Goal: Task Accomplishment & Management: Manage account settings

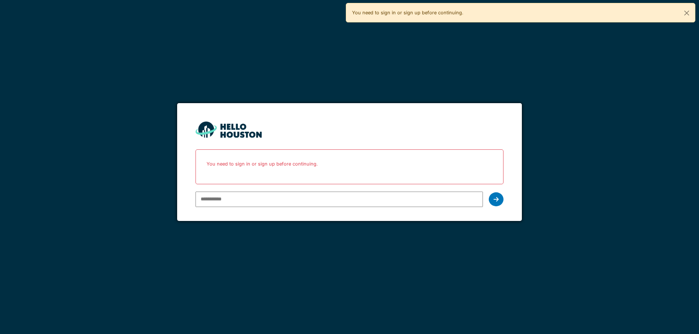
click at [273, 199] on input "email" at bounding box center [338, 199] width 287 height 15
type input "**********"
click at [489, 200] on div at bounding box center [496, 200] width 15 height 14
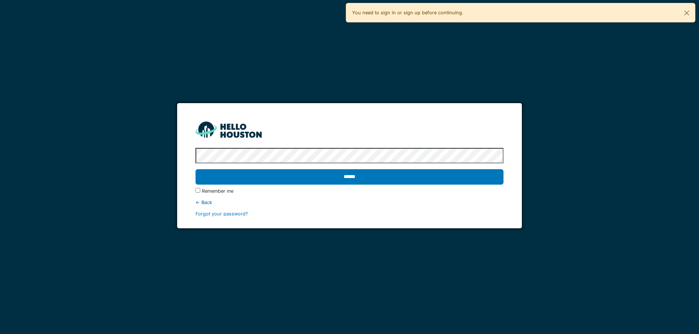
click at [195, 169] on input "******" at bounding box center [349, 176] width 308 height 15
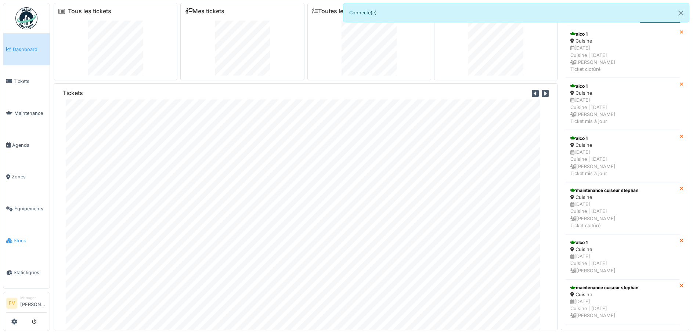
click at [24, 237] on span "Stock" at bounding box center [30, 240] width 33 height 7
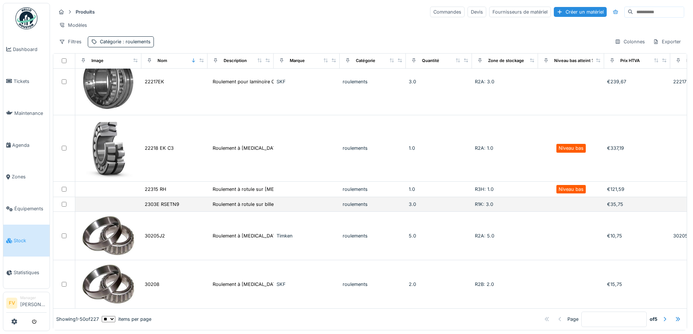
scroll to position [2388, 0]
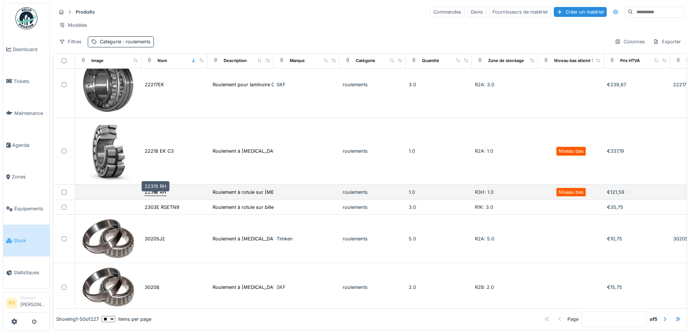
click at [156, 196] on div "22315 RH" at bounding box center [156, 192] width 22 height 7
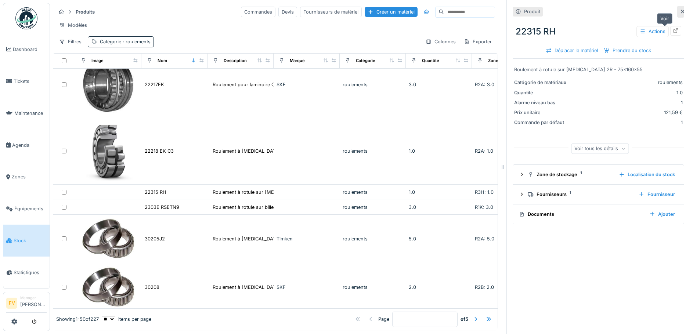
click at [673, 32] on icon at bounding box center [676, 30] width 6 height 5
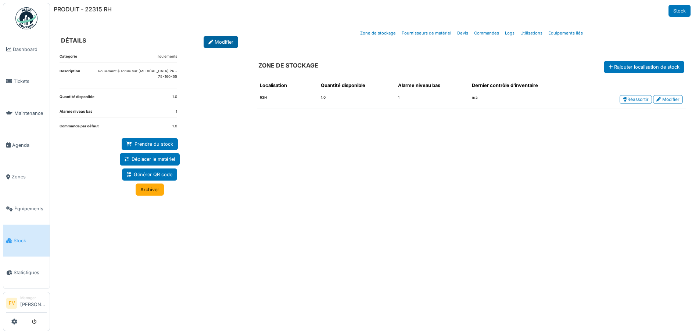
click at [211, 44] on icon at bounding box center [210, 42] width 5 height 5
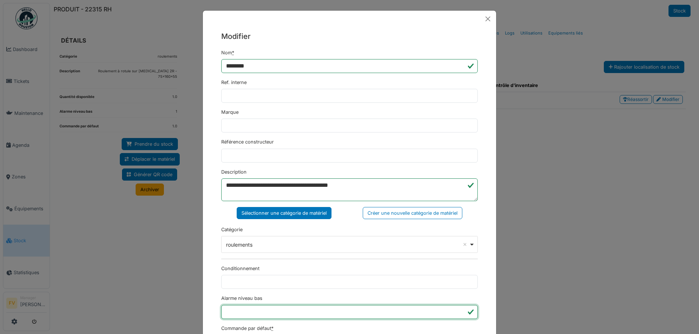
type input "*"
click at [458, 313] on input "*" at bounding box center [349, 312] width 256 height 14
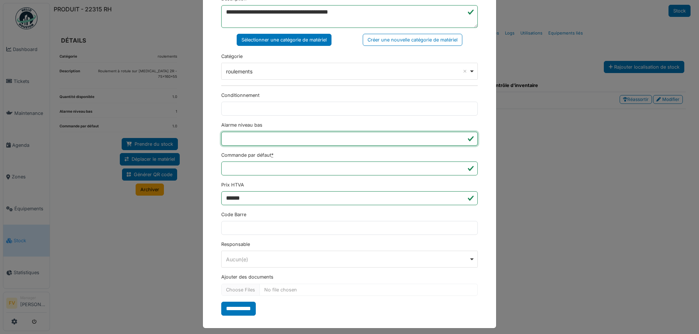
scroll to position [178, 0]
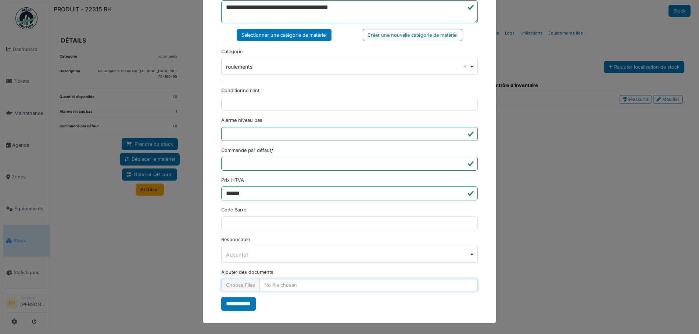
click at [242, 285] on input "Ajouter des documents" at bounding box center [349, 285] width 256 height 12
click at [234, 281] on input "Ajouter des documents" at bounding box center [349, 285] width 256 height 12
type input "**********"
click at [240, 301] on input "**********" at bounding box center [238, 304] width 35 height 14
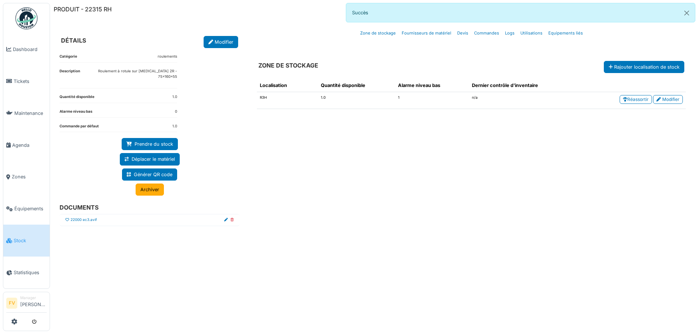
click at [243, 302] on div "Catégorie roulements Description Roulement à rotule sur rouleaux 2R - 75x160x55…" at bounding box center [150, 184] width 192 height 273
click at [67, 218] on icon at bounding box center [67, 220] width 4 height 4
click at [687, 11] on button "Close" at bounding box center [686, 12] width 17 height 19
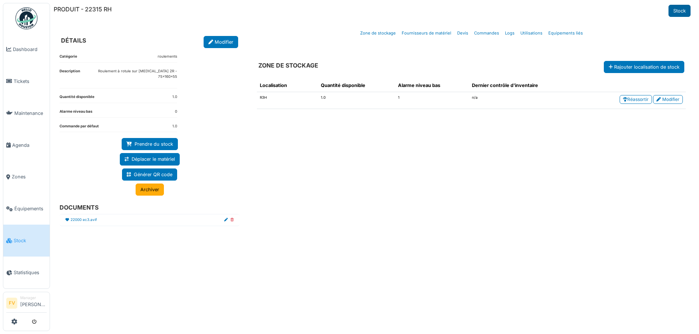
click at [685, 12] on link "Stock" at bounding box center [679, 11] width 22 height 12
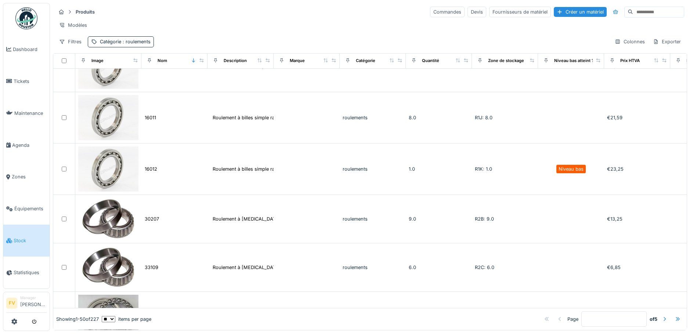
scroll to position [294, 0]
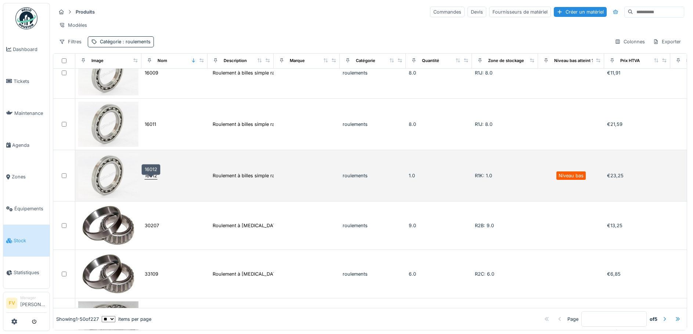
click at [152, 179] on div "16012" at bounding box center [151, 175] width 12 height 7
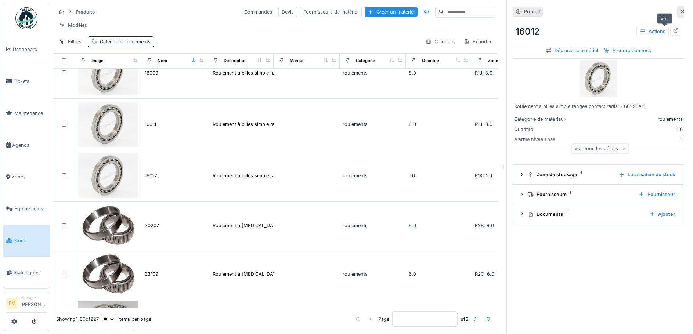
click at [673, 32] on icon at bounding box center [676, 30] width 6 height 5
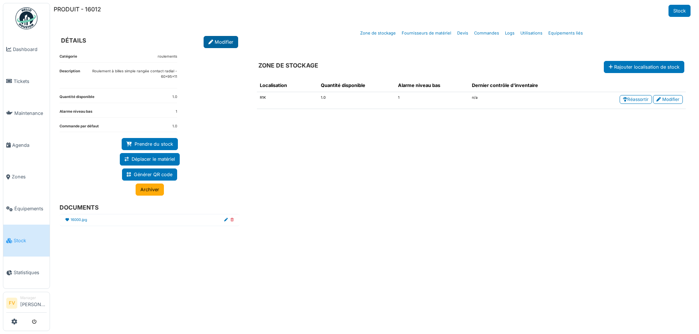
click at [215, 40] on link "Modifier" at bounding box center [221, 42] width 35 height 12
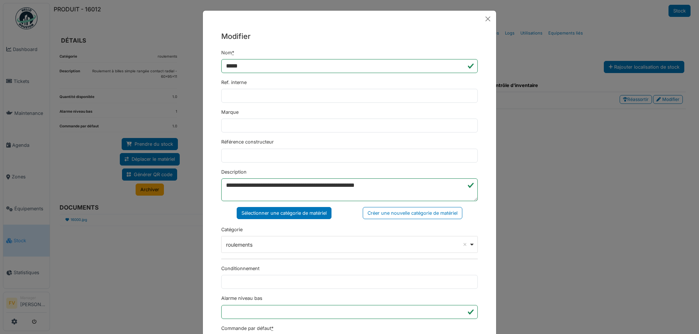
scroll to position [110, 0]
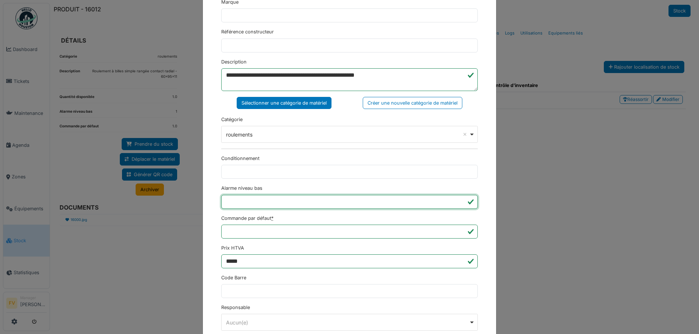
type input "*"
click at [459, 205] on input "*" at bounding box center [349, 202] width 256 height 14
click at [477, 218] on div "**********" at bounding box center [349, 150] width 293 height 466
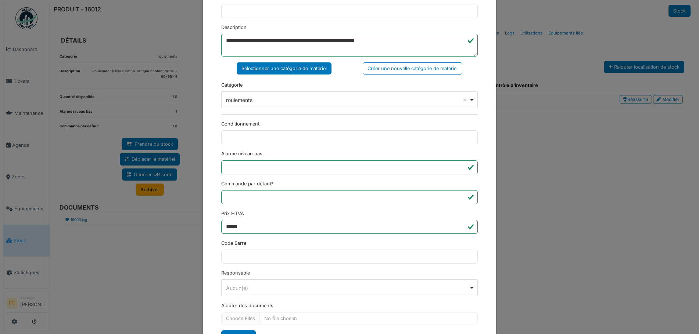
scroll to position [178, 0]
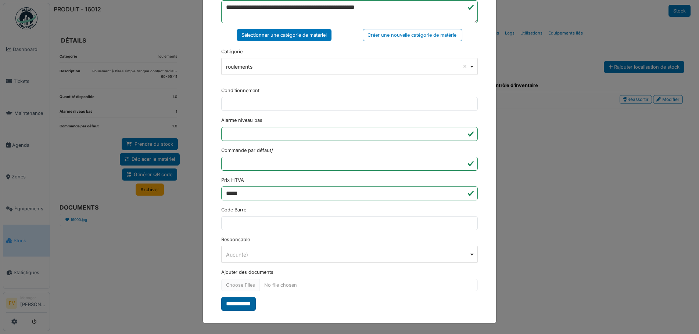
click at [249, 305] on input "**********" at bounding box center [238, 304] width 35 height 14
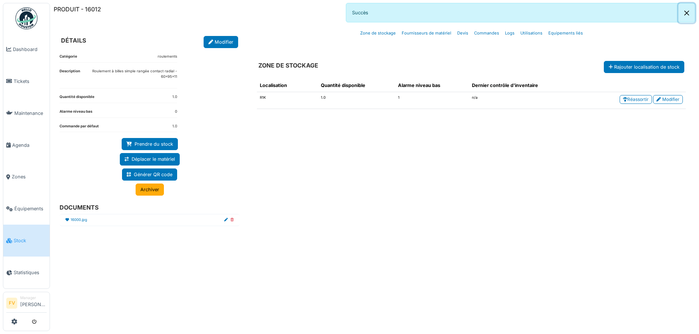
click at [687, 15] on button "Close" at bounding box center [686, 12] width 17 height 19
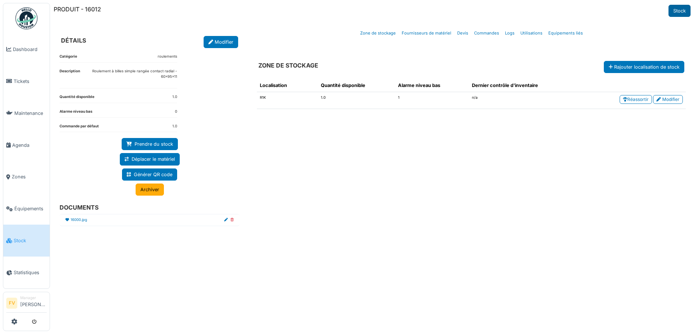
click at [679, 14] on link "Stock" at bounding box center [679, 11] width 22 height 12
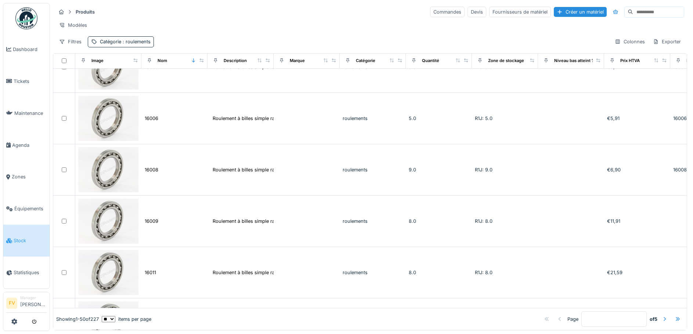
scroll to position [220, 0]
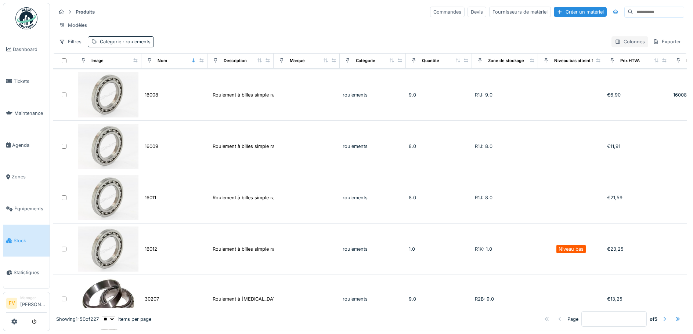
click at [616, 46] on div "Colonnes" at bounding box center [630, 41] width 37 height 11
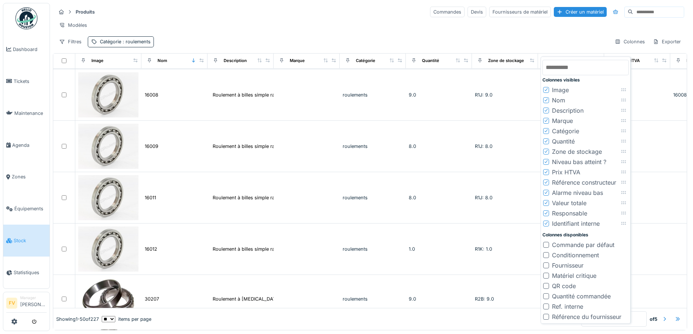
click at [535, 47] on div "Filtres Catégorie : roulements Colonnes Exporter" at bounding box center [370, 41] width 629 height 11
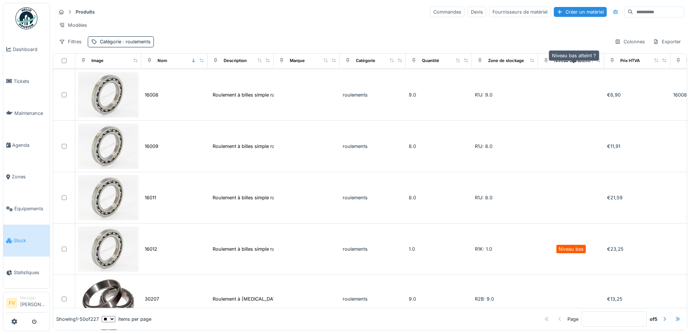
click at [577, 64] on div "Niveau bas atteint ?" at bounding box center [574, 61] width 40 height 6
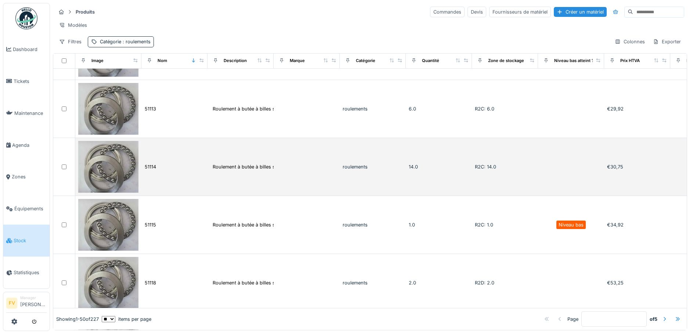
scroll to position [588, 0]
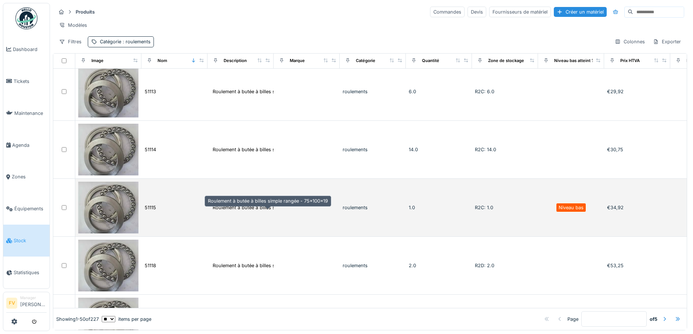
click at [258, 211] on div "Roulement à butée à billes simple rangée - 75x1..." at bounding box center [268, 207] width 111 height 7
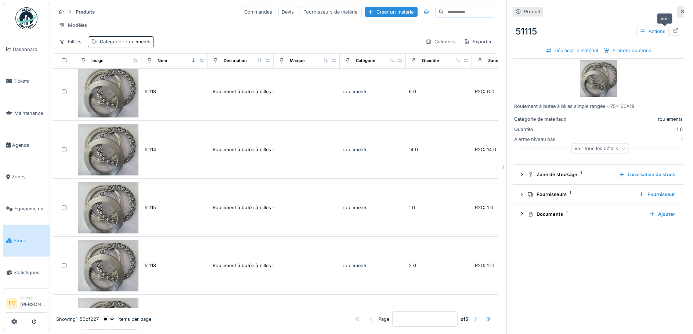
click at [674, 32] on icon at bounding box center [676, 30] width 5 height 5
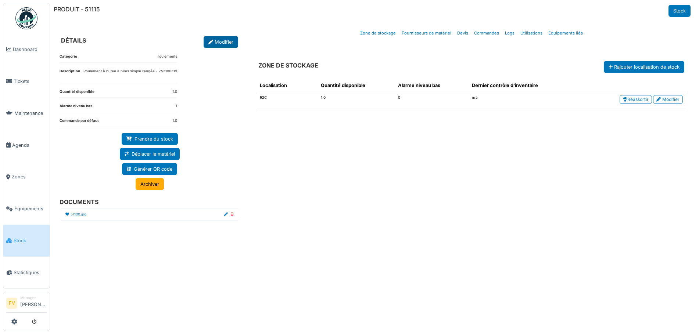
click at [215, 45] on link "Modifier" at bounding box center [221, 42] width 35 height 12
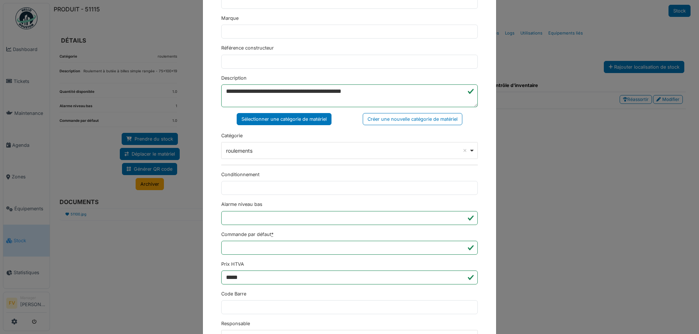
scroll to position [147, 0]
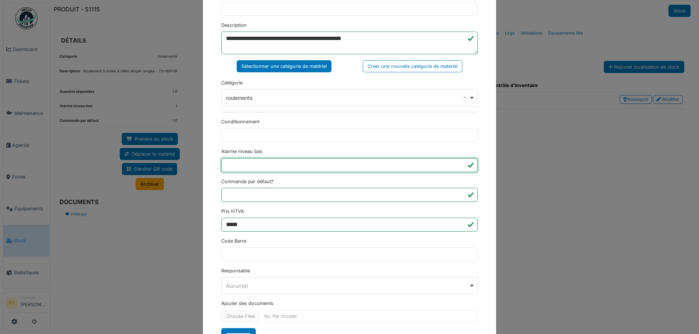
type input "*"
click at [458, 168] on input "*" at bounding box center [349, 165] width 256 height 14
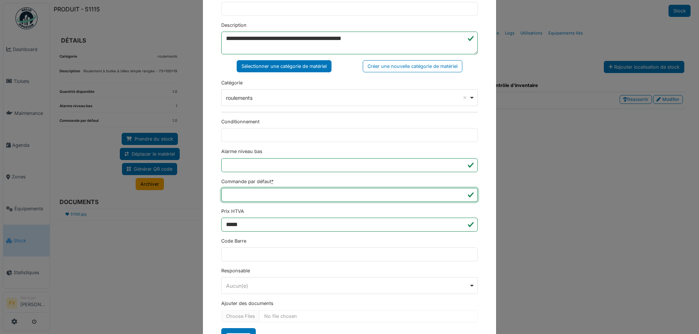
click at [452, 193] on input "***" at bounding box center [349, 195] width 256 height 14
click at [246, 333] on input "**********" at bounding box center [238, 335] width 35 height 14
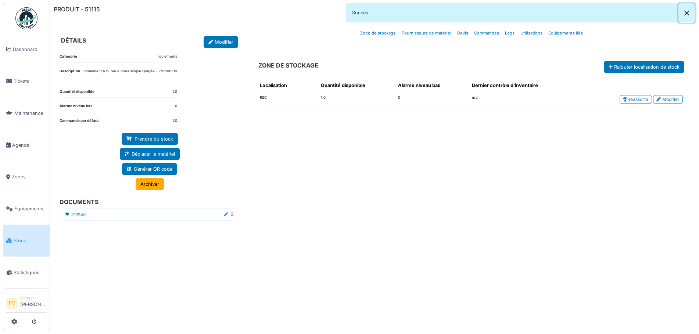
click at [687, 14] on button "Close" at bounding box center [686, 12] width 17 height 19
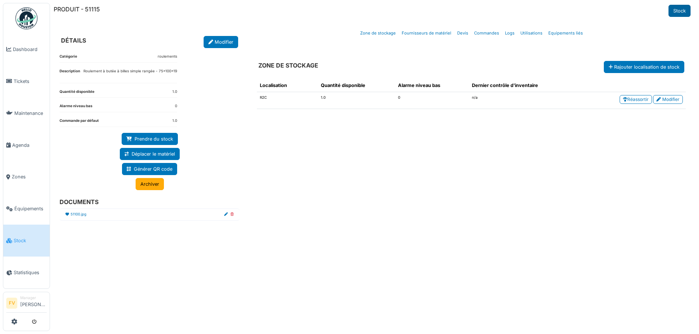
click at [679, 12] on link "Stock" at bounding box center [679, 11] width 22 height 12
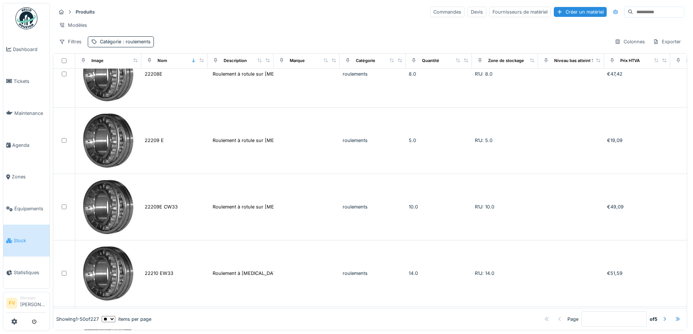
scroll to position [1066, 0]
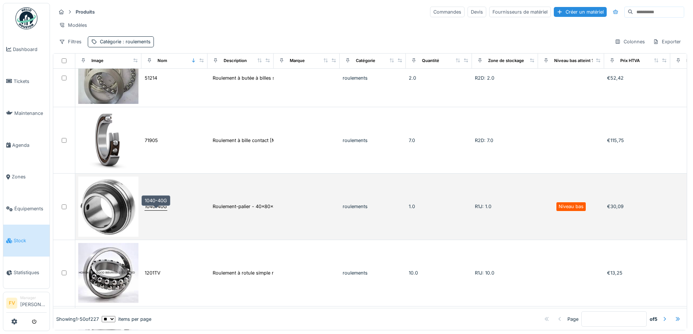
click at [157, 209] on div "1040-40G" at bounding box center [156, 206] width 22 height 7
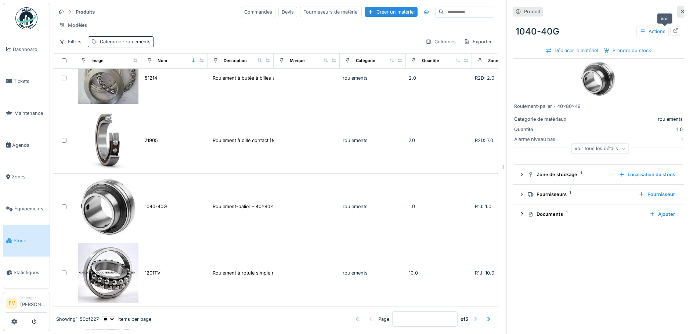
click at [674, 30] on icon at bounding box center [676, 30] width 5 height 5
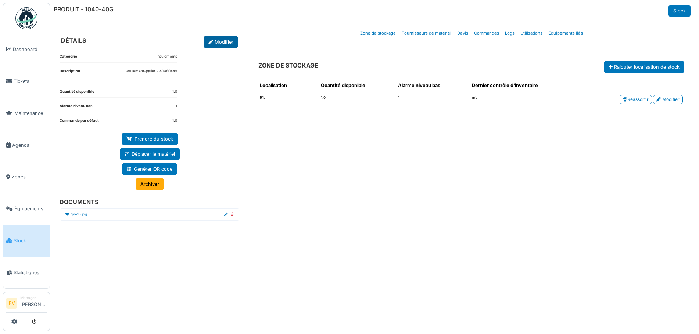
click at [217, 40] on link "Modifier" at bounding box center [221, 42] width 35 height 12
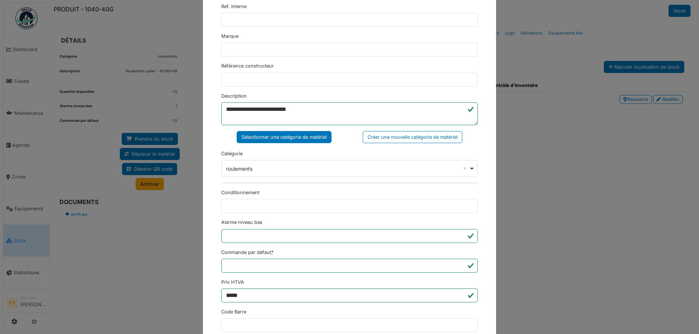
scroll to position [110, 0]
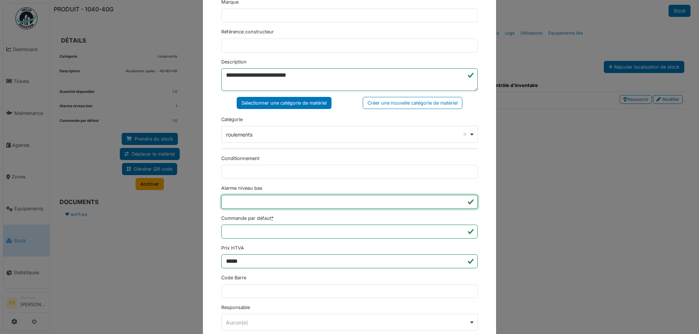
type input "*"
click at [459, 205] on input "*" at bounding box center [349, 202] width 256 height 14
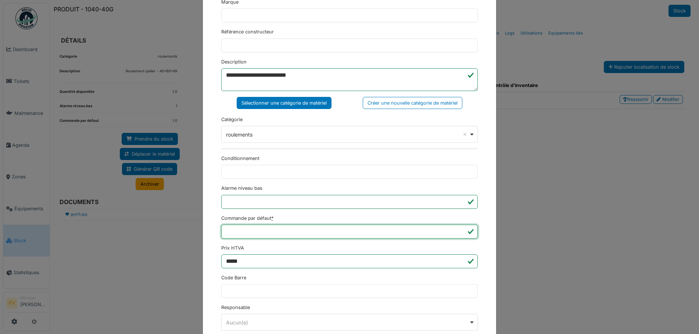
click at [417, 235] on input "***" at bounding box center [349, 232] width 256 height 14
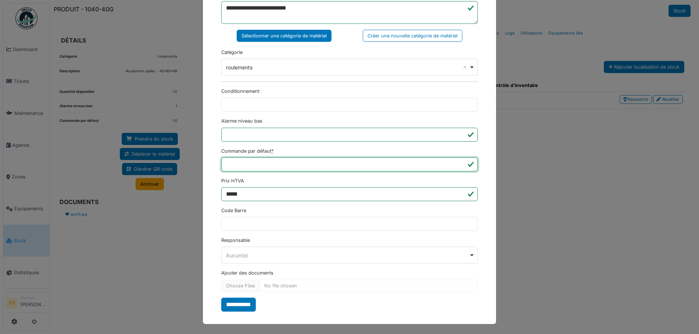
scroll to position [178, 0]
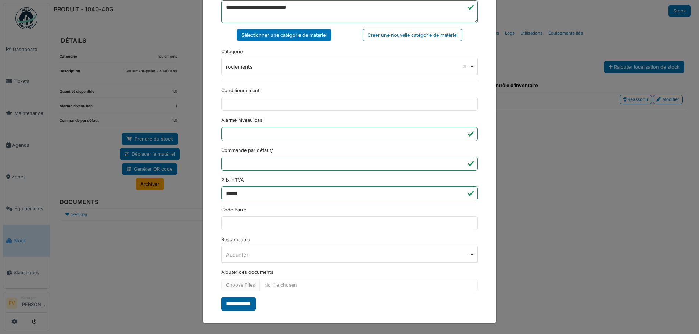
click at [247, 305] on input "**********" at bounding box center [238, 304] width 35 height 14
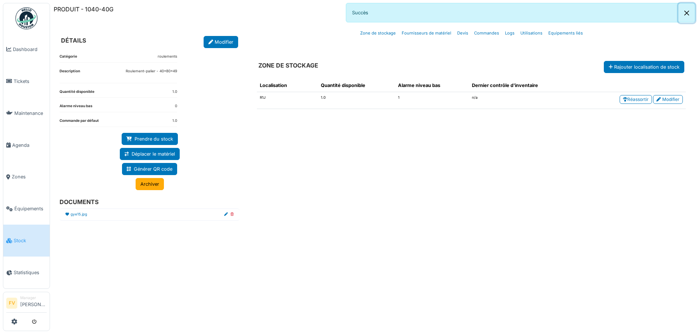
click at [687, 12] on button "Close" at bounding box center [686, 12] width 17 height 19
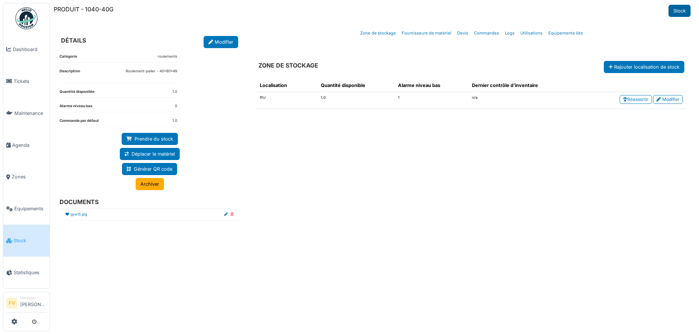
click at [683, 14] on link "Stock" at bounding box center [679, 11] width 22 height 12
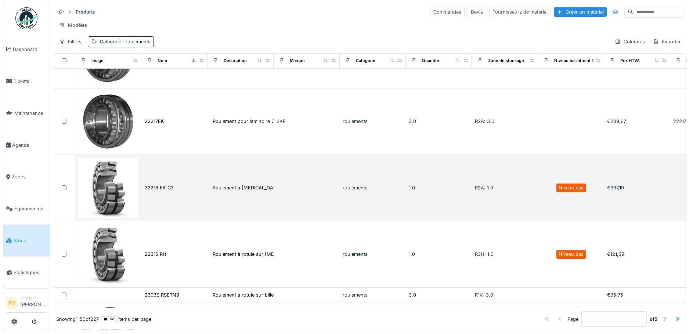
scroll to position [2315, 0]
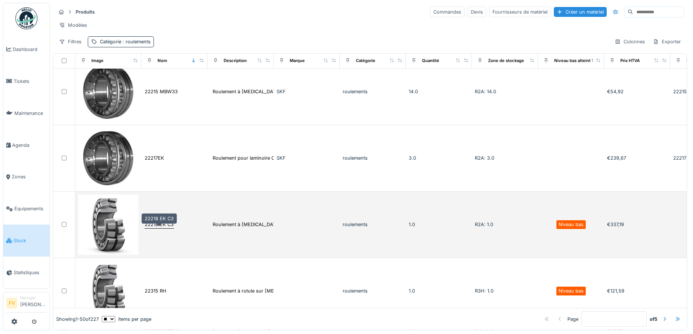
click at [166, 228] on div "22218 EK C3" at bounding box center [159, 224] width 29 height 7
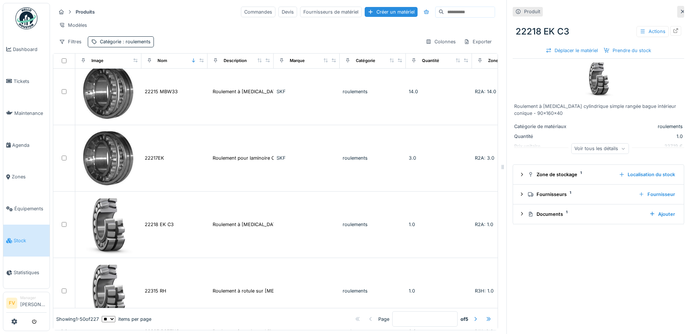
click at [590, 150] on div "Voir tous les détails" at bounding box center [600, 148] width 58 height 11
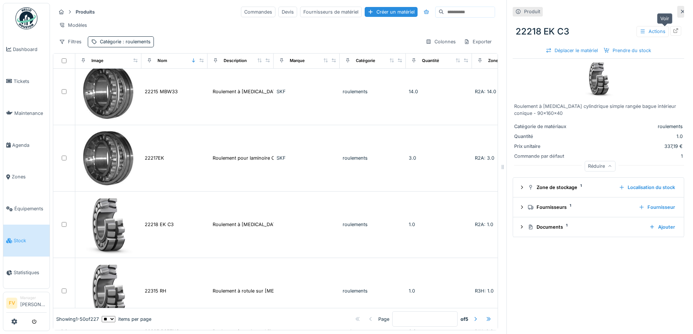
click at [673, 29] on icon at bounding box center [676, 30] width 6 height 5
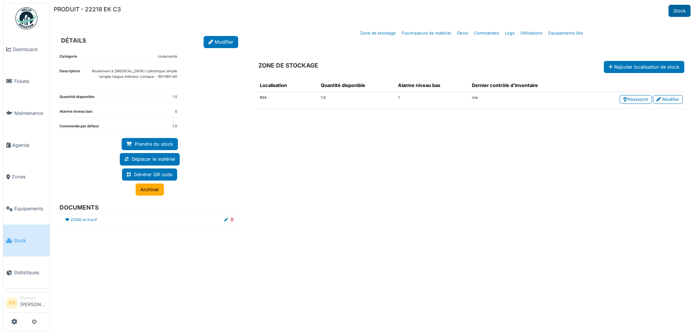
click at [672, 15] on link "Stock" at bounding box center [679, 11] width 22 height 12
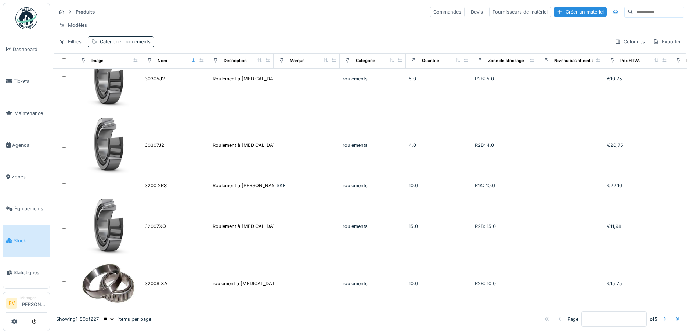
scroll to position [2722, 0]
click at [662, 316] on div at bounding box center [665, 319] width 6 height 7
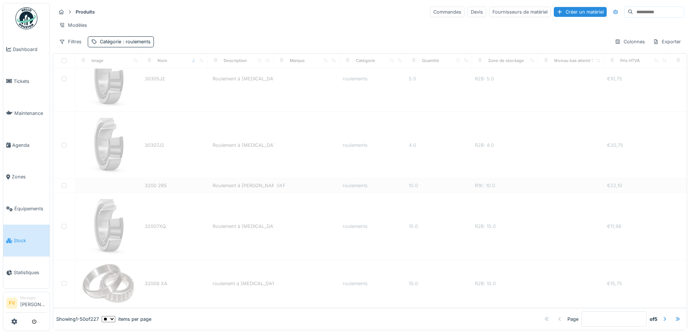
type input "*"
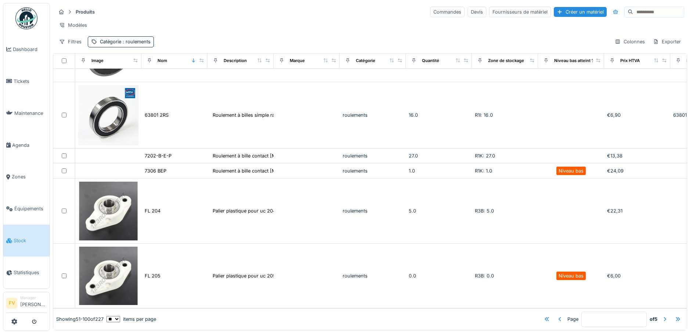
scroll to position [2572, 0]
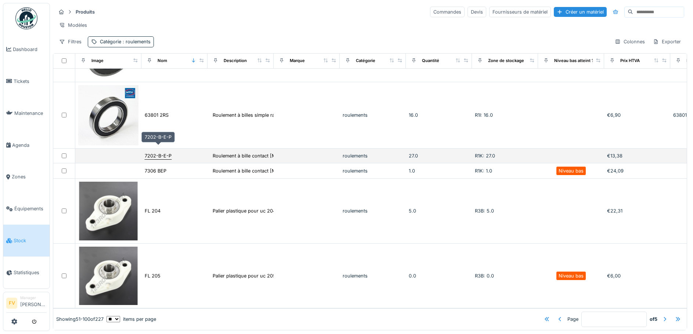
click at [168, 152] on div "7202-B-E-P" at bounding box center [158, 155] width 27 height 7
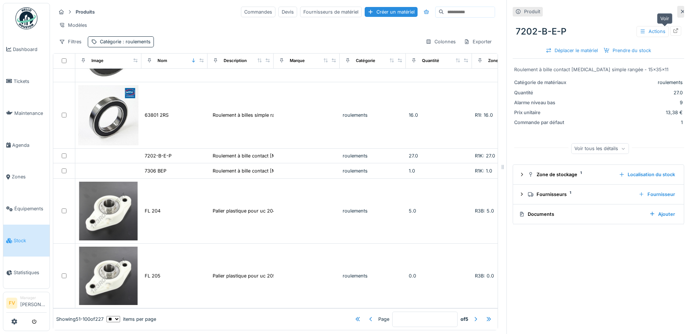
click at [674, 29] on icon at bounding box center [676, 30] width 5 height 5
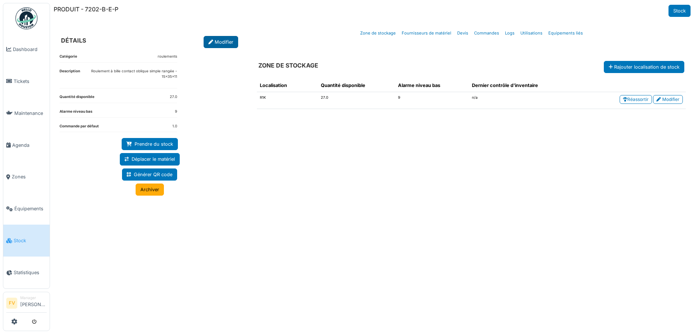
click at [221, 40] on link "Modifier" at bounding box center [221, 42] width 35 height 12
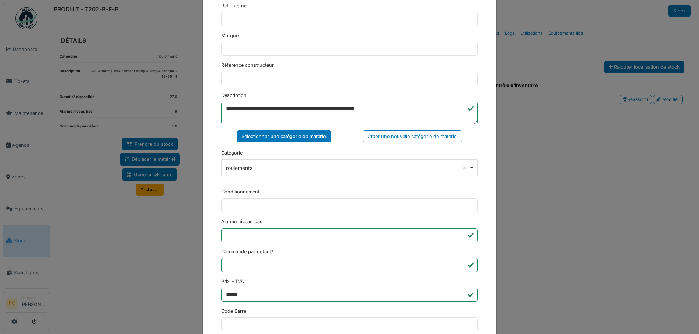
scroll to position [178, 0]
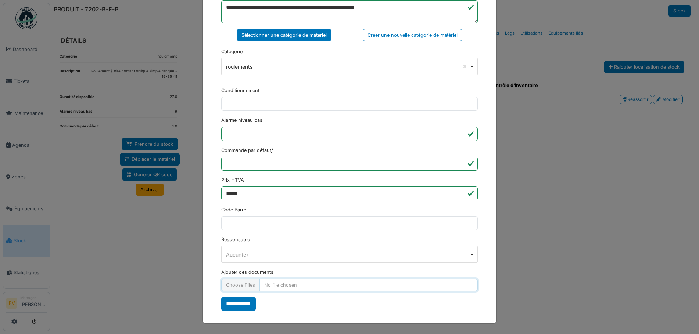
click at [239, 288] on input "Ajouter des documents" at bounding box center [349, 285] width 256 height 12
type input "**********"
click at [243, 306] on input "**********" at bounding box center [238, 304] width 35 height 14
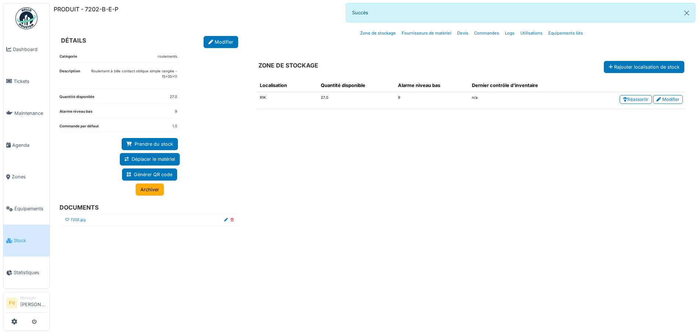
click at [67, 220] on icon at bounding box center [67, 220] width 4 height 4
click at [688, 13] on button "Close" at bounding box center [686, 12] width 17 height 19
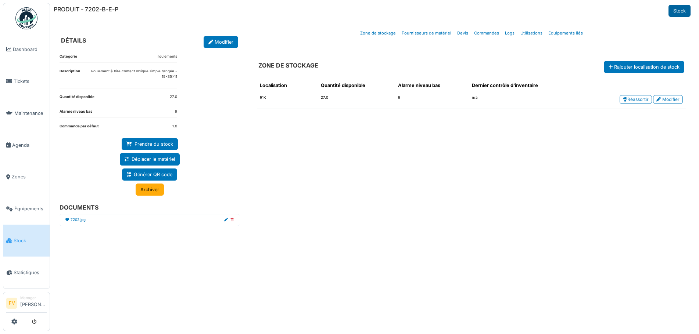
click at [685, 11] on link "Stock" at bounding box center [679, 11] width 22 height 12
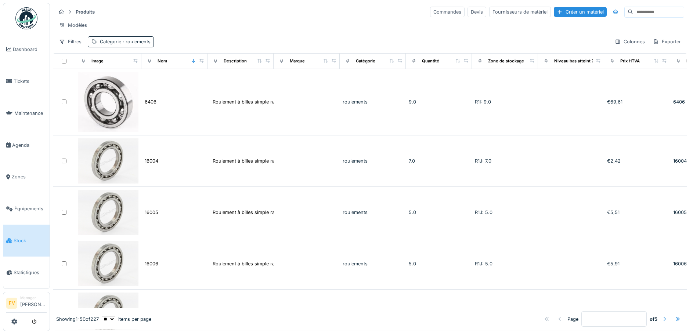
click at [662, 316] on div at bounding box center [665, 319] width 6 height 7
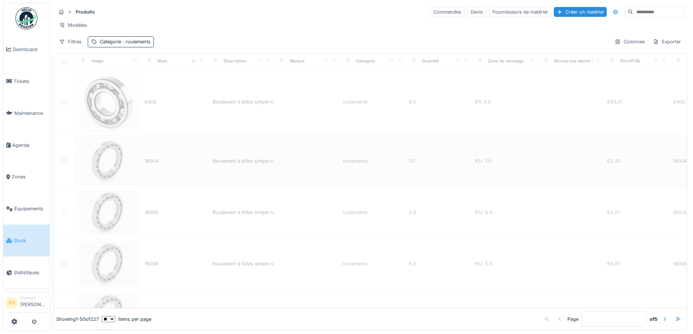
type input "*"
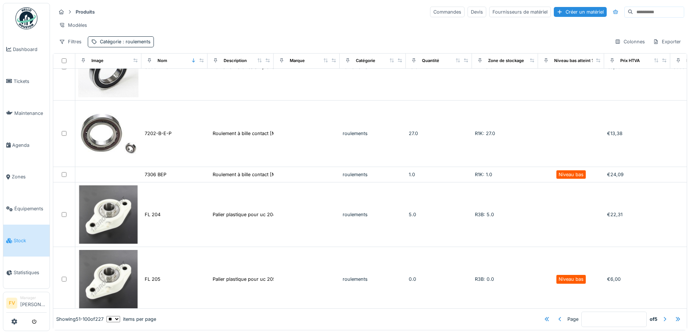
scroll to position [2627, 0]
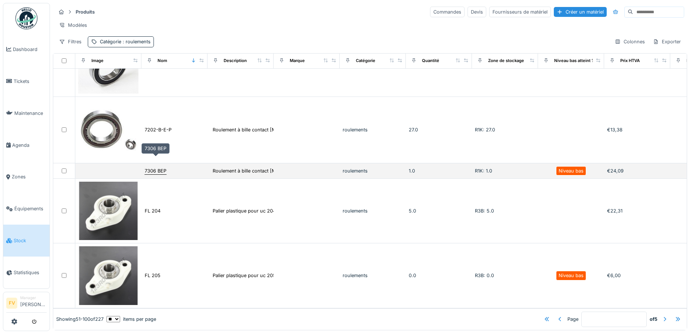
click at [163, 168] on div "7306 BEP" at bounding box center [156, 171] width 22 height 7
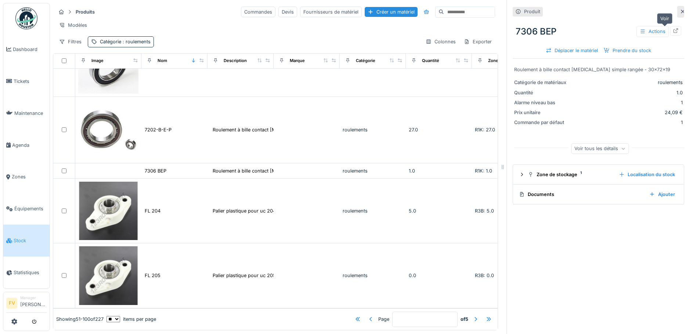
click at [673, 32] on icon at bounding box center [676, 30] width 6 height 5
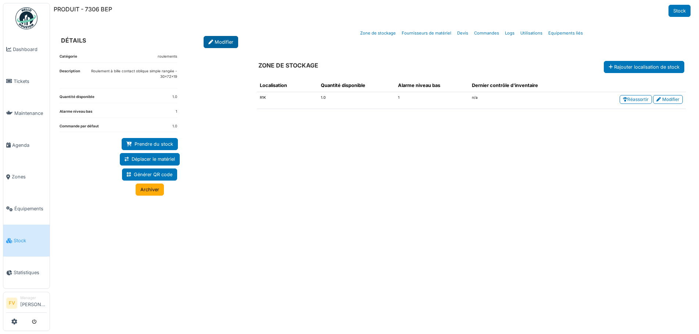
click at [209, 43] on icon at bounding box center [210, 42] width 5 height 5
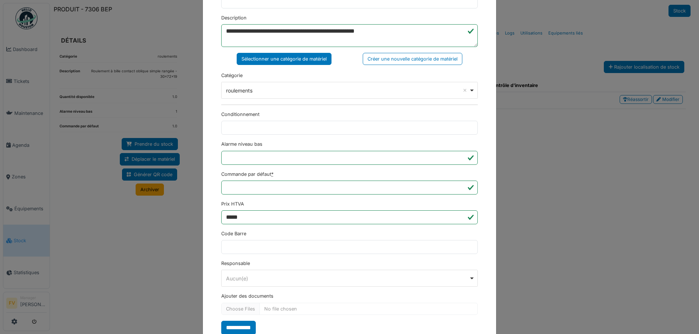
scroll to position [178, 0]
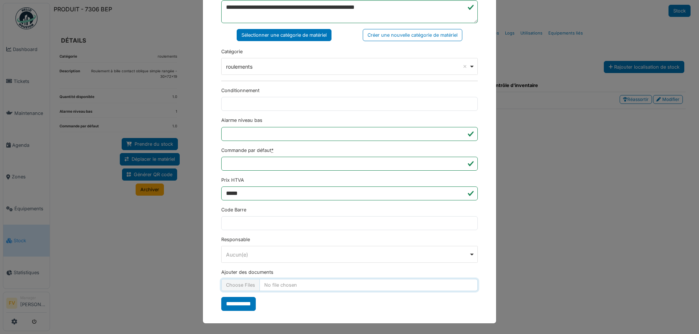
click at [236, 287] on input "Ajouter des documents" at bounding box center [349, 285] width 256 height 12
click at [249, 288] on input "Ajouter des documents" at bounding box center [349, 285] width 256 height 12
type input "**********"
click at [238, 302] on input "**********" at bounding box center [238, 304] width 35 height 14
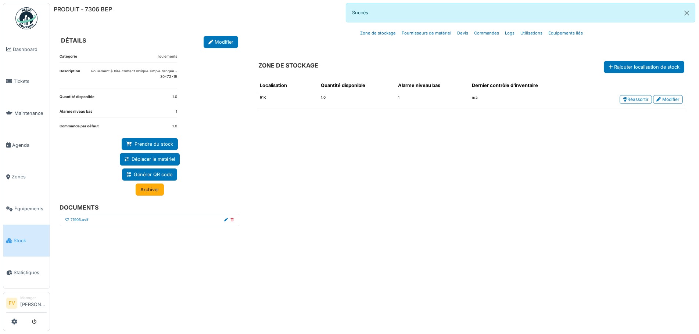
click at [66, 220] on icon at bounding box center [67, 220] width 4 height 4
click at [688, 14] on button "Close" at bounding box center [686, 12] width 17 height 19
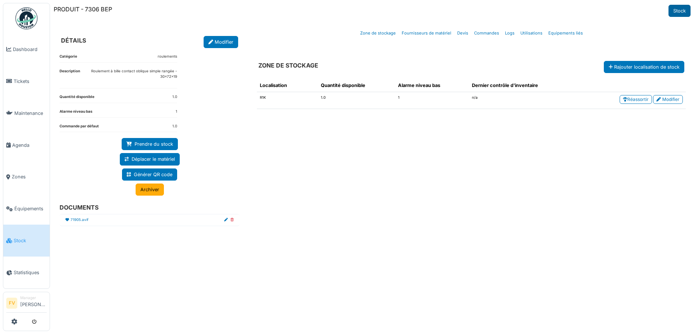
click at [679, 13] on link "Stock" at bounding box center [679, 11] width 22 height 12
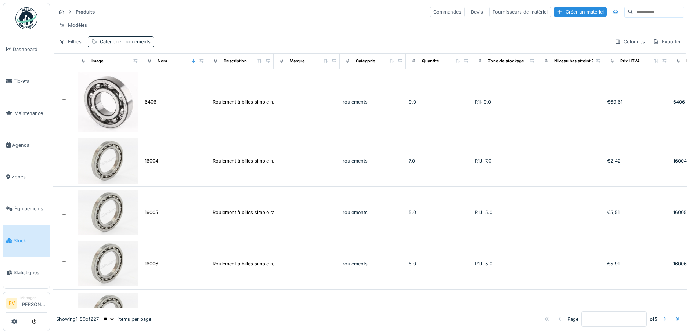
click at [662, 316] on div at bounding box center [665, 319] width 6 height 7
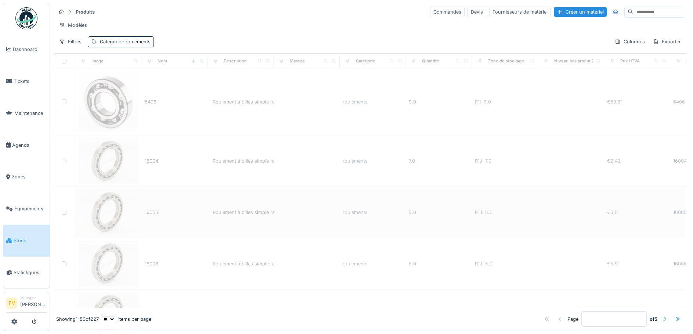
type input "*"
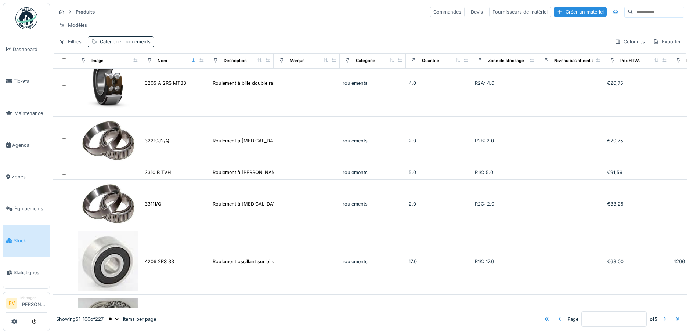
scroll to position [147, 0]
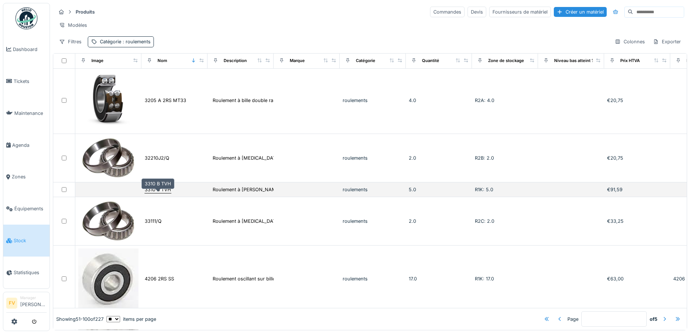
click at [162, 193] on div "3310 B TVH" at bounding box center [158, 189] width 26 height 7
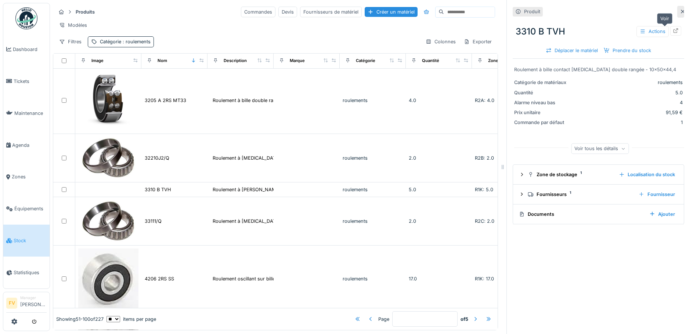
click at [671, 35] on div at bounding box center [676, 30] width 11 height 9
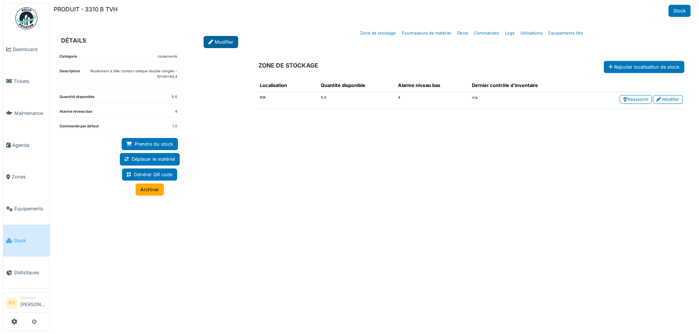
click at [213, 39] on link "Modifier" at bounding box center [221, 42] width 35 height 12
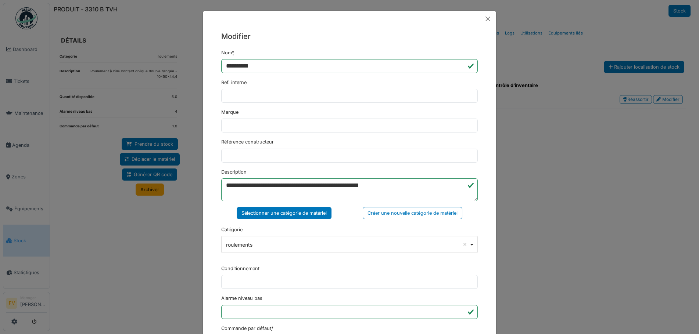
scroll to position [178, 0]
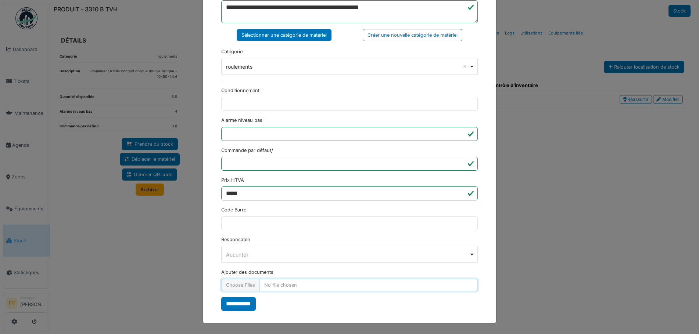
click at [238, 288] on input "Ajouter des documents" at bounding box center [349, 285] width 256 height 12
type input "**********"
click at [244, 306] on input "**********" at bounding box center [238, 304] width 35 height 14
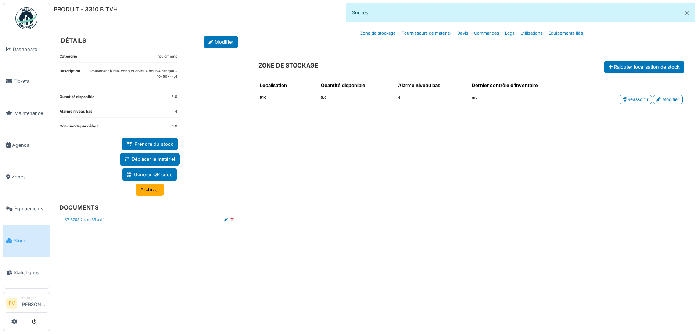
click at [67, 220] on icon at bounding box center [67, 220] width 4 height 4
click at [687, 11] on button "Close" at bounding box center [686, 12] width 17 height 19
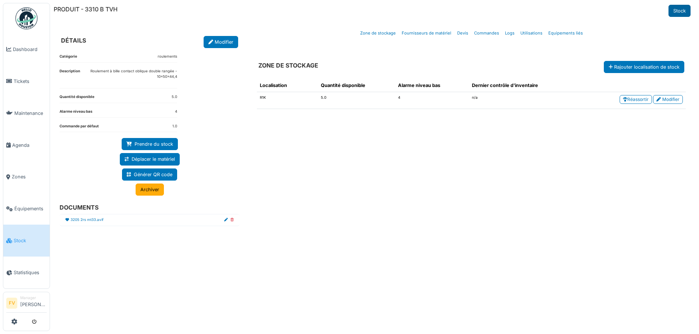
click at [683, 12] on link "Stock" at bounding box center [679, 11] width 22 height 12
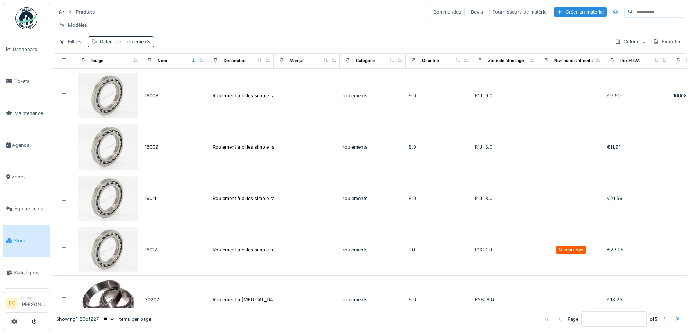
scroll to position [220, 0]
click at [662, 316] on div at bounding box center [665, 319] width 6 height 7
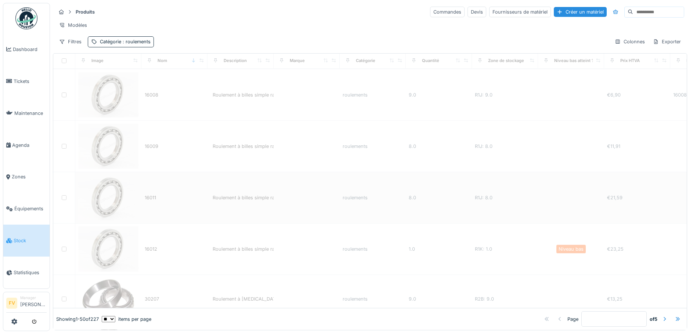
type input "*"
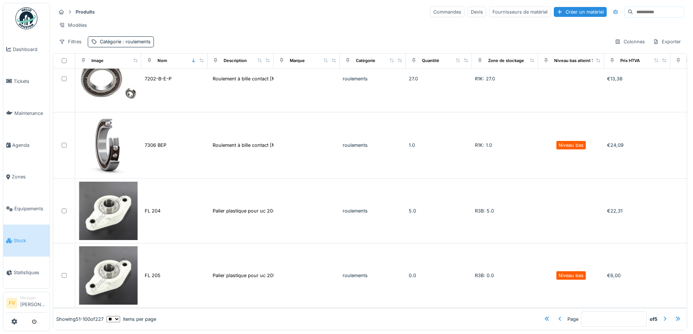
scroll to position [2719, 0]
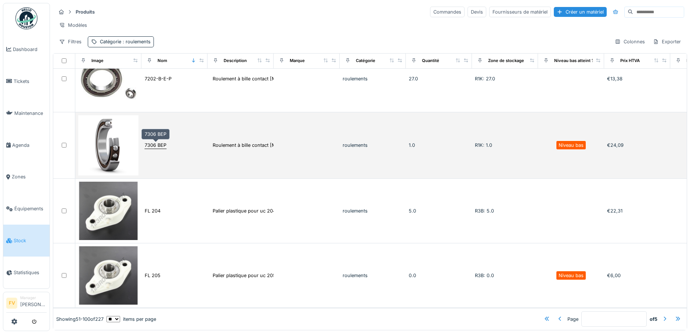
click at [161, 146] on div "7306 BEP" at bounding box center [156, 145] width 22 height 7
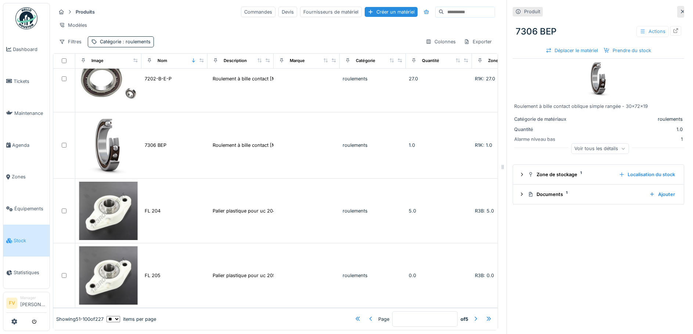
click at [650, 29] on div "Actions" at bounding box center [653, 31] width 32 height 11
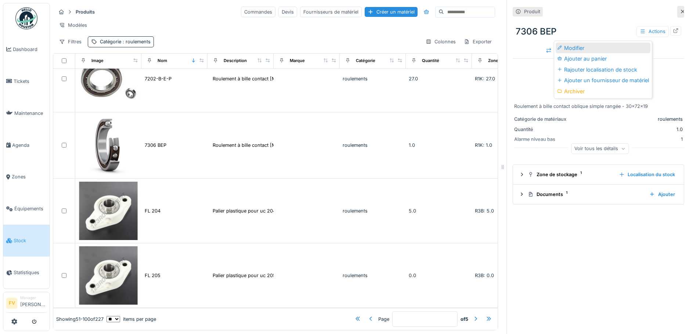
click at [619, 45] on div "Modifier" at bounding box center [603, 48] width 95 height 11
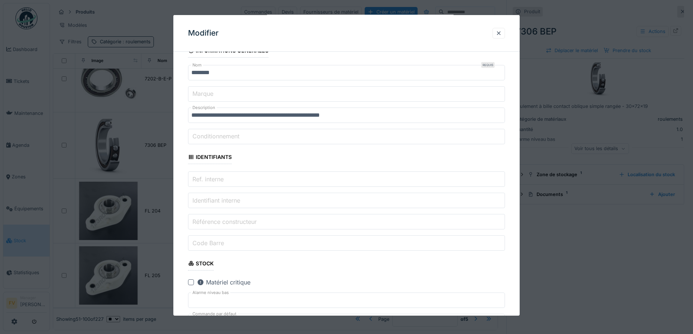
scroll to position [220, 0]
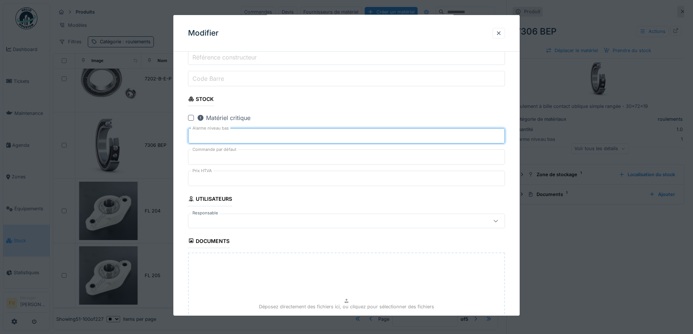
type input "*"
click at [501, 138] on input "*" at bounding box center [346, 135] width 317 height 15
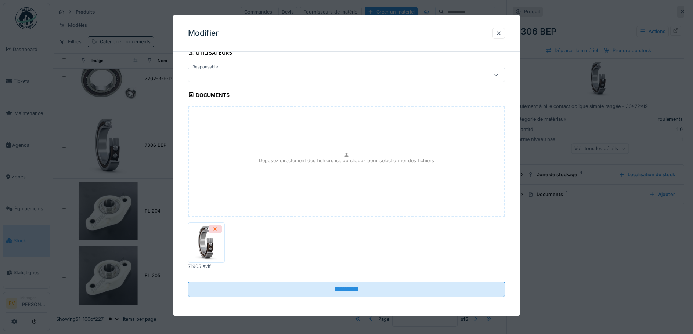
scroll to position [369, 0]
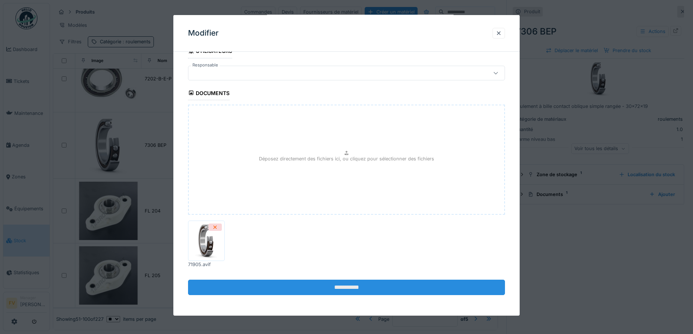
click at [361, 284] on input "**********" at bounding box center [346, 287] width 317 height 15
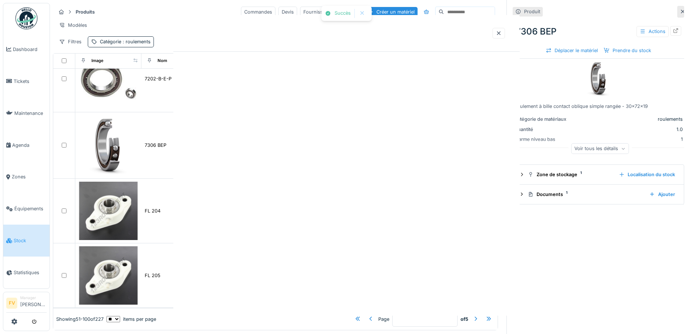
scroll to position [0, 0]
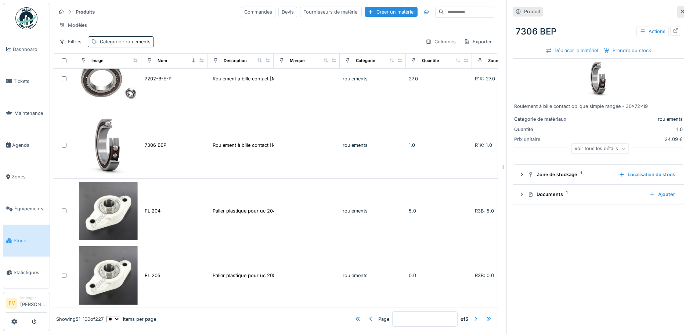
click at [673, 13] on div "Produit 7306 BEP Actions Déplacer le matériel Prendre du stock Roulement à bill…" at bounding box center [599, 167] width 184 height 334
click at [680, 14] on icon at bounding box center [683, 11] width 6 height 5
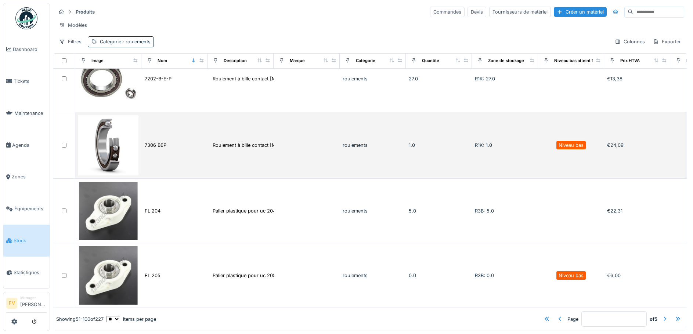
scroll to position [2730, 0]
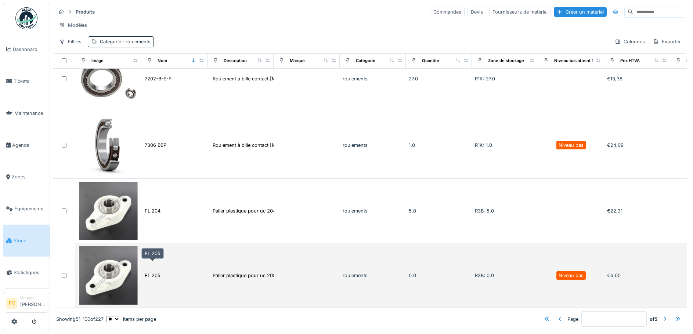
click at [157, 272] on div "FL 205" at bounding box center [153, 275] width 16 height 7
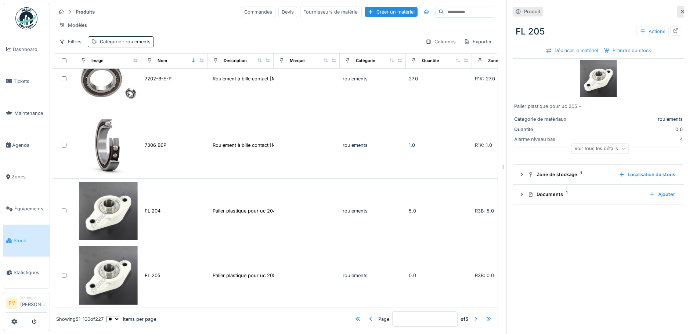
click at [640, 32] on div "Actions" at bounding box center [653, 31] width 32 height 11
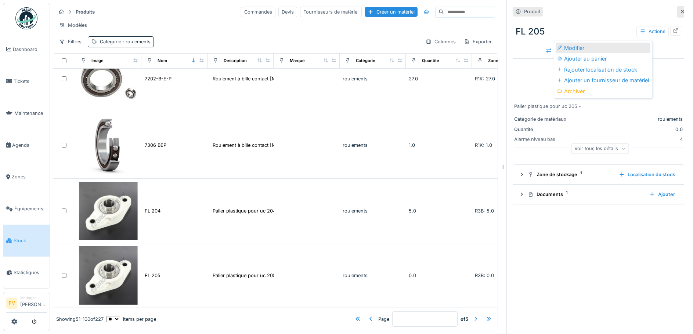
click at [630, 45] on div "Modifier" at bounding box center [603, 48] width 95 height 11
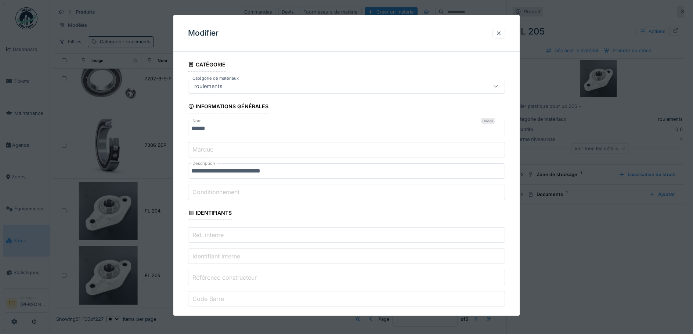
click at [501, 35] on div at bounding box center [499, 33] width 6 height 7
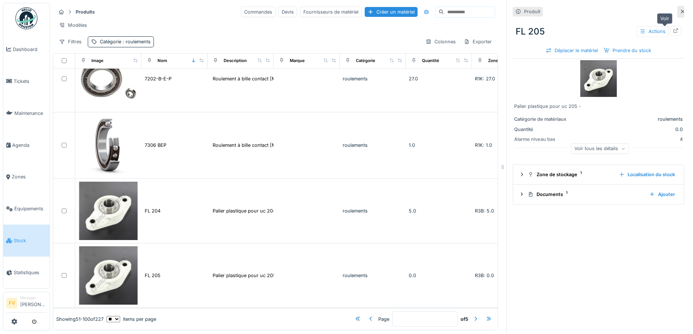
click at [673, 31] on icon at bounding box center [676, 30] width 6 height 5
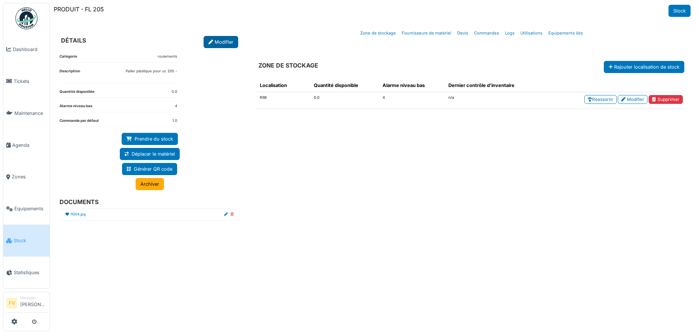
click at [221, 38] on link "Modifier" at bounding box center [221, 42] width 35 height 12
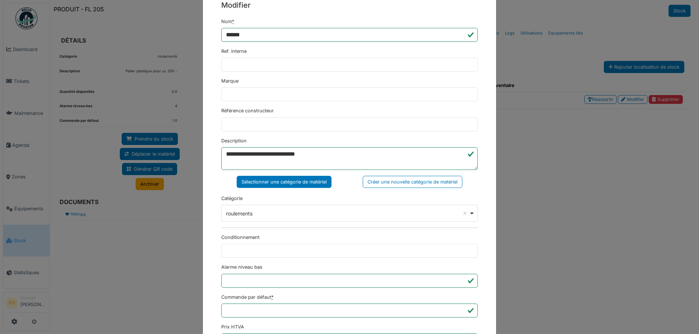
scroll to position [178, 0]
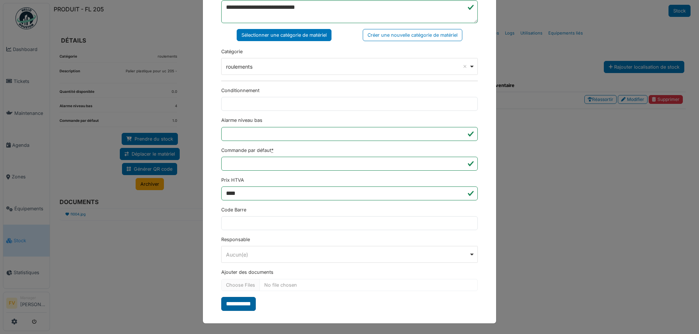
click at [235, 306] on input "**********" at bounding box center [238, 304] width 35 height 14
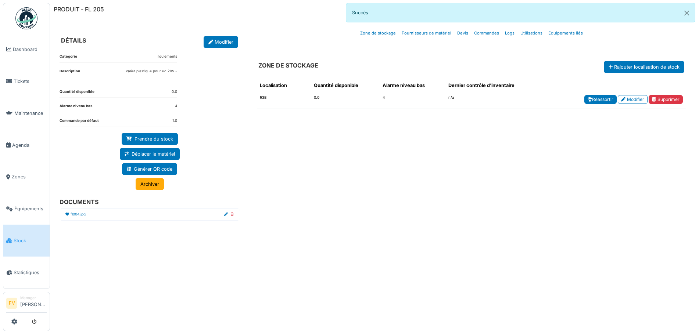
click at [595, 99] on link "Réassortir" at bounding box center [600, 99] width 32 height 9
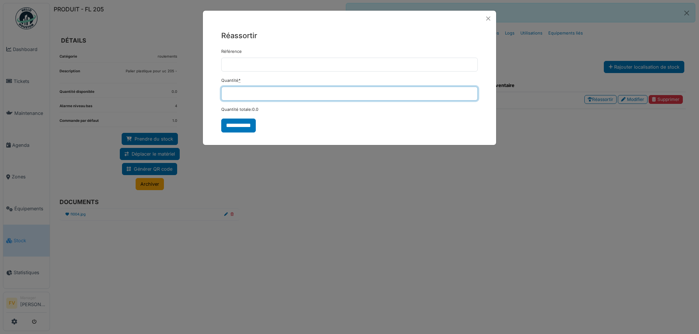
type input "*"
click at [470, 91] on input "*" at bounding box center [349, 94] width 256 height 14
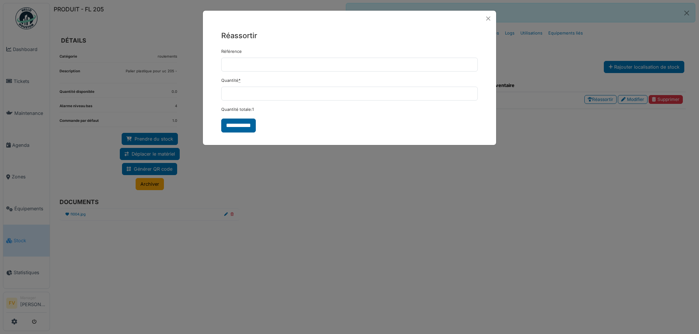
click at [248, 127] on input "**********" at bounding box center [238, 126] width 35 height 14
click at [487, 18] on button "Close" at bounding box center [488, 19] width 10 height 10
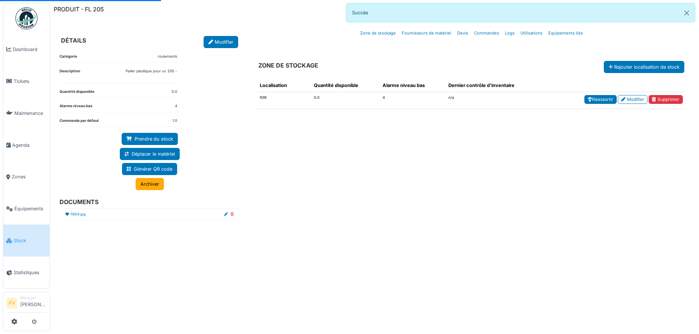
click at [600, 97] on link "Réassortir" at bounding box center [600, 99] width 32 height 9
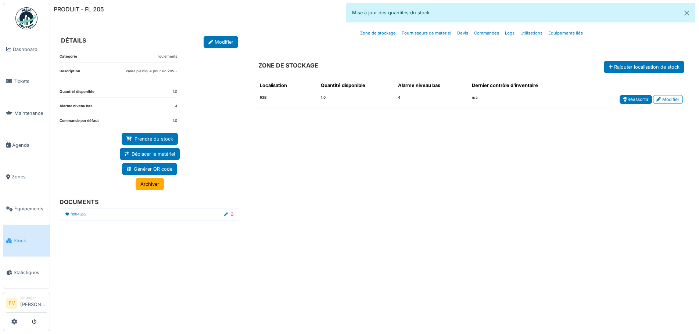
click at [625, 98] on icon at bounding box center [625, 99] width 4 height 4
click at [660, 100] on icon at bounding box center [658, 99] width 4 height 4
click at [686, 10] on button "Close" at bounding box center [686, 12] width 17 height 19
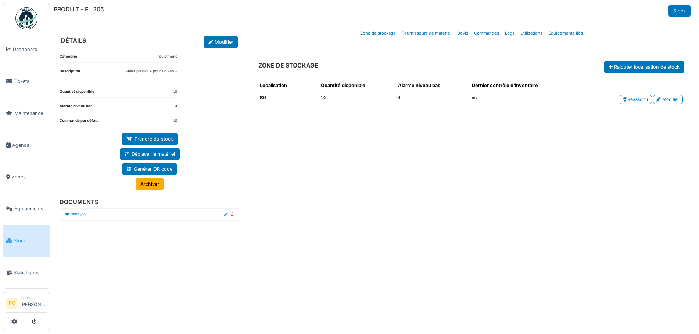
click at [424, 214] on div "Localisation Quantité disponible Alarme niveau bas Dernier contrôle d'inventair…" at bounding box center [471, 195] width 441 height 244
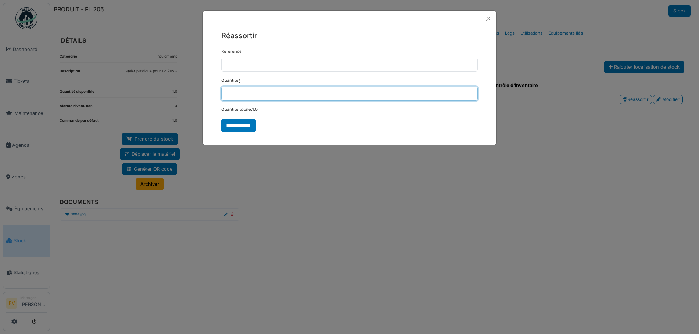
type input "*"
click at [470, 90] on input "*" at bounding box center [349, 94] width 256 height 14
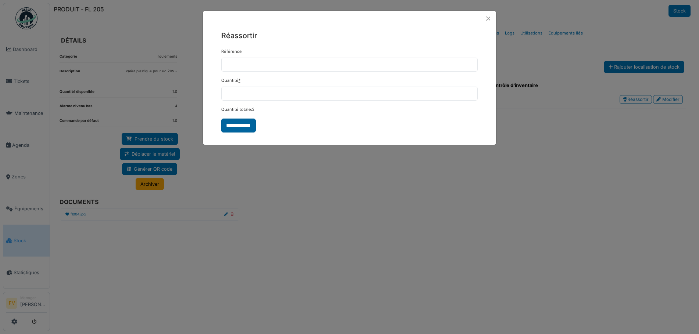
click at [247, 129] on input "**********" at bounding box center [238, 126] width 35 height 14
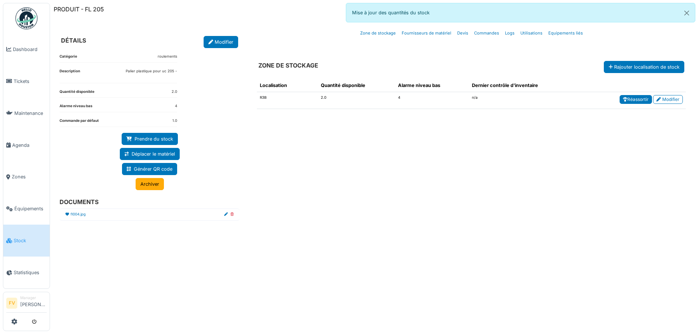
click at [638, 97] on link "Réassortir" at bounding box center [635, 99] width 32 height 9
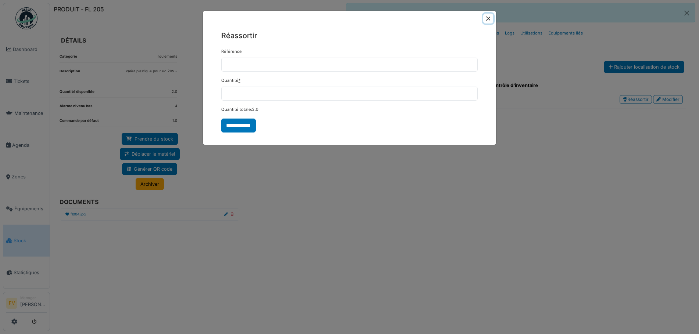
click at [487, 18] on button "Close" at bounding box center [488, 19] width 10 height 10
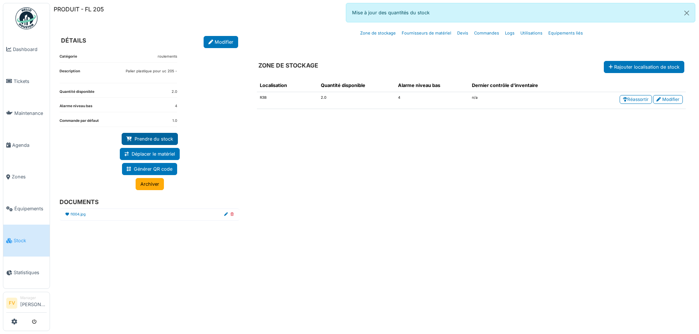
click at [160, 140] on link "Prendre du stock" at bounding box center [150, 139] width 56 height 12
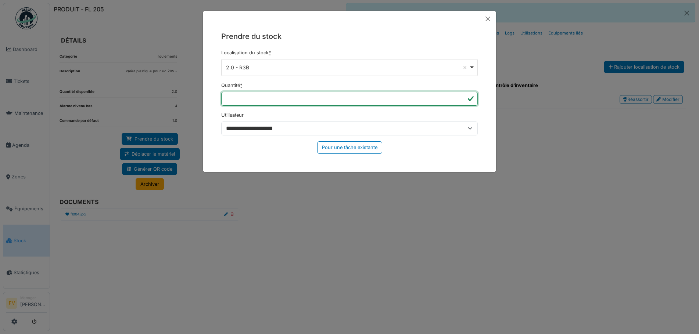
type input "*"
click at [461, 96] on input "*" at bounding box center [349, 99] width 256 height 14
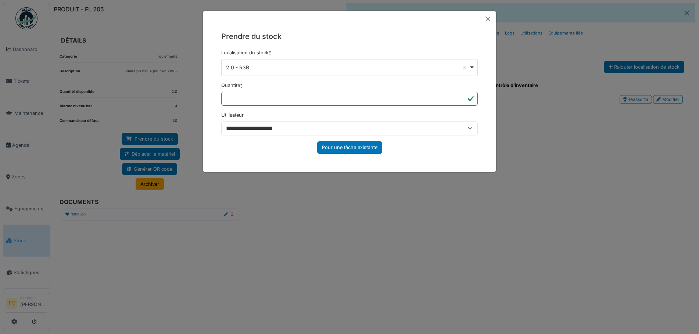
click at [353, 146] on div "Pour une tâche existante" at bounding box center [349, 147] width 65 height 12
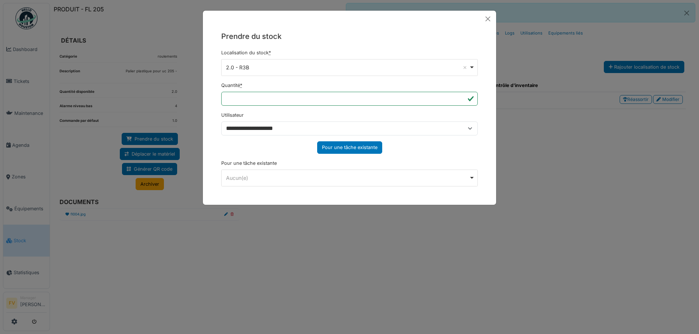
click at [353, 146] on div "Pour une tâche existante" at bounding box center [349, 147] width 65 height 12
click at [363, 182] on div "Aucun(e) Remove item" at bounding box center [347, 178] width 243 height 8
click at [487, 20] on button "Close" at bounding box center [487, 19] width 11 height 11
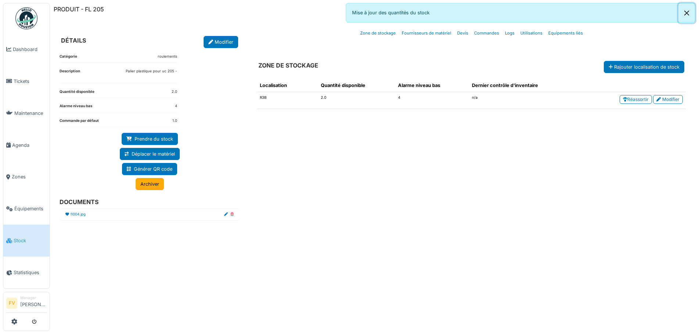
click at [687, 12] on button "Close" at bounding box center [686, 12] width 17 height 19
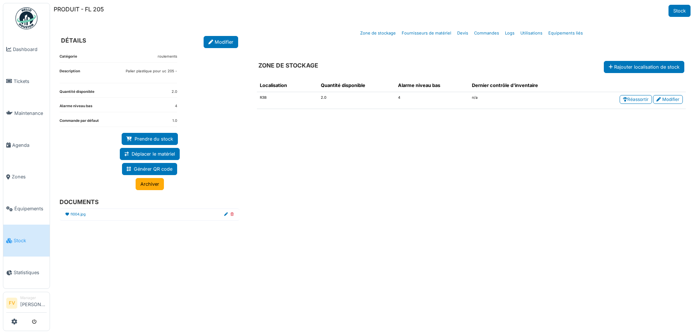
click at [334, 175] on div "Localisation Quantité disponible Alarme niveau bas Dernier contrôle d'inventair…" at bounding box center [471, 195] width 441 height 244
click at [658, 96] on link "Modifier" at bounding box center [668, 99] width 30 height 9
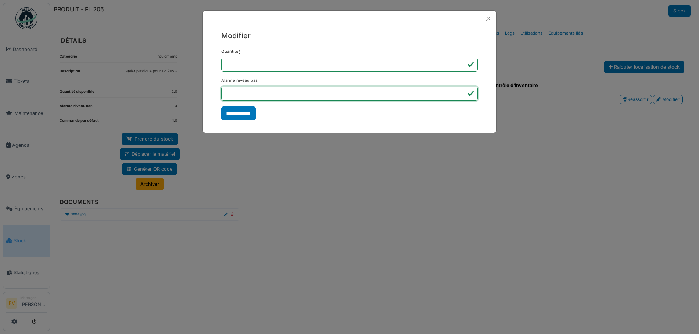
click at [461, 96] on input "*" at bounding box center [349, 94] width 256 height 14
type input "*"
click at [461, 96] on input "*" at bounding box center [349, 94] width 256 height 14
click at [237, 109] on input "**********" at bounding box center [238, 114] width 35 height 14
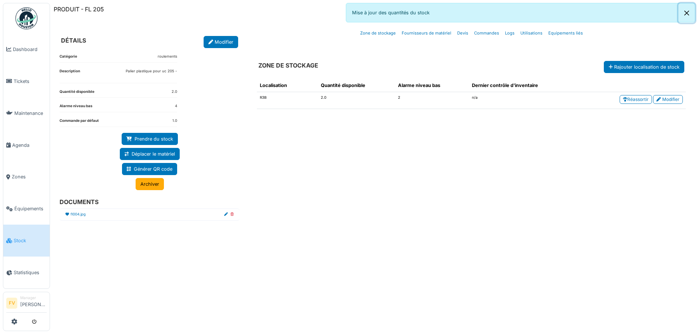
click at [682, 13] on button "Close" at bounding box center [686, 12] width 17 height 19
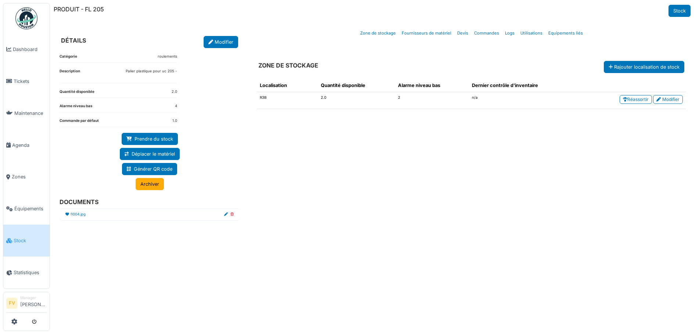
click at [312, 170] on div "Localisation Quantité disponible Alarme niveau bas Dernier contrôle d'inventair…" at bounding box center [471, 195] width 441 height 244
click at [685, 13] on link "Stock" at bounding box center [679, 11] width 22 height 12
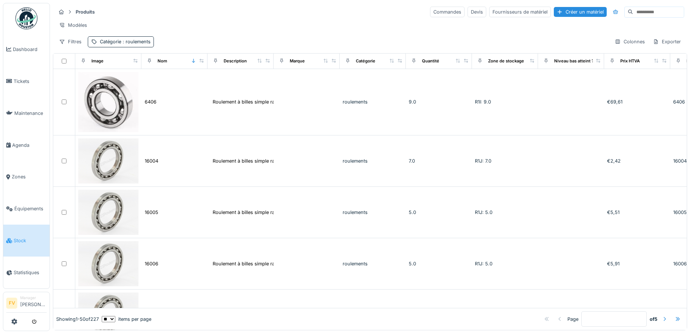
click at [662, 316] on div at bounding box center [665, 319] width 6 height 7
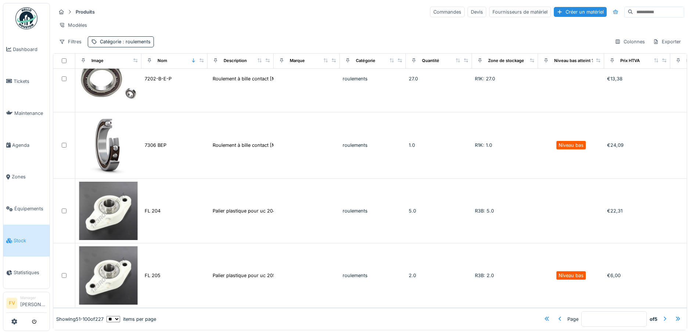
scroll to position [5, 0]
click at [662, 316] on div at bounding box center [665, 319] width 6 height 7
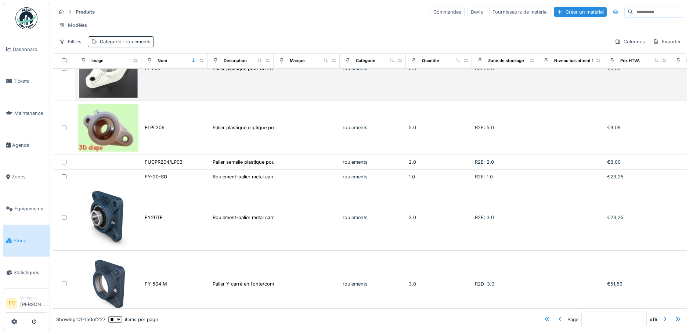
scroll to position [110, 0]
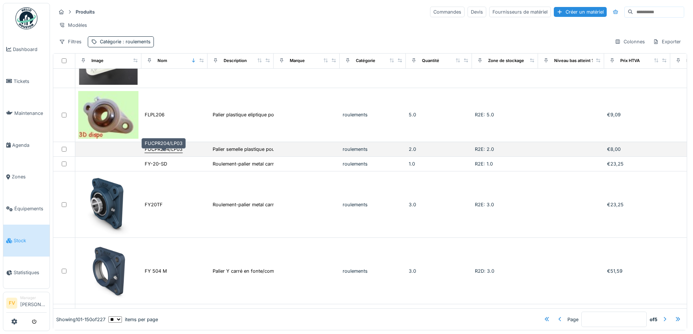
drag, startPoint x: 169, startPoint y: 152, endPoint x: 170, endPoint y: 147, distance: 4.4
click at [169, 147] on tr "FUCPR204/LP03 Palier semelle plastique pour ucp 204 - roulements 2.0 R2E: 2.0 €…" at bounding box center [527, 149] width 948 height 15
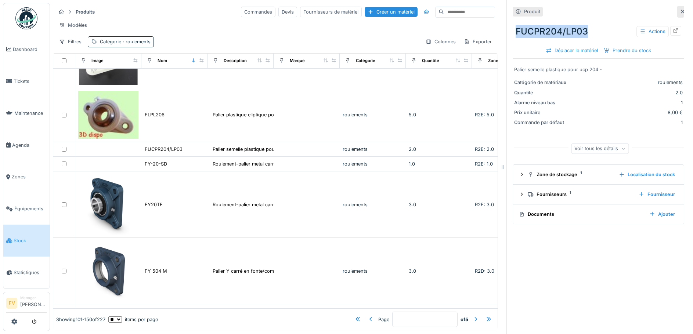
drag, startPoint x: 511, startPoint y: 26, endPoint x: 584, endPoint y: 22, distance: 72.9
click at [584, 22] on div "FUCPR204/LP03 Actions" at bounding box center [599, 31] width 172 height 19
copy div "FUCPR204/LP03"
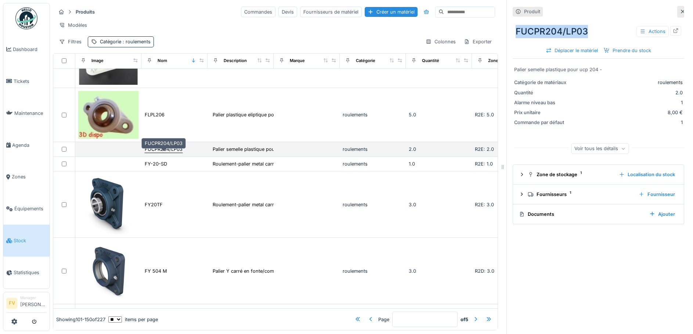
click at [169, 151] on div "FUCPR204/LP03" at bounding box center [164, 149] width 38 height 7
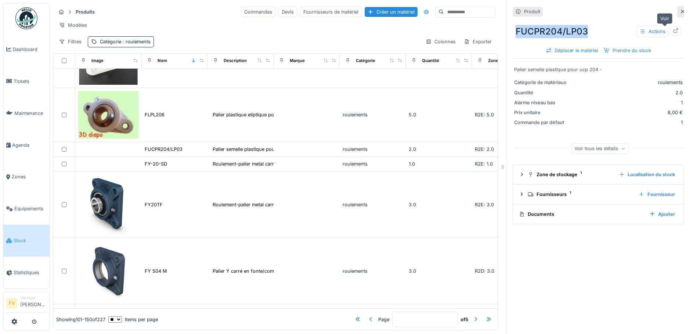
click at [674, 28] on icon at bounding box center [676, 30] width 5 height 5
click at [666, 9] on div at bounding box center [671, 12] width 10 height 6
click at [680, 9] on icon at bounding box center [683, 11] width 6 height 5
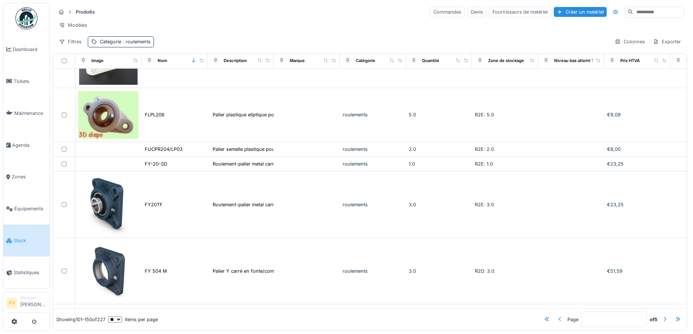
click at [557, 316] on div at bounding box center [560, 319] width 6 height 7
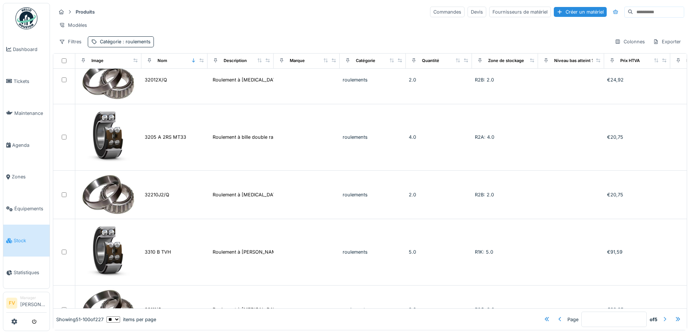
click at [662, 316] on div at bounding box center [665, 319] width 6 height 7
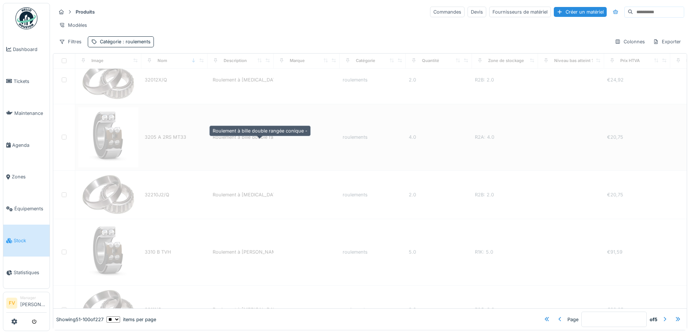
type input "*"
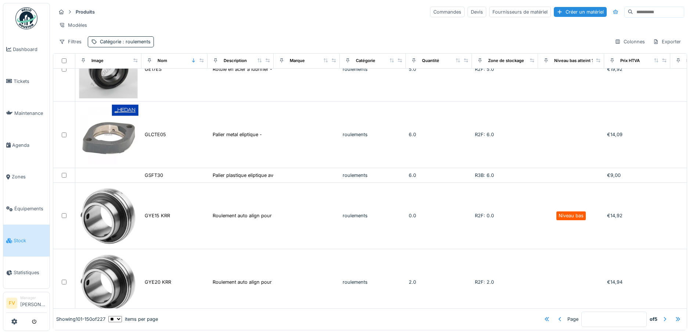
scroll to position [955, 0]
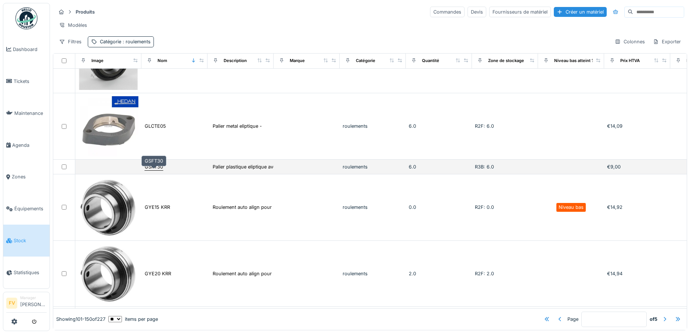
click at [160, 167] on div "GSFT30" at bounding box center [154, 167] width 18 height 7
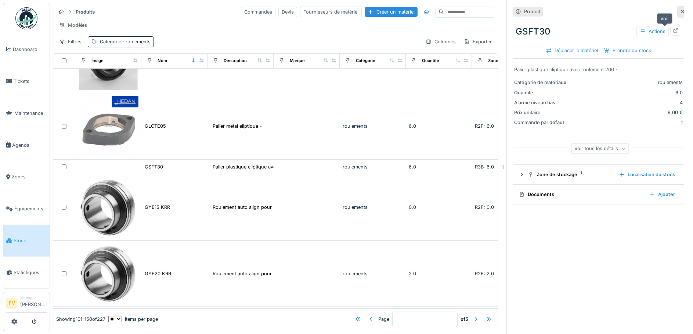
click at [673, 28] on icon at bounding box center [676, 30] width 6 height 5
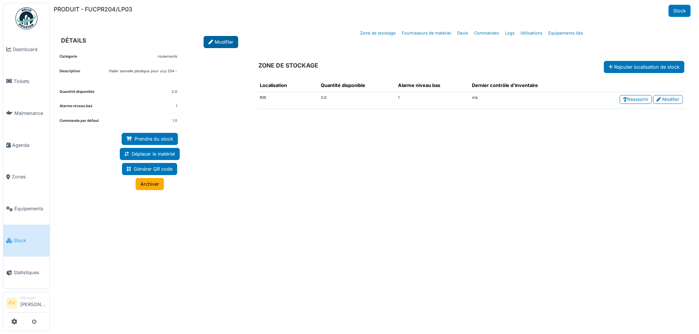
click at [210, 42] on icon at bounding box center [210, 42] width 5 height 5
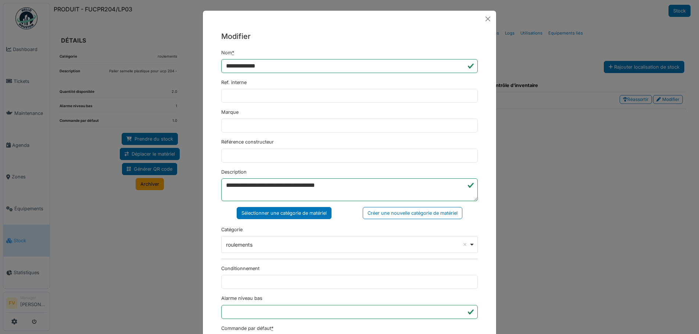
scroll to position [178, 0]
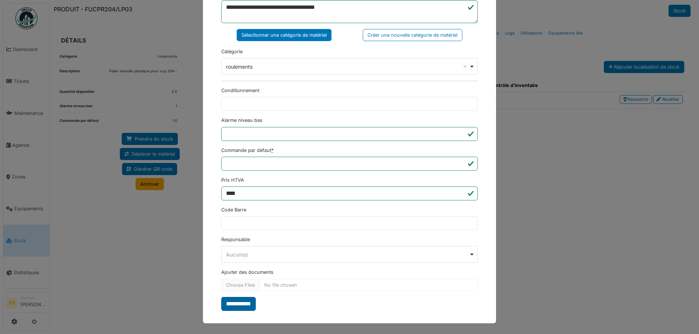
click at [242, 305] on input "**********" at bounding box center [238, 304] width 35 height 14
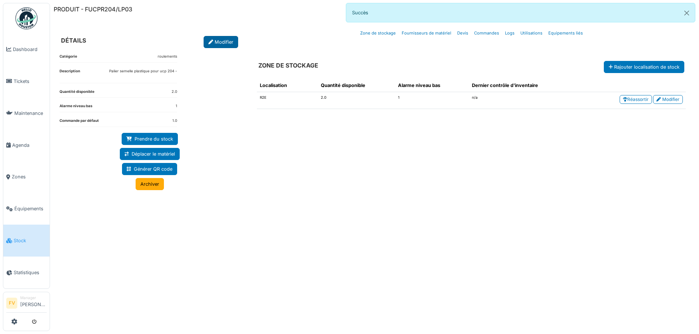
click at [231, 42] on link "Modifier" at bounding box center [221, 42] width 35 height 12
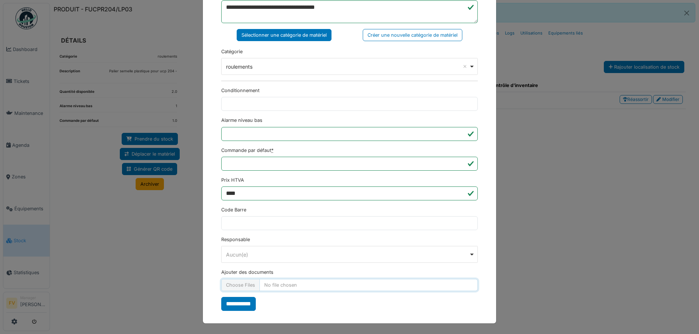
click at [241, 286] on input "Ajouter des documents" at bounding box center [349, 285] width 256 height 12
type input "**********"
click at [237, 305] on input "**********" at bounding box center [238, 304] width 35 height 14
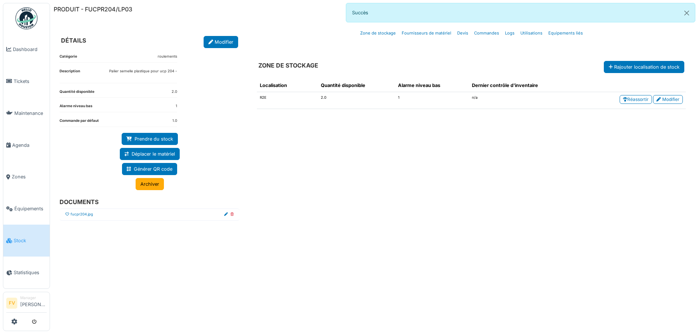
click at [67, 213] on icon at bounding box center [67, 215] width 4 height 4
click at [687, 14] on button "Close" at bounding box center [686, 12] width 17 height 19
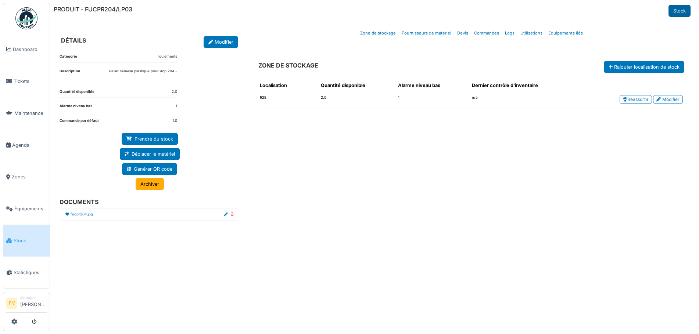
click at [680, 15] on link "Stock" at bounding box center [679, 11] width 22 height 12
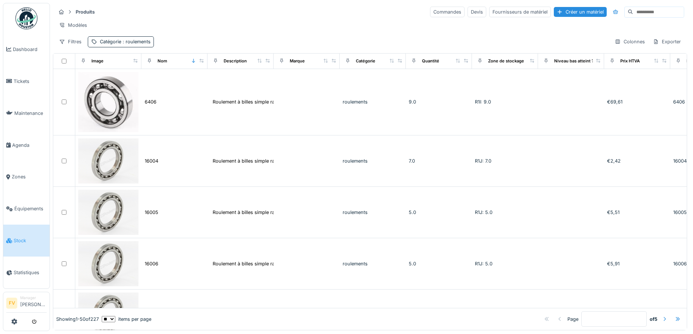
click at [659, 315] on div at bounding box center [665, 320] width 12 height 10
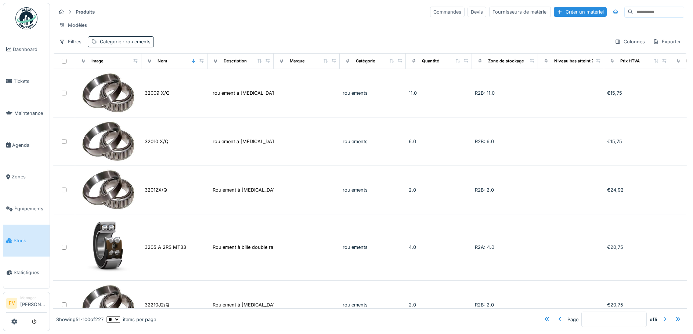
click at [662, 316] on div at bounding box center [665, 319] width 6 height 7
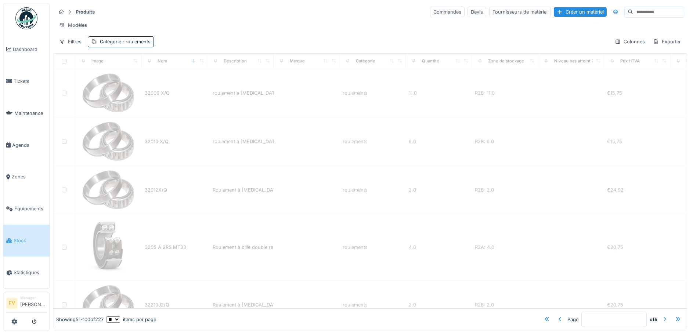
type input "*"
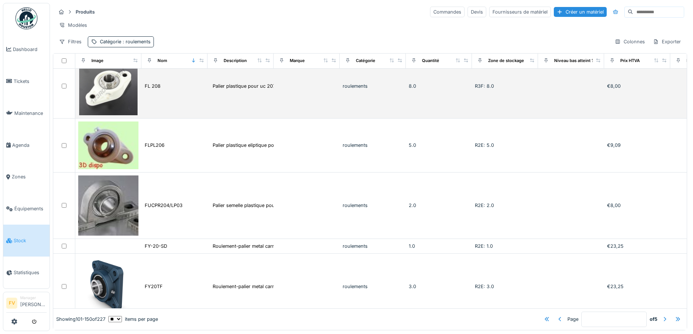
scroll to position [110, 0]
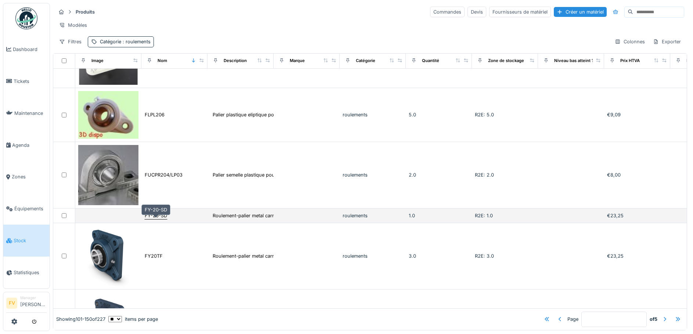
click at [165, 219] on div "FY-20-SD" at bounding box center [156, 215] width 22 height 7
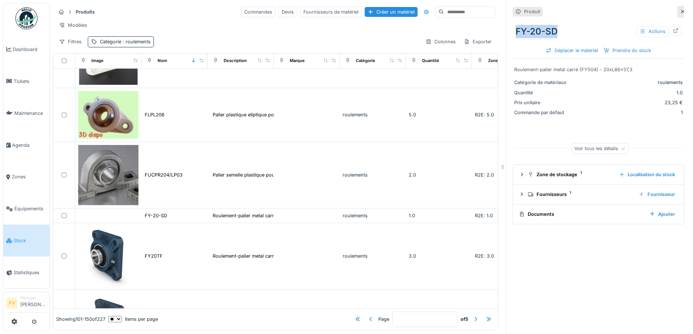
drag, startPoint x: 550, startPoint y: 32, endPoint x: 510, endPoint y: 33, distance: 40.8
click at [513, 33] on div "FY-20-SD Actions" at bounding box center [599, 31] width 172 height 19
copy div "FY-20-SD"
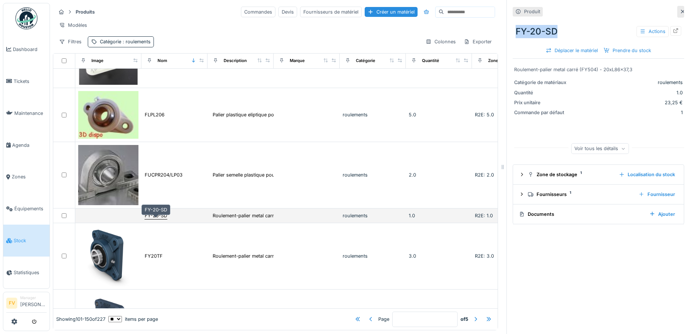
click at [159, 219] on div "FY-20-SD" at bounding box center [156, 215] width 22 height 7
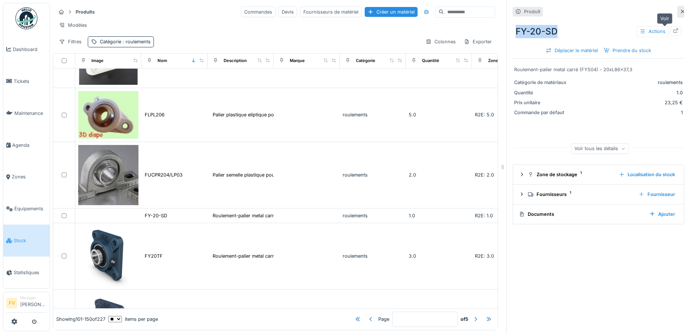
click at [673, 32] on icon at bounding box center [676, 30] width 6 height 5
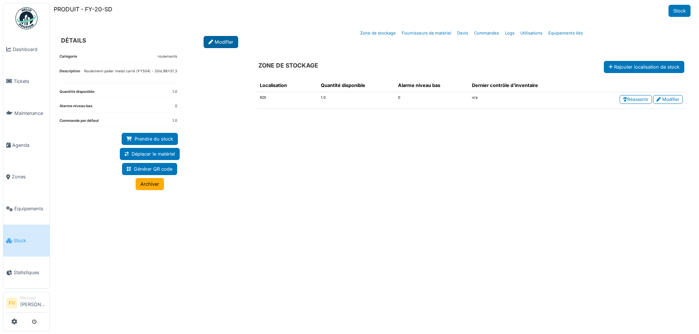
click at [214, 45] on link "Modifier" at bounding box center [221, 42] width 35 height 12
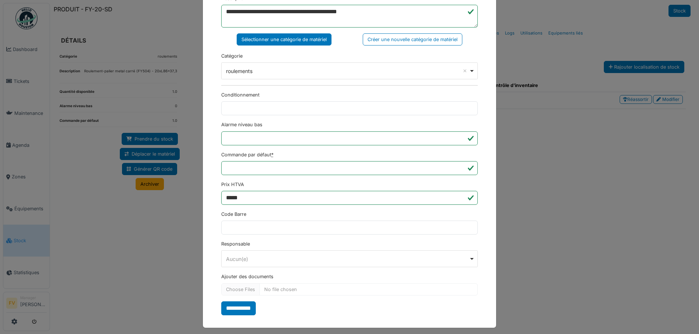
scroll to position [178, 0]
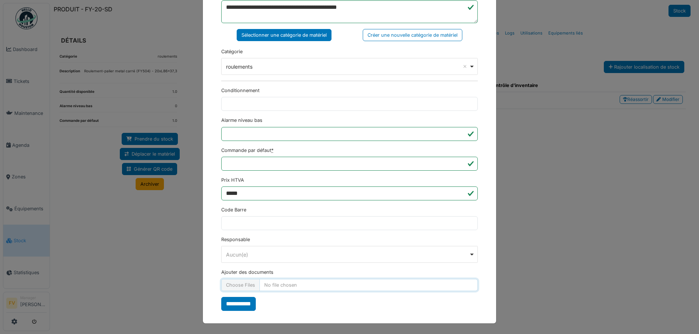
click at [257, 287] on input "Ajouter des documents" at bounding box center [349, 285] width 256 height 12
type input "**********"
click at [242, 303] on input "**********" at bounding box center [238, 304] width 35 height 14
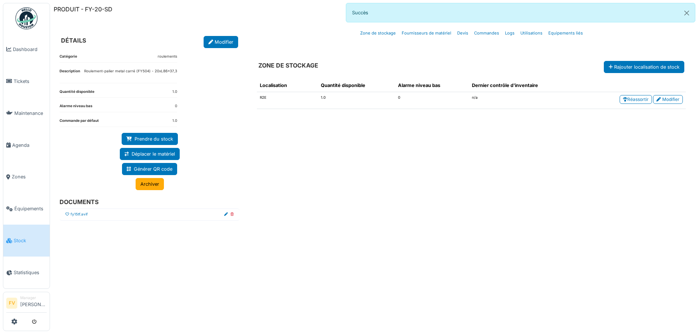
click at [65, 213] on icon at bounding box center [67, 215] width 4 height 4
click at [683, 13] on button "Close" at bounding box center [686, 12] width 17 height 19
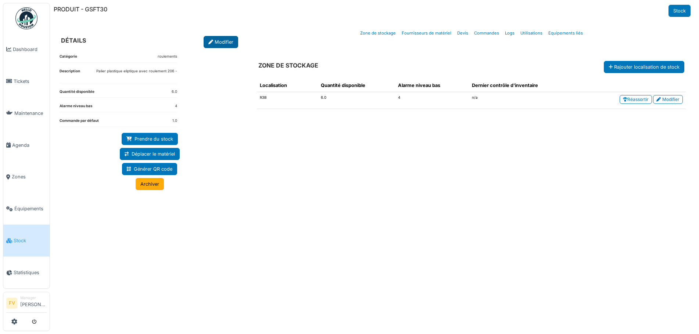
click at [212, 41] on link "Modifier" at bounding box center [221, 42] width 35 height 12
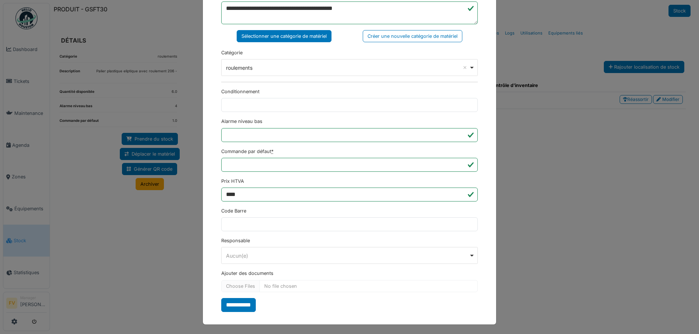
scroll to position [178, 0]
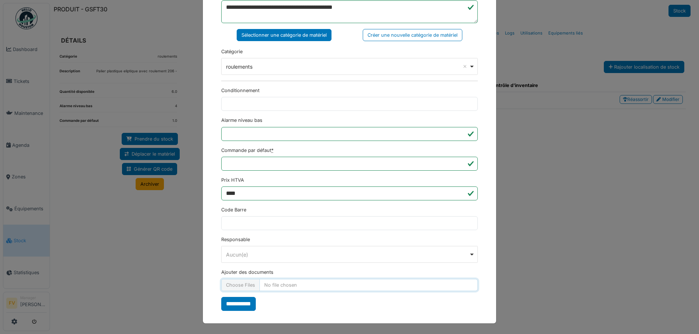
click at [247, 284] on input "Ajouter des documents" at bounding box center [349, 285] width 256 height 12
type input "**********"
click at [248, 303] on input "**********" at bounding box center [238, 304] width 35 height 14
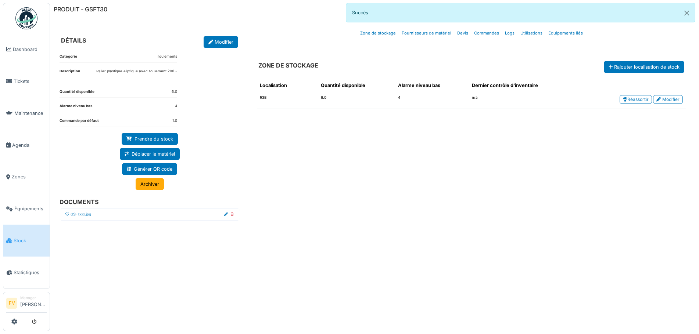
click at [67, 216] on icon at bounding box center [67, 215] width 4 height 4
click at [688, 10] on button "Close" at bounding box center [686, 12] width 17 height 19
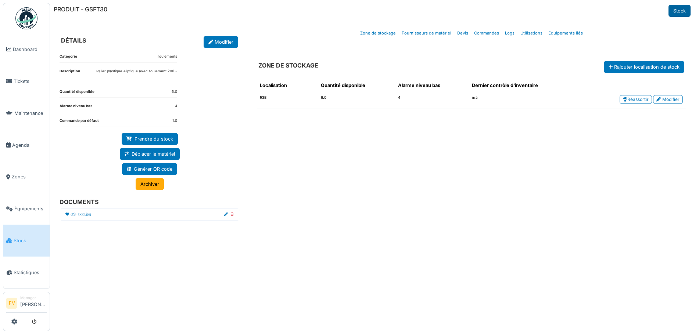
click at [687, 10] on link "Stock" at bounding box center [679, 11] width 22 height 12
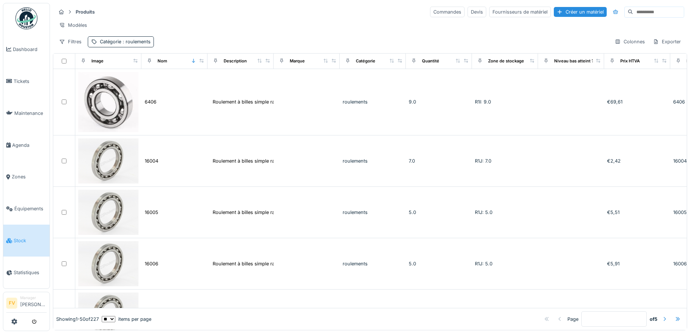
click at [662, 316] on div at bounding box center [665, 319] width 6 height 7
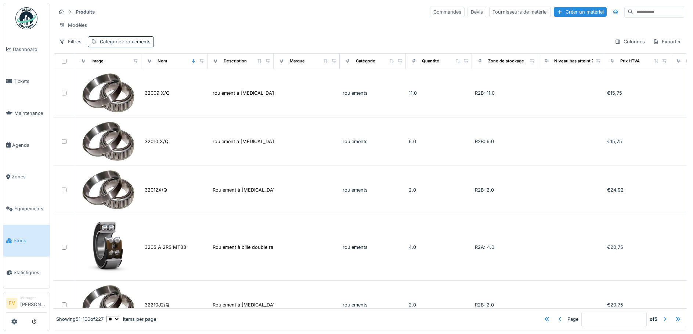
click at [662, 316] on div at bounding box center [665, 319] width 6 height 7
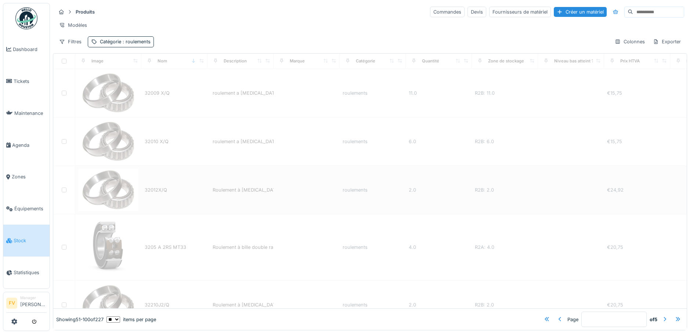
type input "*"
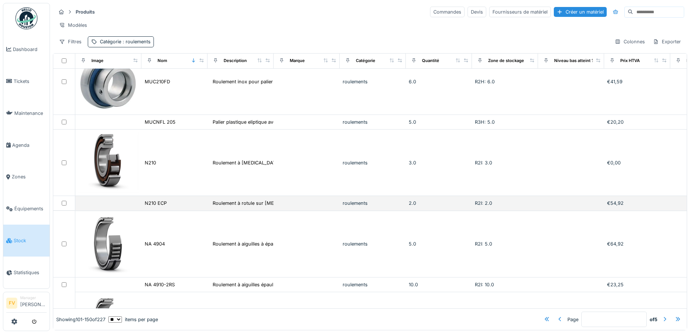
scroll to position [2205, 0]
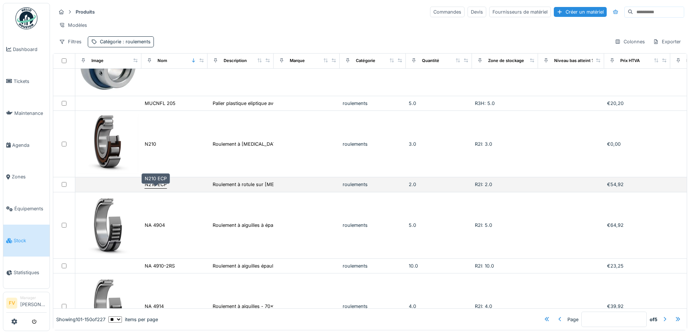
click at [160, 186] on div "N210 ECP" at bounding box center [155, 185] width 23 height 8
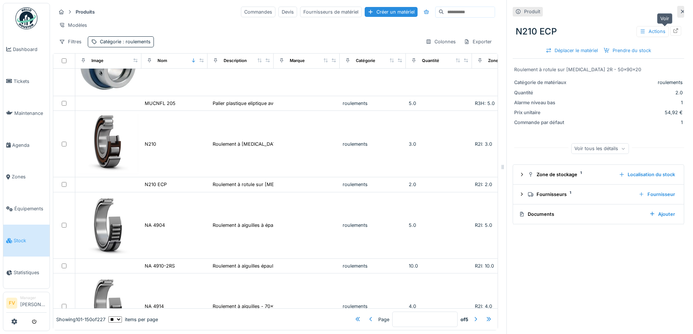
click at [673, 29] on icon at bounding box center [676, 30] width 6 height 5
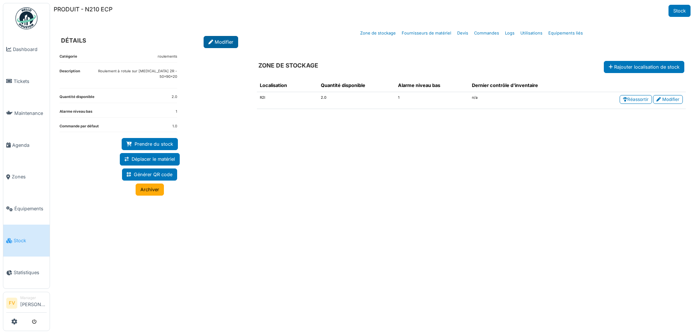
click at [218, 42] on link "Modifier" at bounding box center [221, 42] width 35 height 12
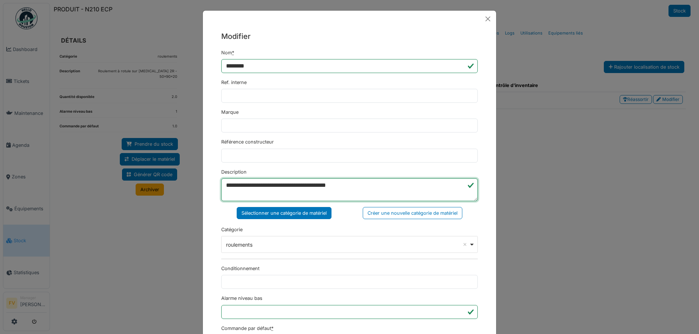
drag, startPoint x: 255, startPoint y: 187, endPoint x: 274, endPoint y: 186, distance: 19.1
click at [274, 186] on textarea "**********" at bounding box center [349, 190] width 256 height 23
drag, startPoint x: 291, startPoint y: 184, endPoint x: 320, endPoint y: 184, distance: 29.0
click at [320, 184] on textarea "**********" at bounding box center [349, 190] width 256 height 23
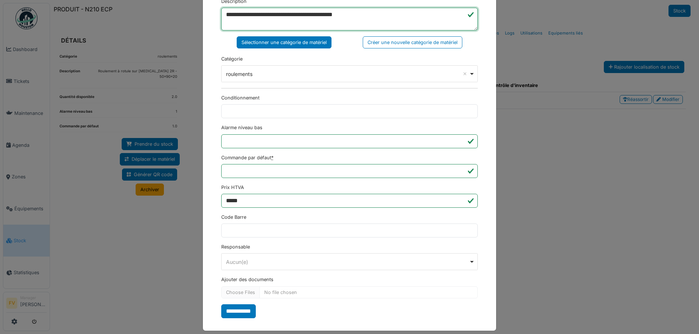
scroll to position [178, 0]
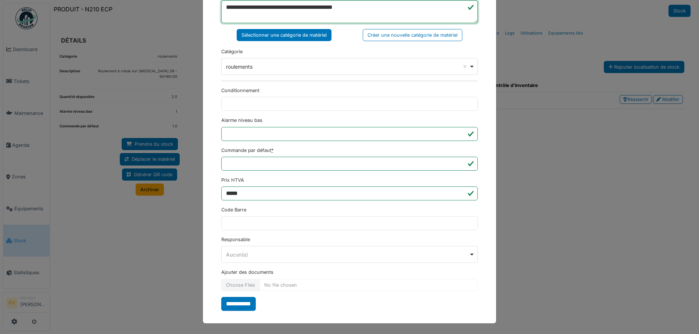
type textarea "**********"
click at [244, 284] on input "Ajouter des documents" at bounding box center [349, 285] width 256 height 12
type input "**********"
click at [241, 306] on input "**********" at bounding box center [238, 304] width 35 height 14
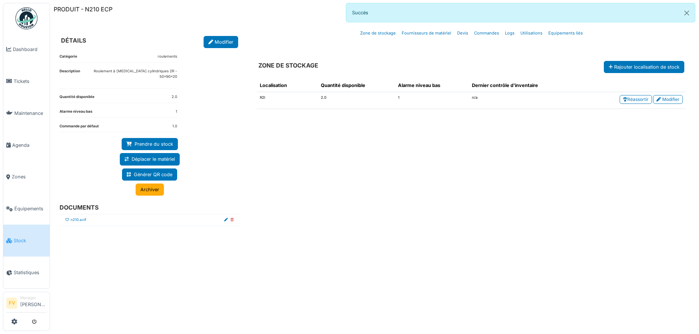
click at [69, 218] on icon at bounding box center [67, 220] width 4 height 4
click at [686, 13] on button "Close" at bounding box center [686, 12] width 17 height 19
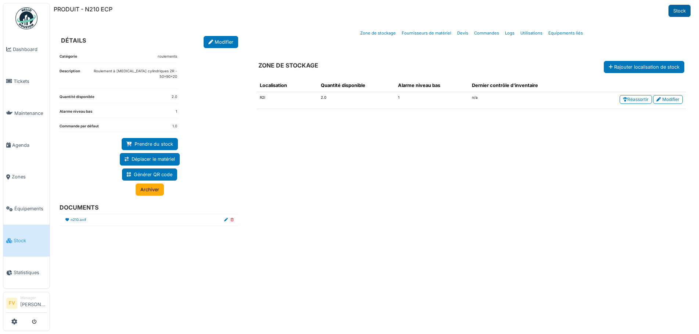
click at [682, 13] on link "Stock" at bounding box center [679, 11] width 22 height 12
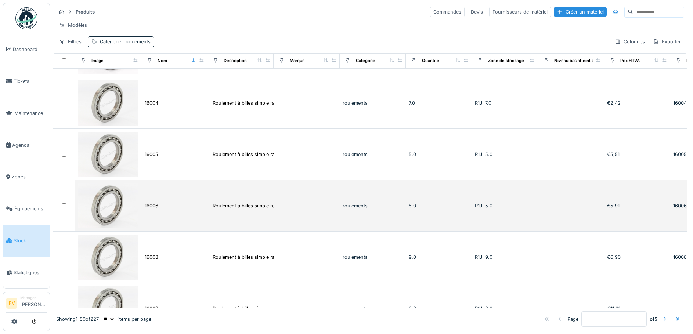
scroll to position [184, 0]
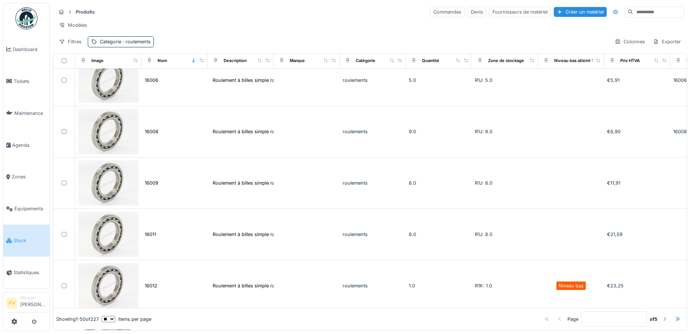
click at [662, 316] on div at bounding box center [665, 319] width 6 height 7
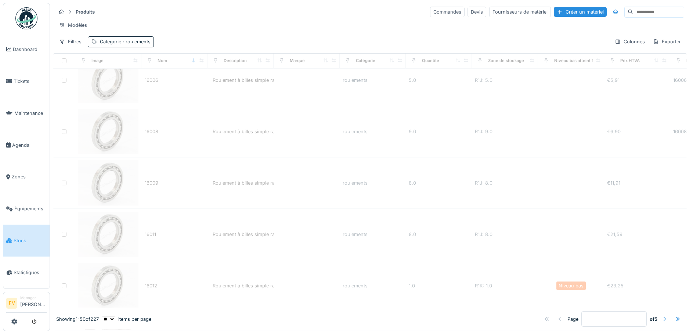
click at [662, 316] on div at bounding box center [665, 319] width 6 height 7
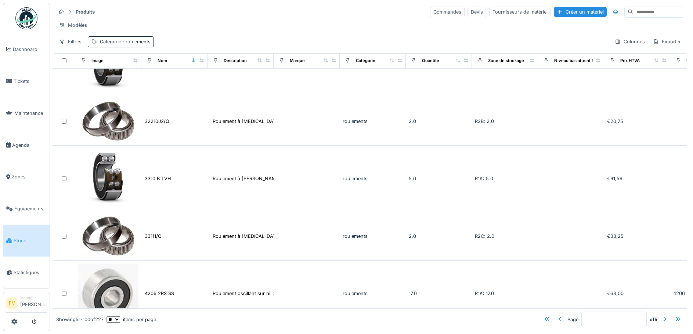
click at [662, 316] on div at bounding box center [665, 319] width 6 height 7
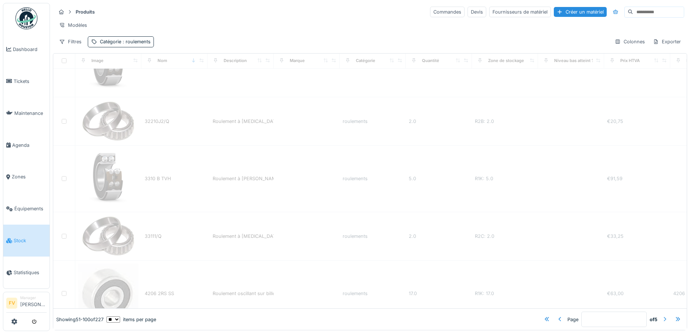
type input "*"
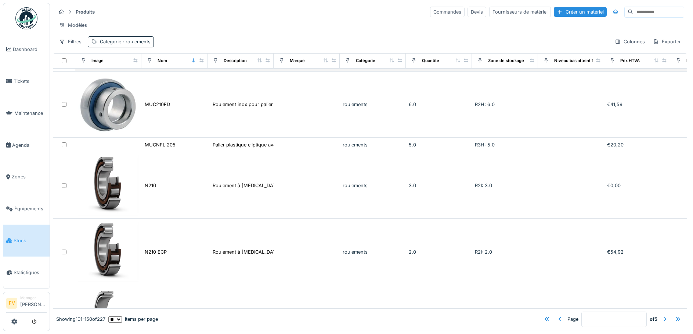
scroll to position [2205, 0]
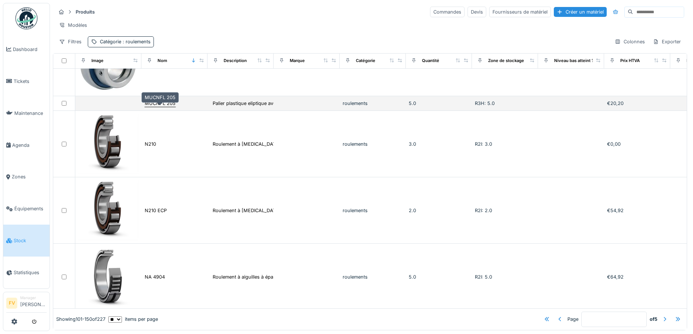
click at [165, 107] on div "MUCNFL 205" at bounding box center [160, 103] width 31 height 7
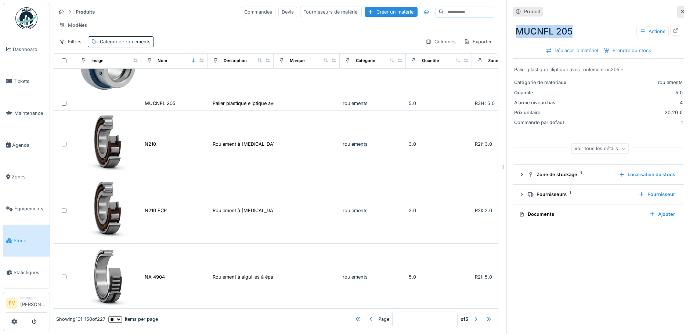
drag, startPoint x: 513, startPoint y: 32, endPoint x: 568, endPoint y: 29, distance: 55.2
click at [568, 29] on div "MUCNFL 205 Actions" at bounding box center [599, 31] width 172 height 19
copy div "MUCNFL 205"
click at [673, 31] on icon at bounding box center [676, 30] width 6 height 5
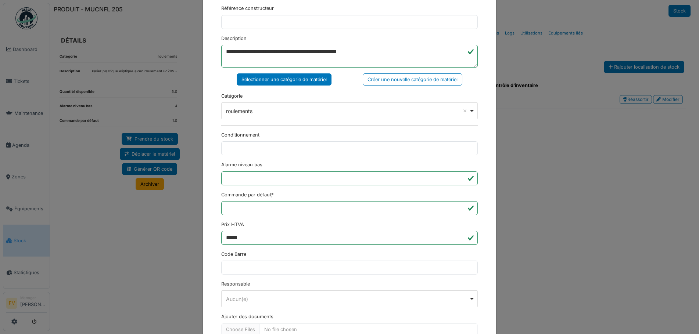
scroll to position [178, 0]
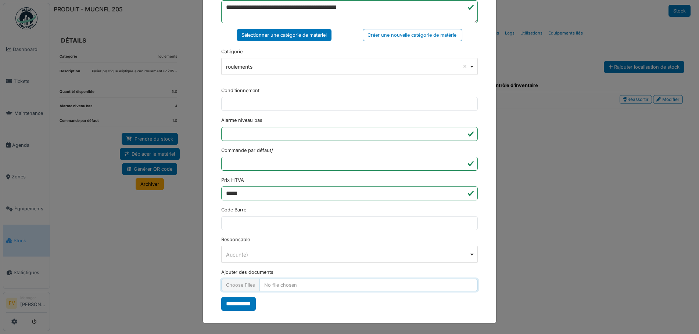
click at [240, 283] on input "Ajouter des documents" at bounding box center [349, 285] width 256 height 12
type input "**********"
click at [229, 305] on input "**********" at bounding box center [238, 304] width 35 height 14
click at [234, 303] on form "**********" at bounding box center [349, 91] width 256 height 440
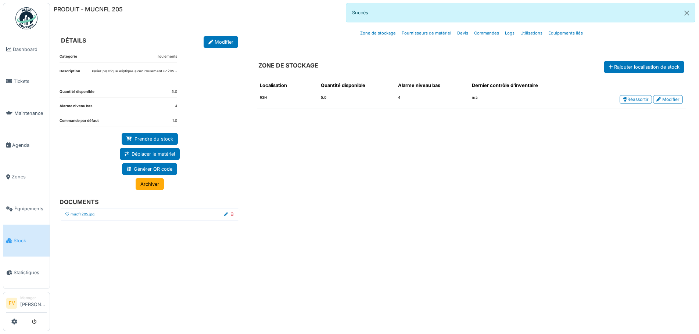
click at [68, 216] on icon at bounding box center [67, 215] width 4 height 4
click at [685, 15] on button "Close" at bounding box center [686, 12] width 17 height 19
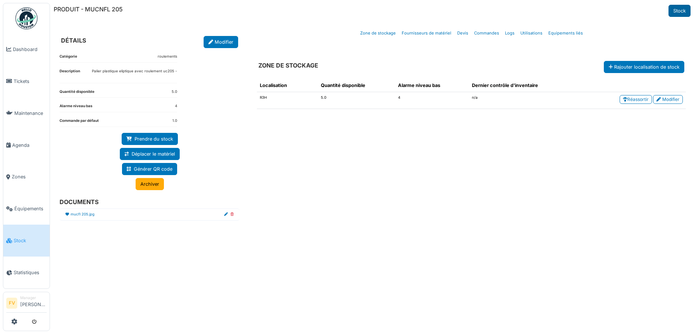
click at [685, 11] on link "Stock" at bounding box center [679, 11] width 22 height 12
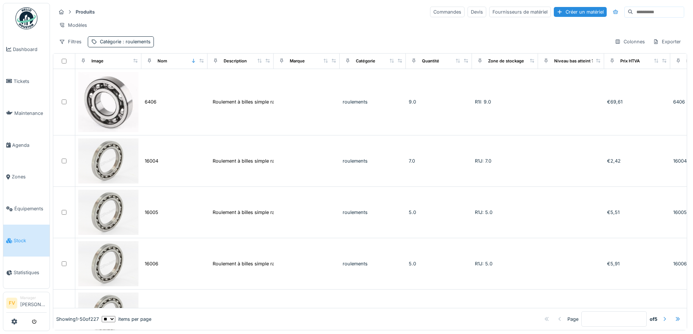
click at [662, 316] on div at bounding box center [665, 319] width 6 height 7
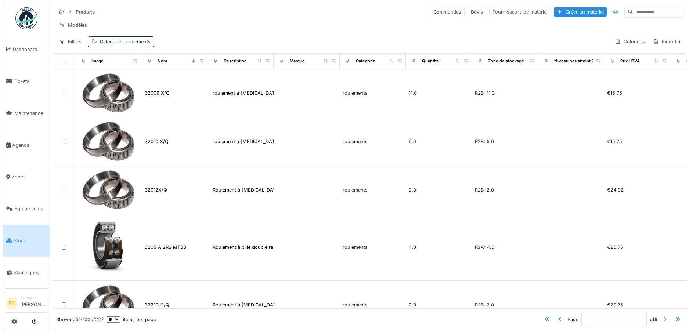
click at [662, 316] on div at bounding box center [665, 319] width 6 height 7
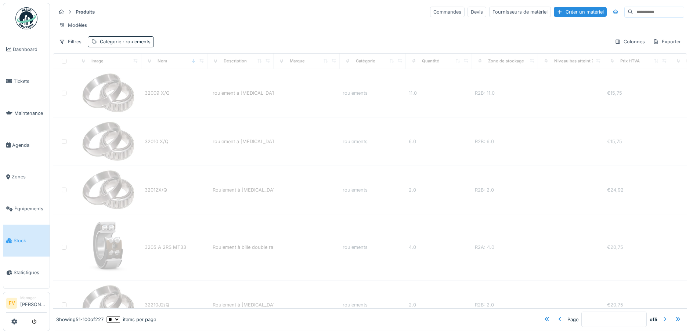
type input "*"
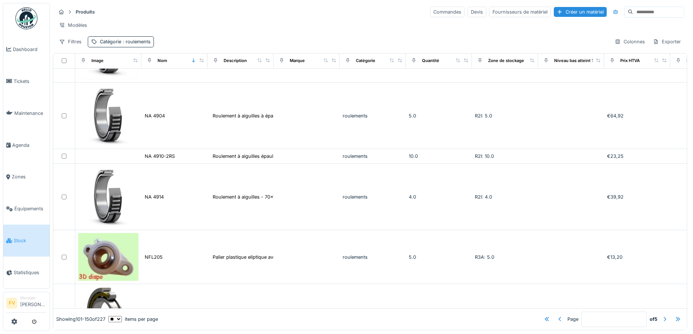
scroll to position [2388, 0]
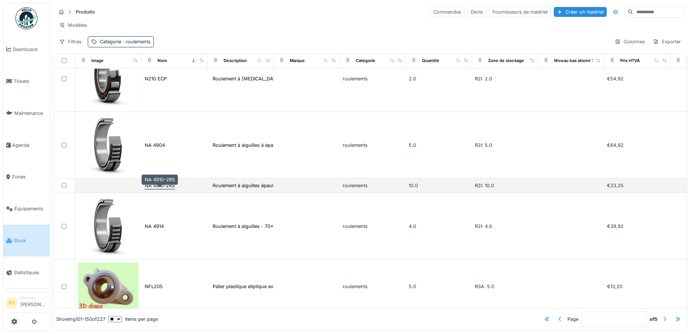
click at [171, 189] on div "NA 4910-2RS" at bounding box center [160, 185] width 30 height 7
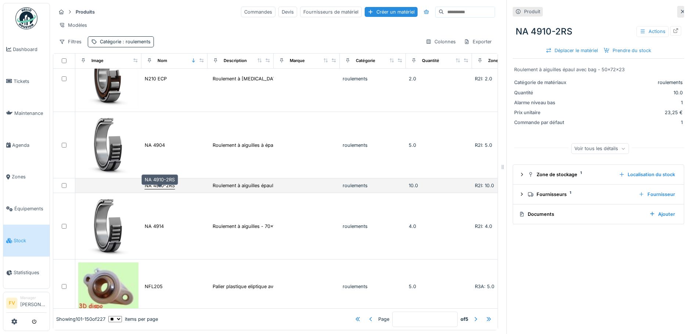
click at [157, 188] on div "NA 4910-2RS" at bounding box center [160, 185] width 30 height 7
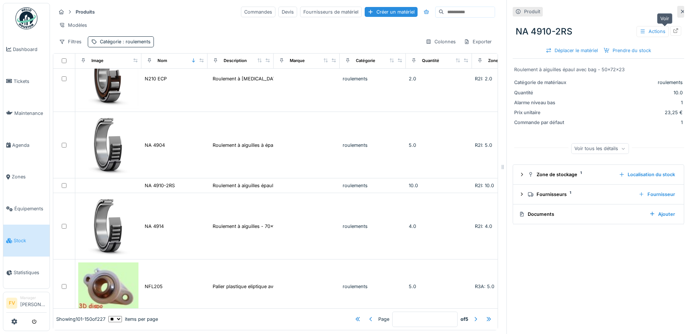
click at [673, 30] on icon at bounding box center [676, 30] width 6 height 5
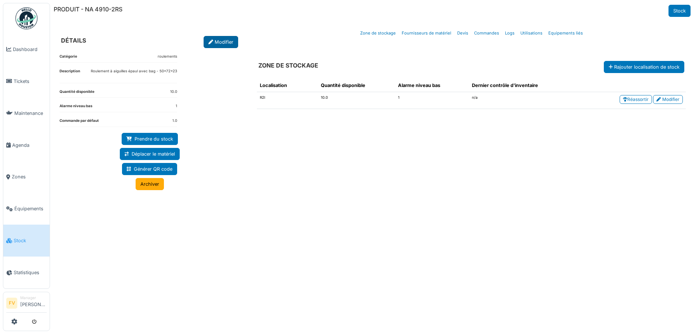
click at [216, 38] on link "Modifier" at bounding box center [221, 42] width 35 height 12
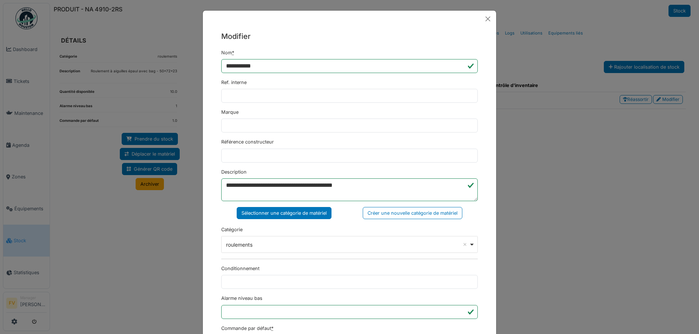
scroll to position [178, 0]
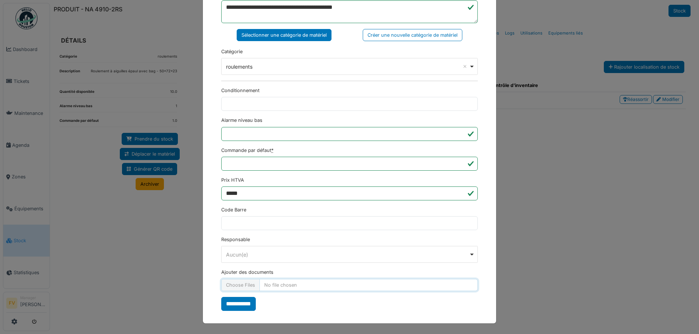
click at [241, 285] on input "Ajouter des documents" at bounding box center [349, 285] width 256 height 12
type input "**********"
click at [233, 303] on input "**********" at bounding box center [238, 304] width 35 height 14
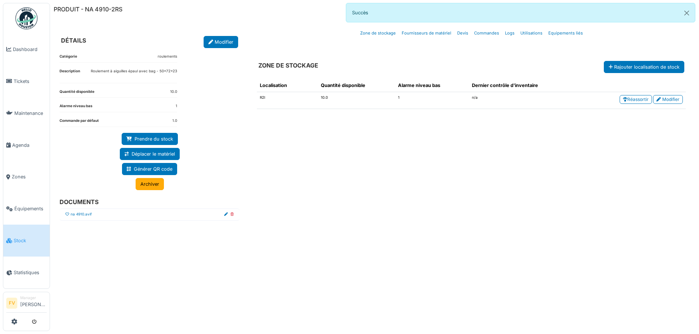
click at [65, 214] on icon at bounding box center [67, 215] width 4 height 4
click at [688, 11] on button "Close" at bounding box center [686, 12] width 17 height 19
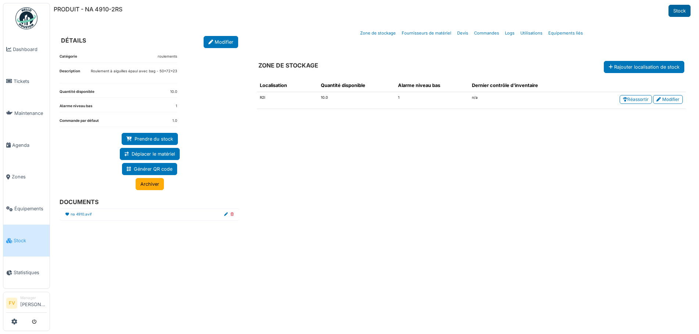
click at [678, 10] on link "Stock" at bounding box center [679, 11] width 22 height 12
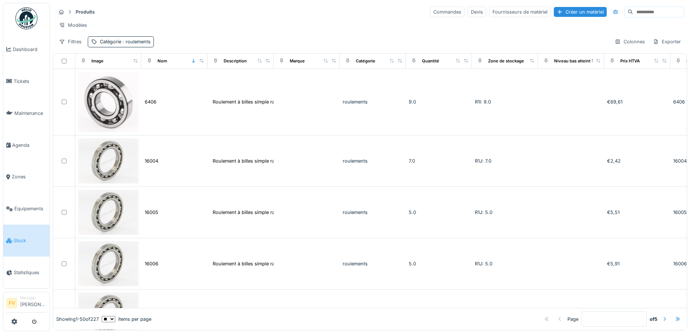
click at [662, 316] on div at bounding box center [665, 319] width 6 height 7
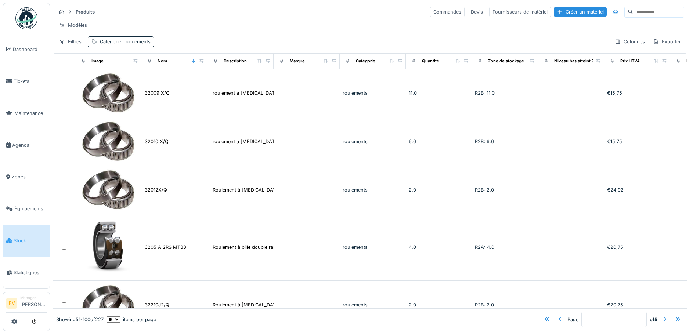
click at [662, 316] on div at bounding box center [665, 319] width 6 height 7
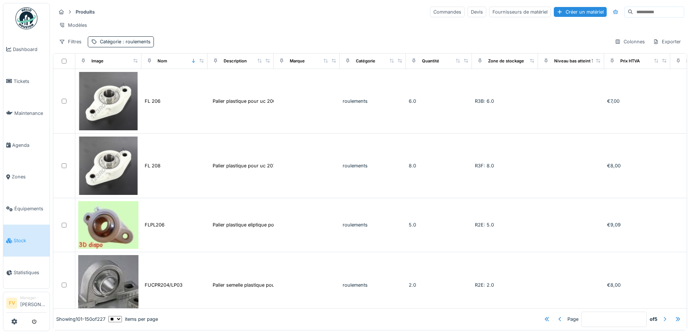
click at [662, 316] on div at bounding box center [665, 319] width 6 height 7
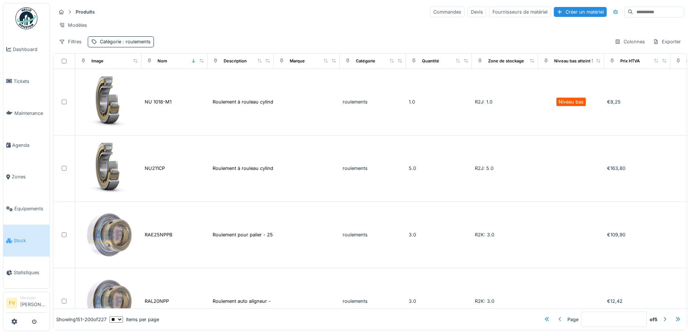
click at [557, 316] on div at bounding box center [560, 319] width 6 height 7
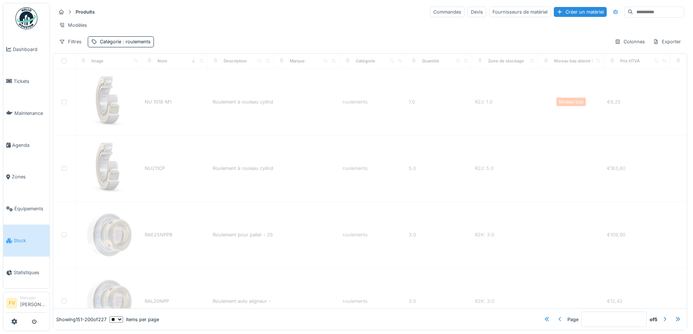
type input "*"
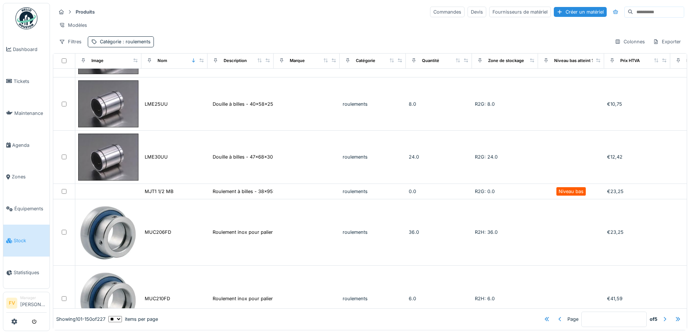
scroll to position [1972, 0]
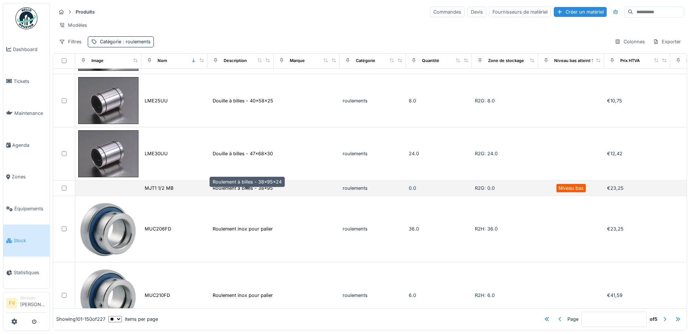
click at [262, 191] on div "Roulement à billes - 38x95x24" at bounding box center [247, 188] width 69 height 7
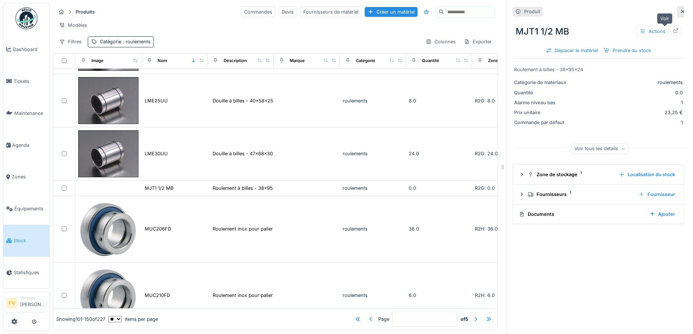
click at [673, 28] on icon at bounding box center [676, 30] width 6 height 5
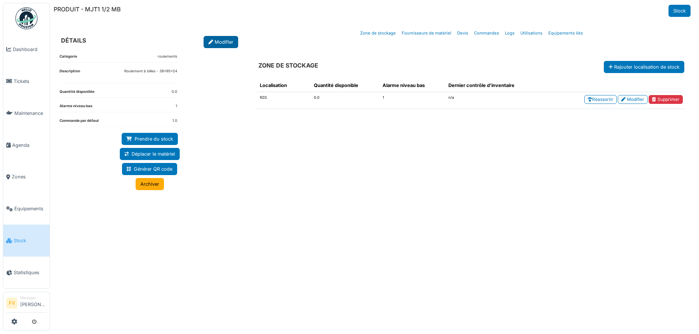
click at [233, 43] on link "Modifier" at bounding box center [221, 42] width 35 height 12
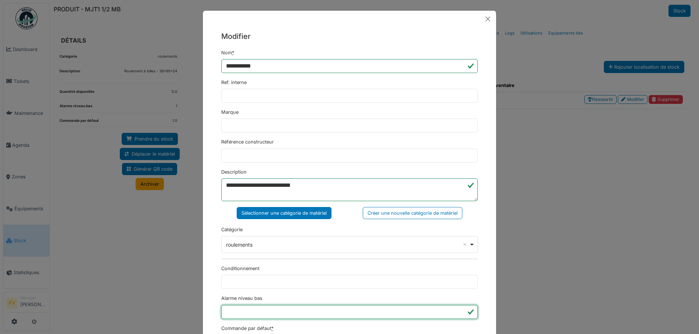
type input "*"
click at [458, 315] on input "*" at bounding box center [349, 312] width 256 height 14
click at [483, 316] on div "**********" at bounding box center [349, 260] width 293 height 466
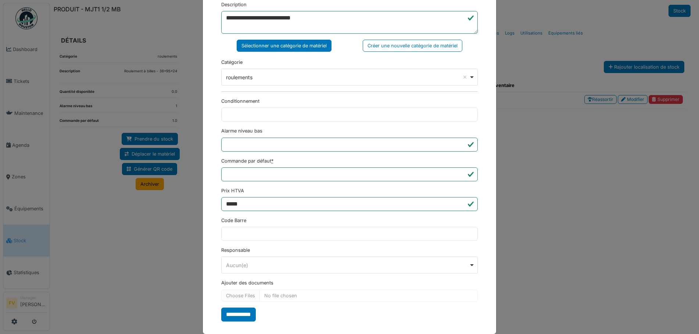
scroll to position [178, 0]
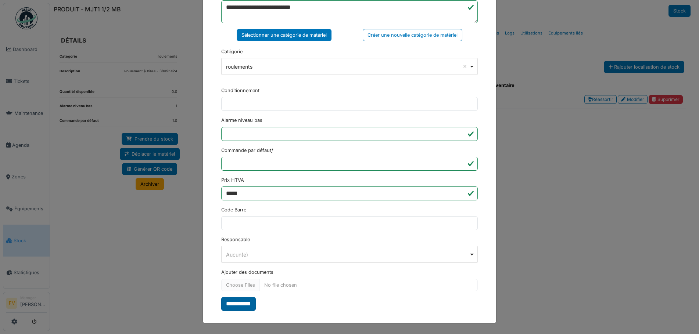
click at [229, 303] on input "**********" at bounding box center [238, 304] width 35 height 14
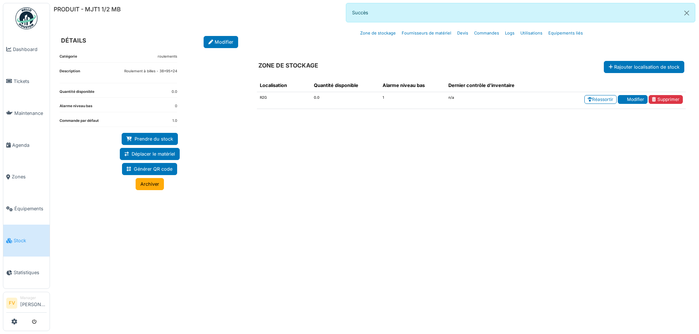
click at [626, 99] on link "Modifier" at bounding box center [633, 99] width 30 height 9
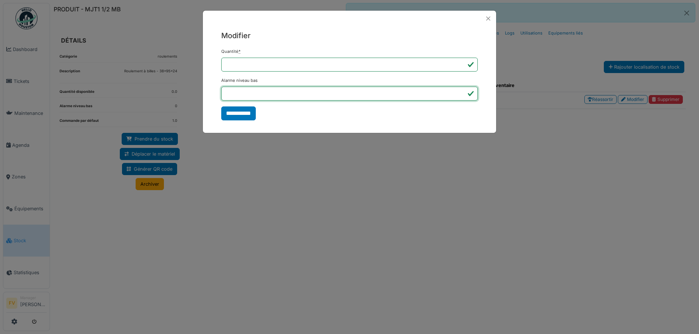
type input "*"
click at [461, 96] on input "*" at bounding box center [349, 94] width 256 height 14
click at [250, 115] on input "**********" at bounding box center [238, 114] width 35 height 14
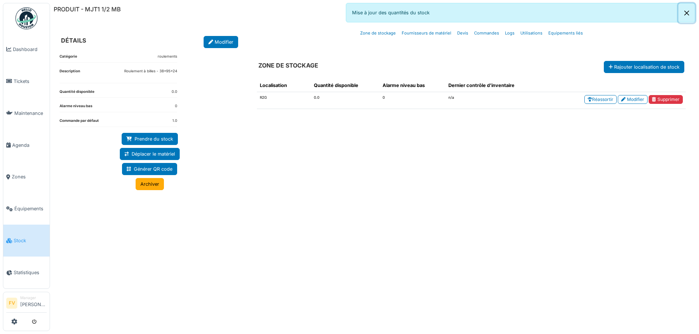
click at [686, 14] on button "Close" at bounding box center [686, 12] width 17 height 19
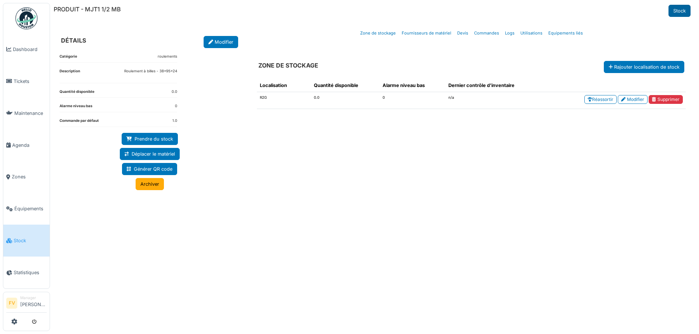
click at [683, 11] on link "Stock" at bounding box center [679, 11] width 22 height 12
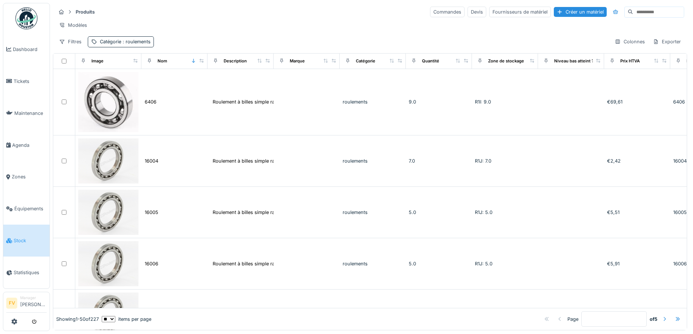
click at [662, 316] on div at bounding box center [665, 319] width 6 height 7
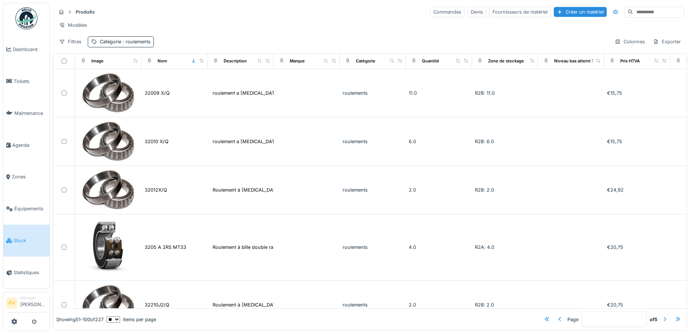
click at [662, 316] on div at bounding box center [665, 319] width 6 height 7
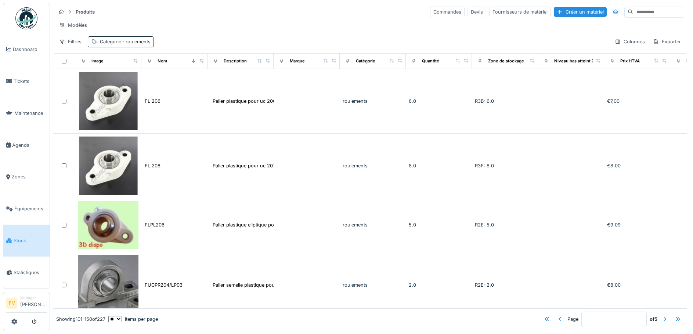
click at [662, 316] on div at bounding box center [665, 319] width 6 height 7
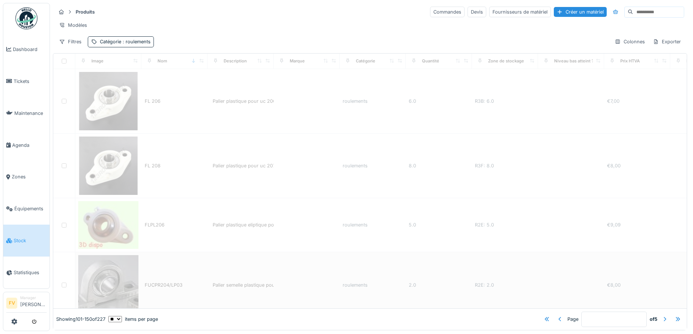
type input "*"
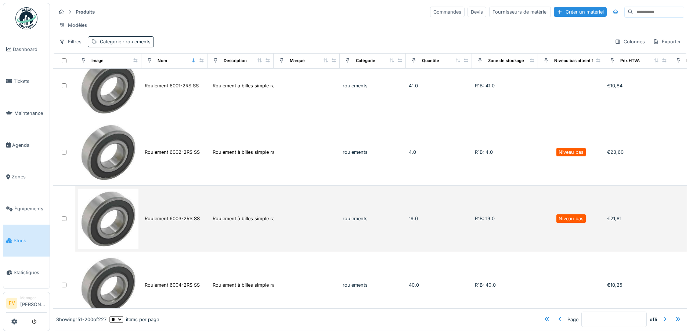
scroll to position [441, 0]
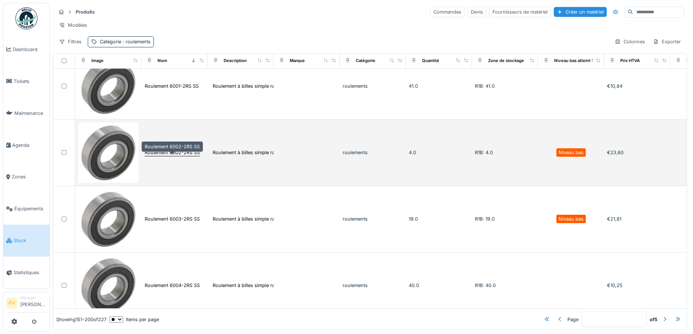
click at [183, 156] on div "Roulement 6002-2RS SS" at bounding box center [172, 152] width 55 height 7
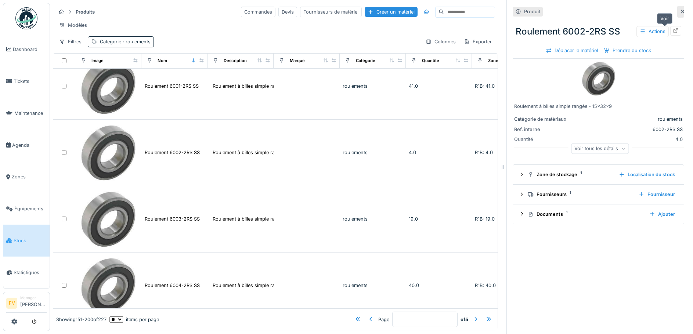
click at [674, 33] on icon at bounding box center [676, 30] width 5 height 5
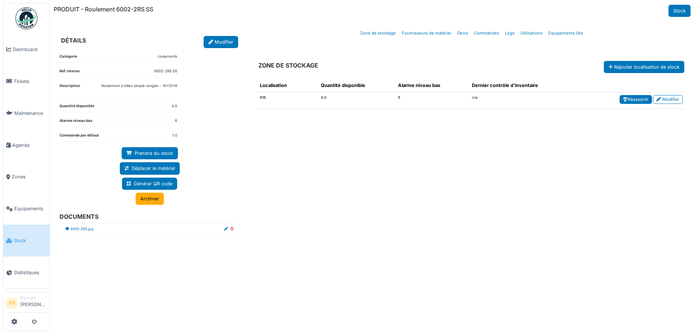
click at [643, 97] on link "Réassortir" at bounding box center [635, 99] width 32 height 9
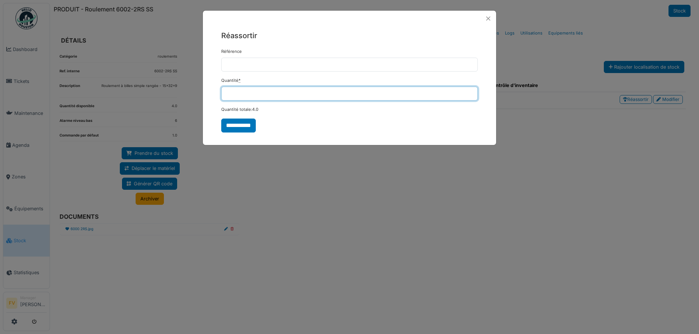
click at [471, 91] on input "*" at bounding box center [349, 94] width 256 height 14
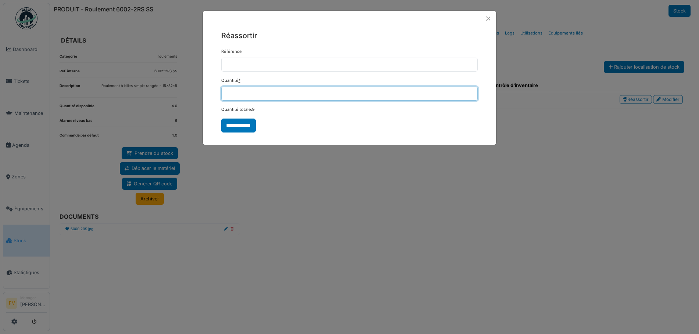
click at [471, 91] on input "*" at bounding box center [349, 94] width 256 height 14
click at [471, 91] on input "**" at bounding box center [349, 94] width 256 height 14
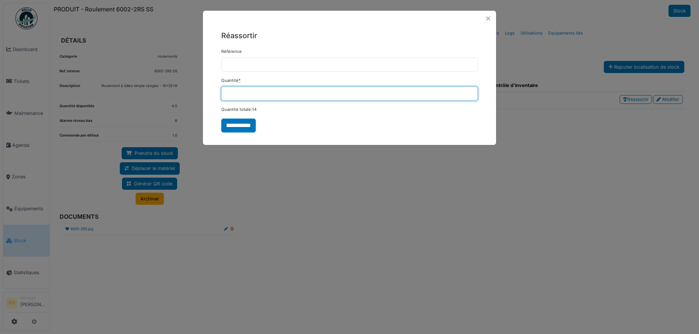
click at [471, 91] on input "**" at bounding box center [349, 94] width 256 height 14
type input "**"
click at [471, 91] on input "**" at bounding box center [349, 94] width 256 height 14
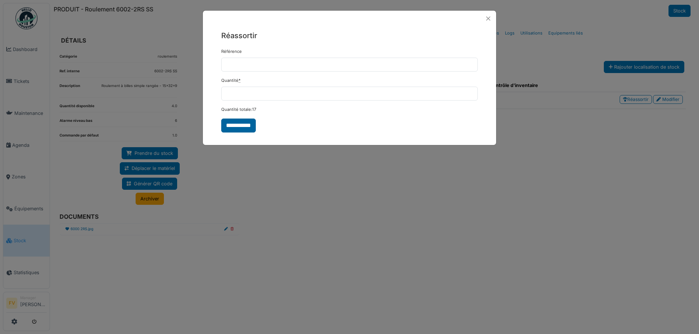
click at [238, 122] on input "**********" at bounding box center [238, 126] width 35 height 14
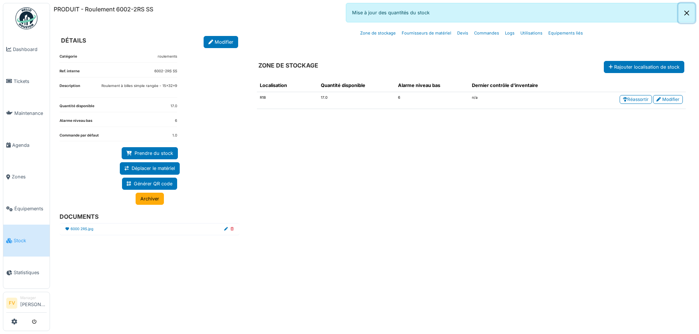
click at [687, 12] on button "Close" at bounding box center [686, 12] width 17 height 19
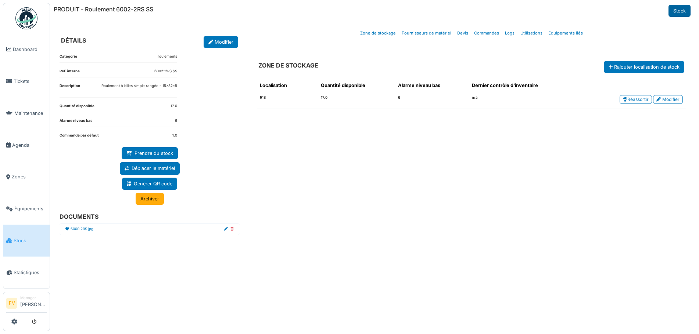
click at [686, 12] on link "Stock" at bounding box center [679, 11] width 22 height 12
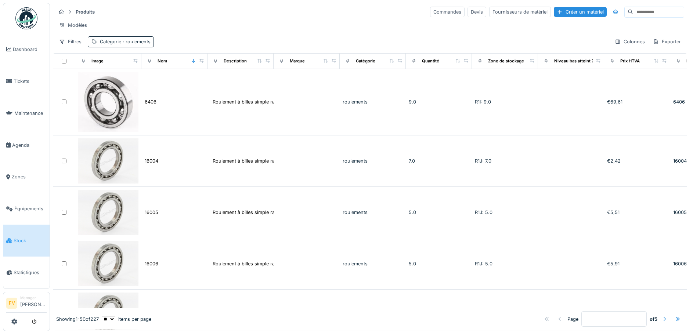
click at [662, 316] on div at bounding box center [665, 319] width 6 height 7
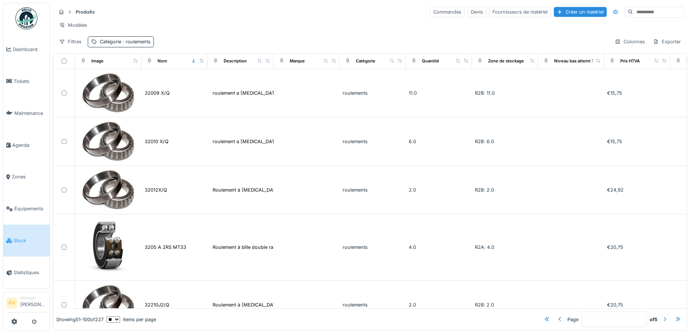
click at [662, 316] on div at bounding box center [665, 319] width 6 height 7
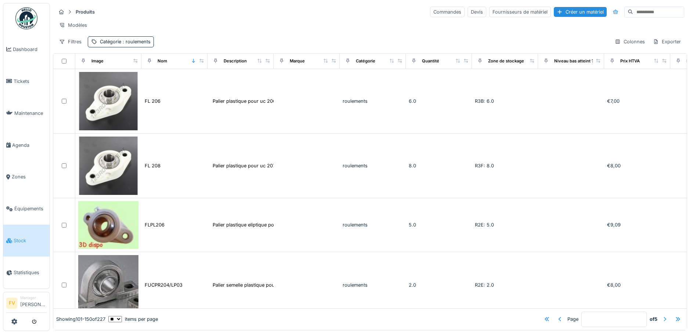
click at [662, 316] on div at bounding box center [665, 319] width 6 height 7
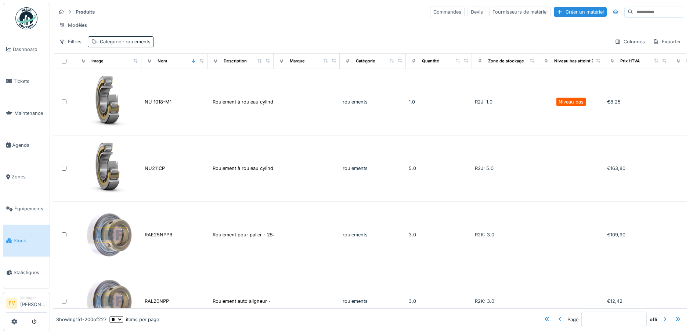
click at [662, 316] on div at bounding box center [665, 319] width 6 height 7
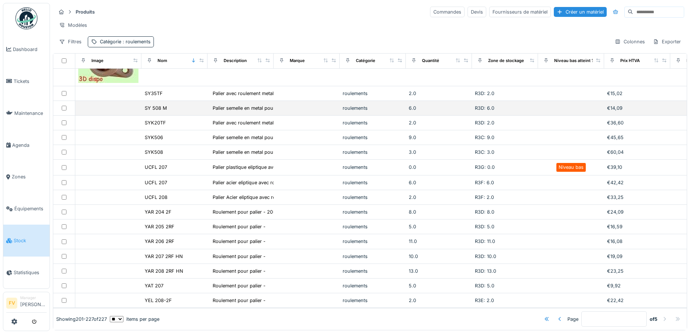
scroll to position [390, 0]
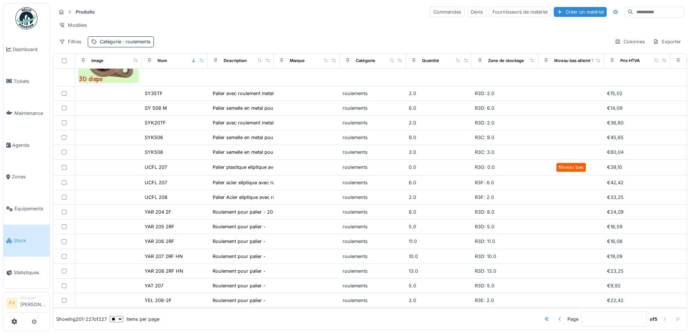
click at [557, 316] on div at bounding box center [560, 319] width 6 height 7
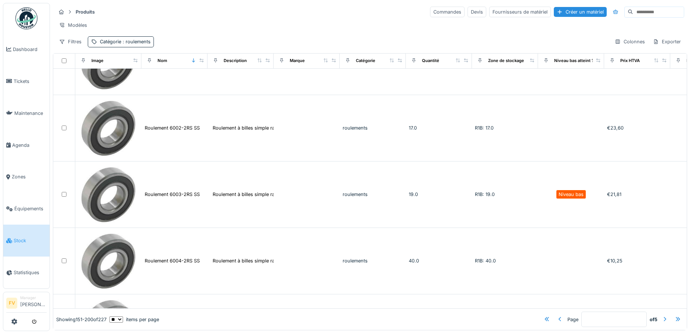
scroll to position [500, 0]
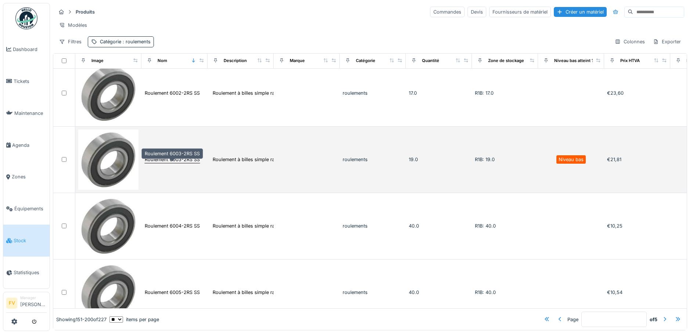
click at [191, 163] on div "Roulement 6003-2RS SS" at bounding box center [172, 159] width 55 height 7
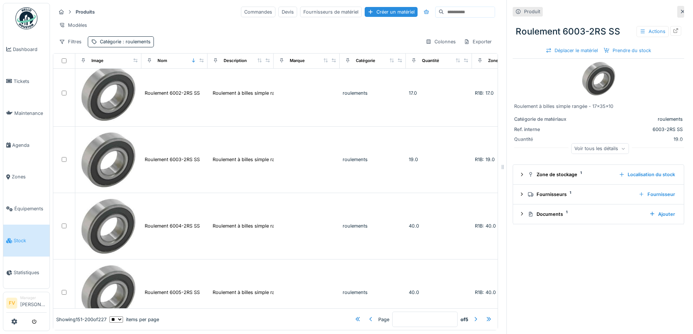
click at [599, 147] on div "Voir tous les détails" at bounding box center [600, 148] width 58 height 11
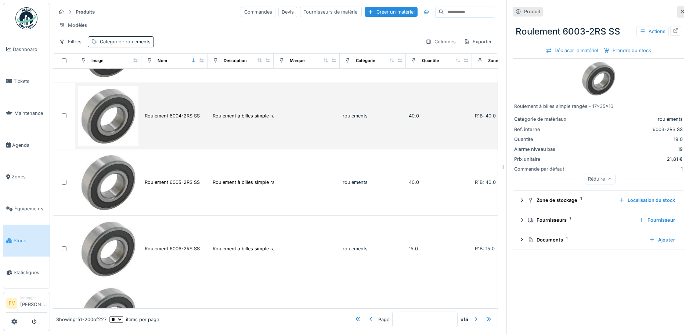
scroll to position [647, 0]
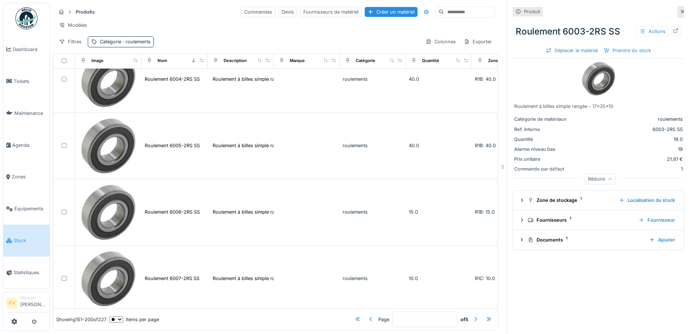
click at [680, 11] on icon at bounding box center [683, 11] width 6 height 5
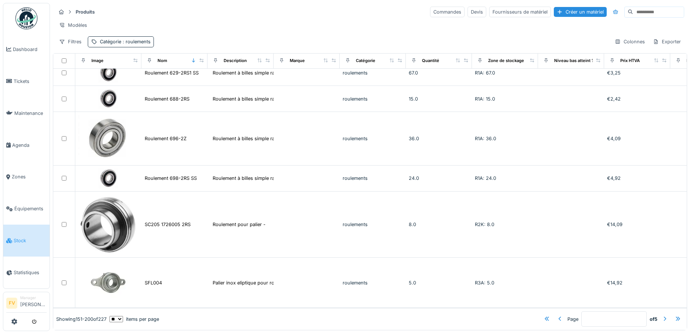
scroll to position [5, 0]
click at [662, 316] on div at bounding box center [665, 319] width 6 height 7
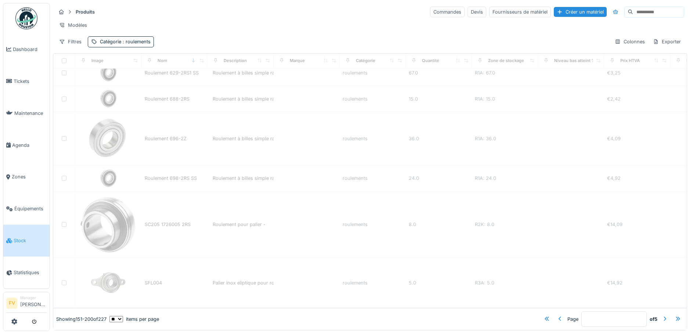
type input "*"
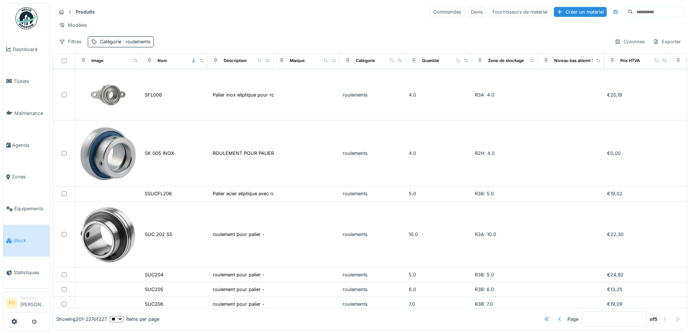
scroll to position [147, 0]
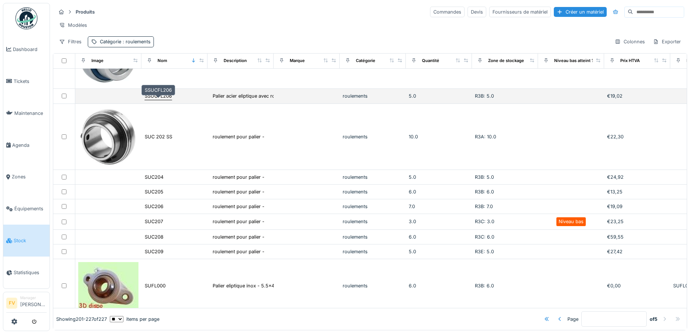
click at [159, 95] on div "SSUCFL206" at bounding box center [158, 96] width 27 height 7
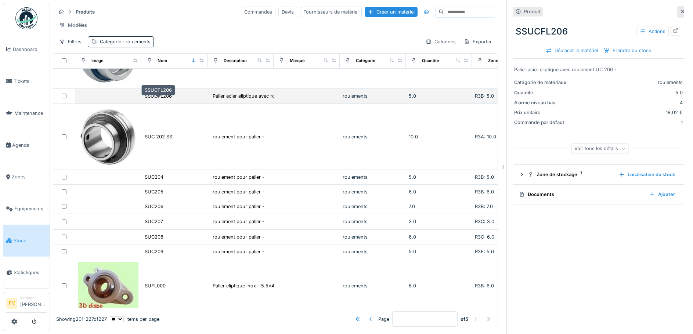
click at [151, 98] on div "SSUCFL206" at bounding box center [158, 96] width 27 height 7
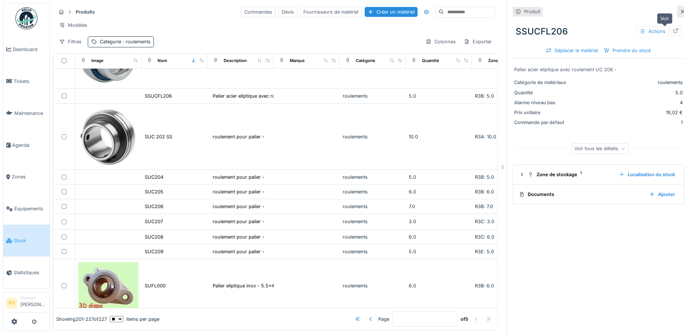
click at [674, 28] on icon at bounding box center [676, 30] width 5 height 5
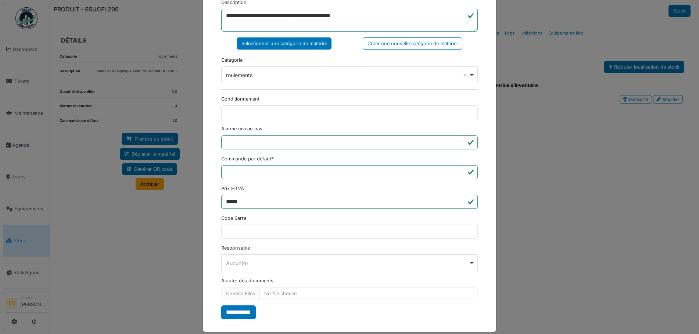
scroll to position [178, 0]
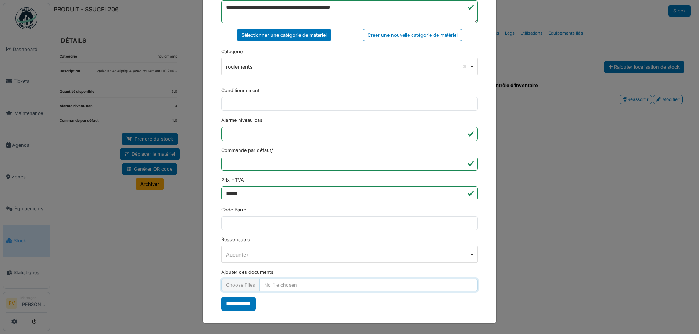
click at [246, 290] on input "Ajouter des documents" at bounding box center [349, 285] width 256 height 12
click at [252, 287] on input "Ajouter des documents" at bounding box center [349, 285] width 256 height 12
type input "**********"
click at [239, 308] on input "**********" at bounding box center [238, 304] width 35 height 14
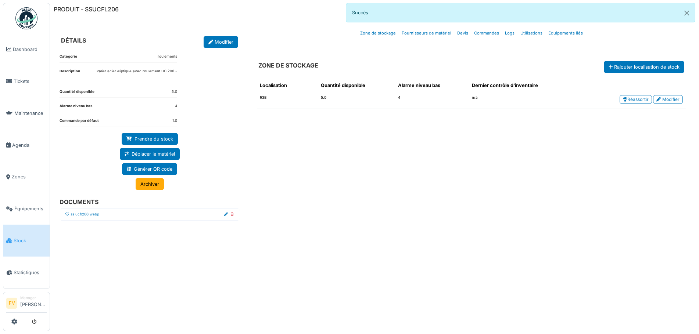
click at [68, 215] on icon at bounding box center [67, 215] width 4 height 4
click at [691, 16] on button "Close" at bounding box center [686, 12] width 17 height 19
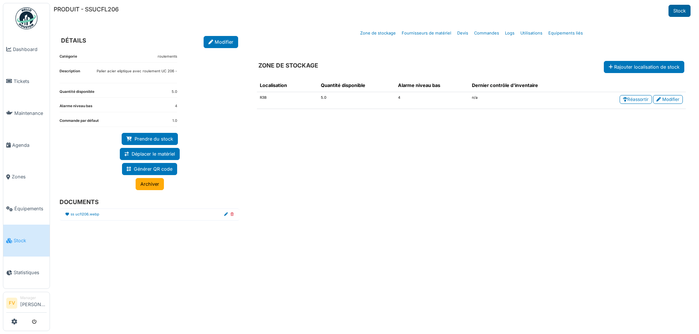
click at [682, 13] on link "Stock" at bounding box center [679, 11] width 22 height 12
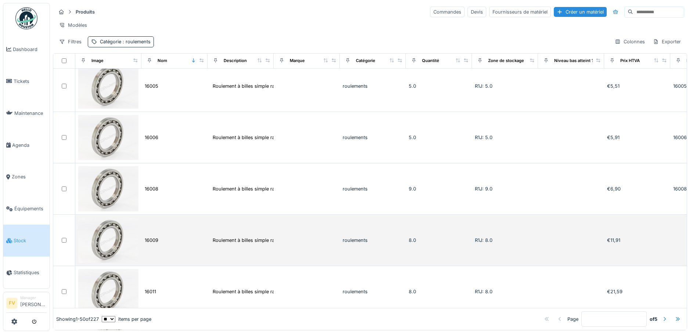
scroll to position [147, 0]
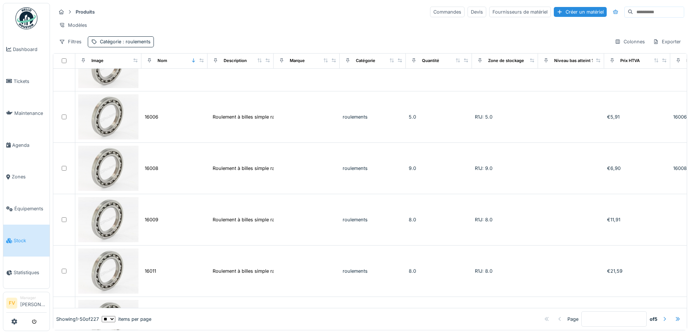
click at [662, 316] on div at bounding box center [665, 319] width 6 height 7
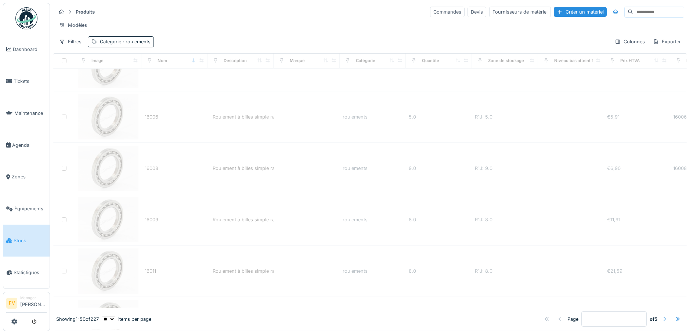
click at [662, 316] on div at bounding box center [665, 319] width 6 height 7
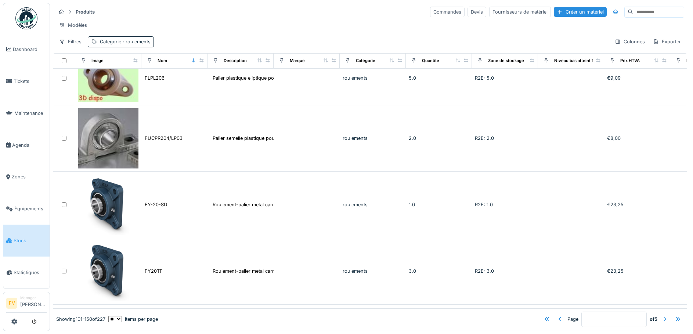
click at [662, 316] on div at bounding box center [665, 319] width 6 height 7
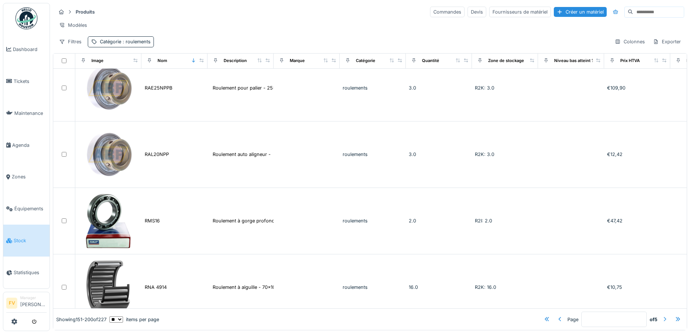
click at [662, 316] on div at bounding box center [665, 319] width 6 height 7
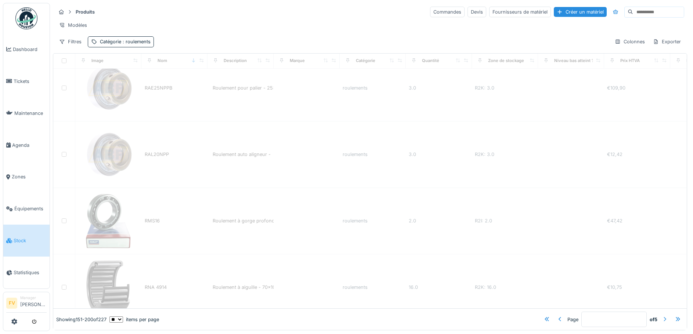
type input "*"
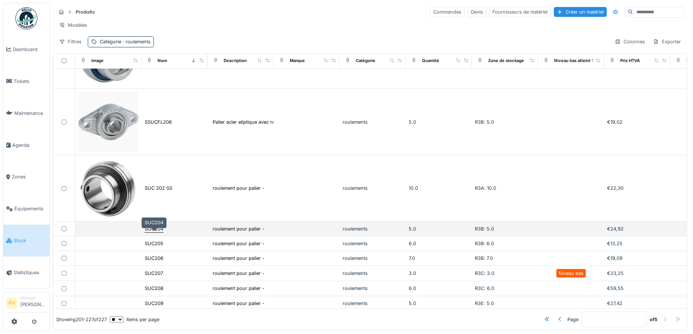
click at [158, 233] on div "SUC204" at bounding box center [154, 229] width 19 height 7
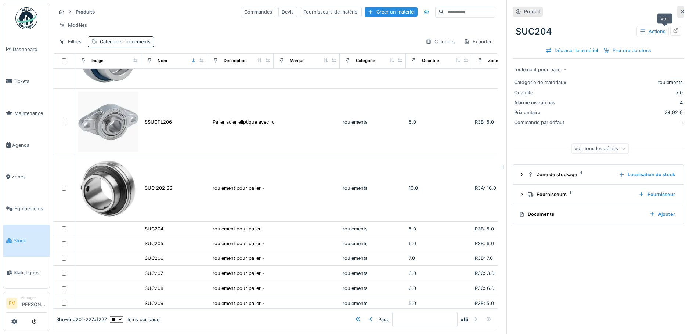
click at [673, 33] on div at bounding box center [676, 30] width 6 height 7
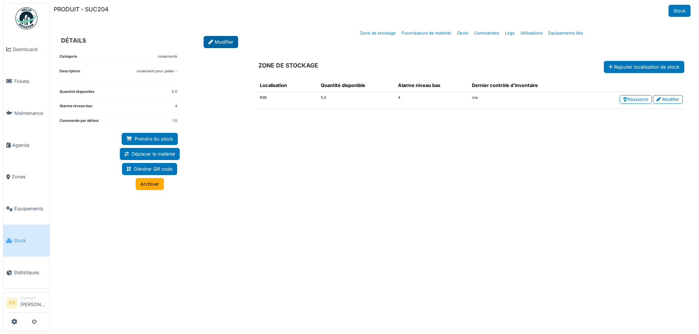
click at [223, 40] on link "Modifier" at bounding box center [221, 42] width 35 height 12
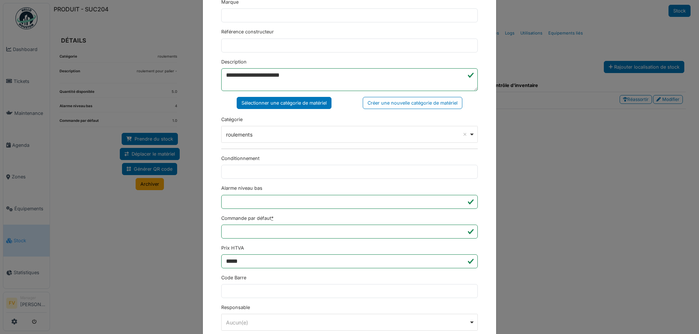
scroll to position [178, 0]
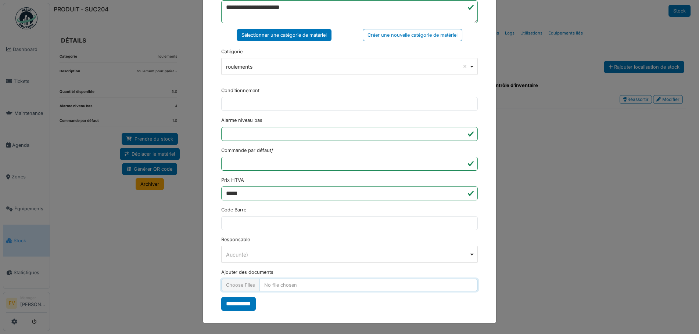
click at [252, 286] on input "Ajouter des documents" at bounding box center [349, 285] width 256 height 12
click at [248, 284] on input "Ajouter des documents" at bounding box center [349, 285] width 256 height 12
type input "**********"
click at [241, 306] on input "**********" at bounding box center [238, 304] width 35 height 14
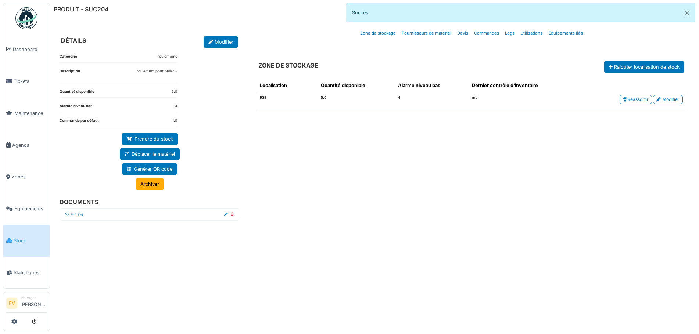
click at [69, 213] on icon at bounding box center [67, 215] width 4 height 4
click at [689, 9] on button "Close" at bounding box center [686, 12] width 17 height 19
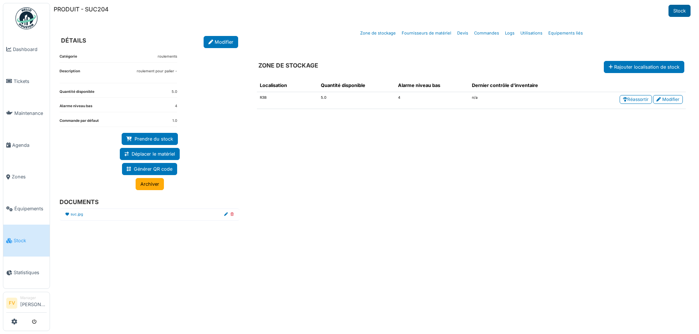
click at [675, 10] on link "Stock" at bounding box center [679, 11] width 22 height 12
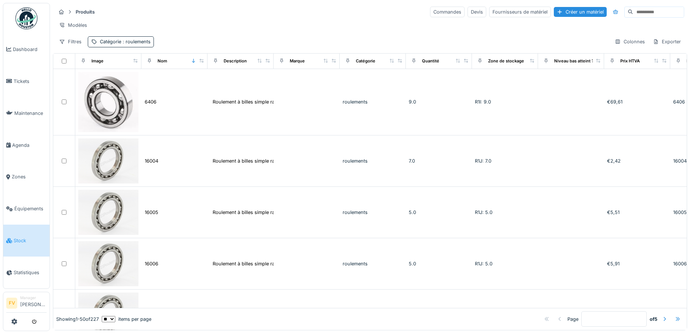
click at [675, 316] on div at bounding box center [678, 319] width 6 height 7
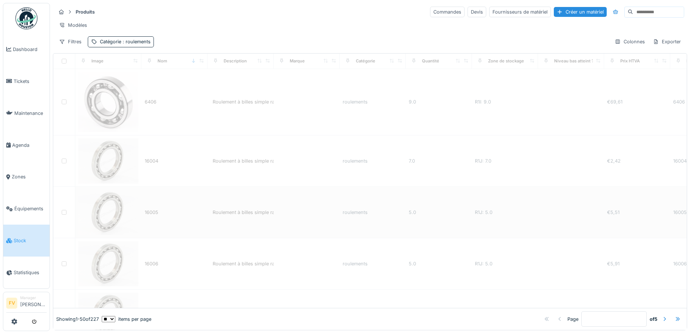
type input "*"
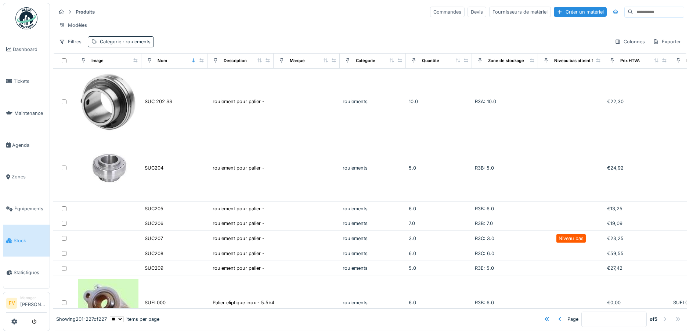
scroll to position [257, 0]
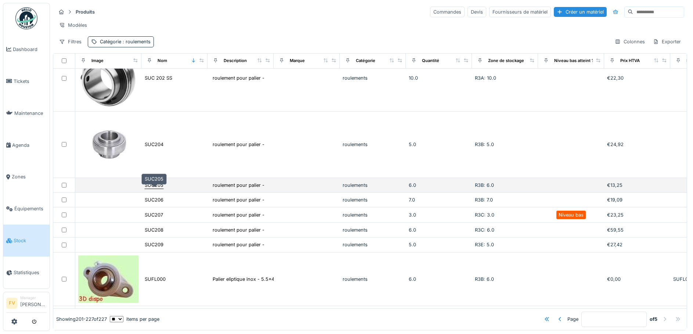
click at [159, 189] on div "SUC205" at bounding box center [154, 185] width 19 height 7
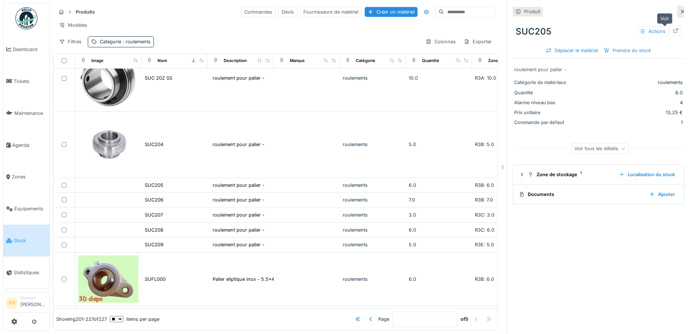
click at [671, 31] on div at bounding box center [676, 30] width 11 height 9
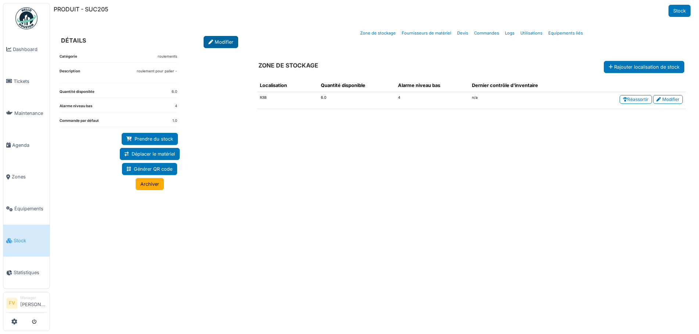
click at [225, 44] on link "Modifier" at bounding box center [221, 42] width 35 height 12
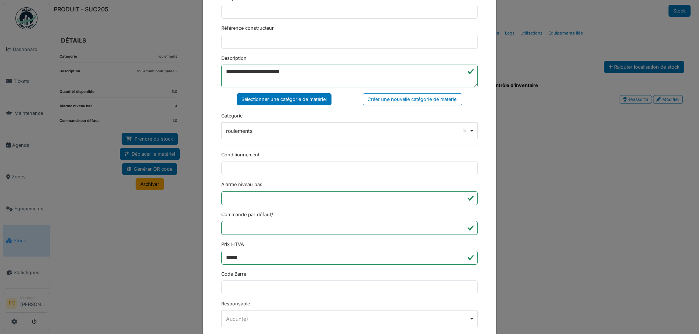
scroll to position [178, 0]
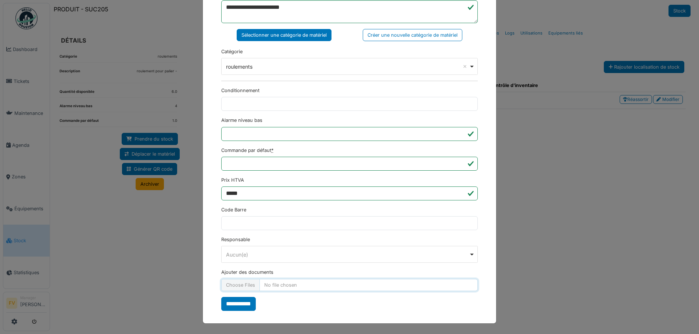
click at [246, 284] on input "Ajouter des documents" at bounding box center [349, 285] width 256 height 12
type input "**********"
click at [240, 306] on input "**********" at bounding box center [238, 304] width 35 height 14
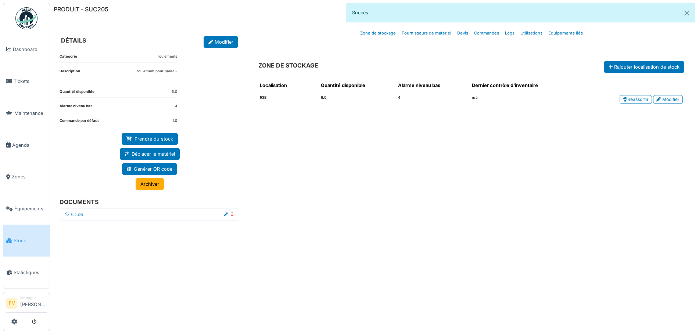
click at [69, 215] on icon at bounding box center [67, 215] width 4 height 4
click at [685, 18] on button "Close" at bounding box center [686, 12] width 17 height 19
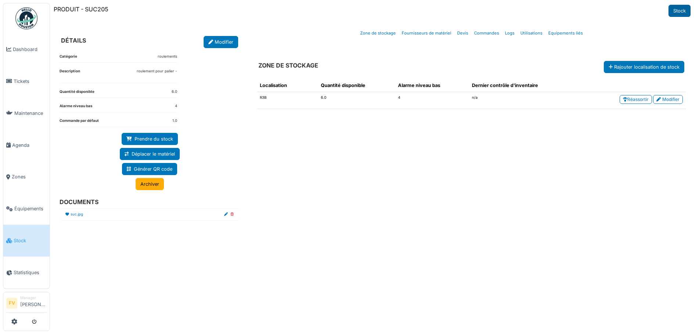
click at [680, 8] on link "Stock" at bounding box center [679, 11] width 22 height 12
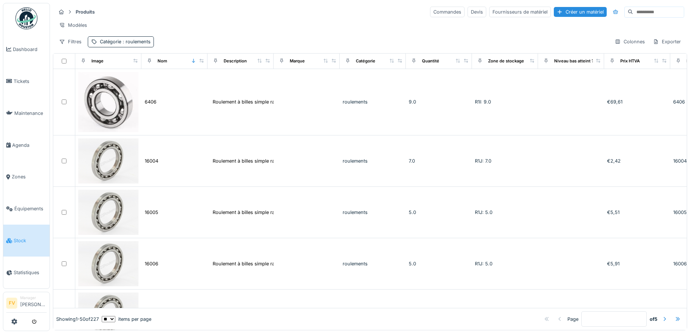
click at [664, 314] on div "Page * of 5" at bounding box center [417, 319] width 533 height 15
click at [675, 316] on div at bounding box center [678, 319] width 6 height 7
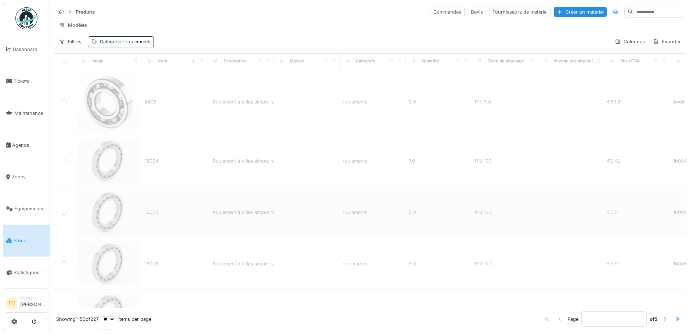
type input "*"
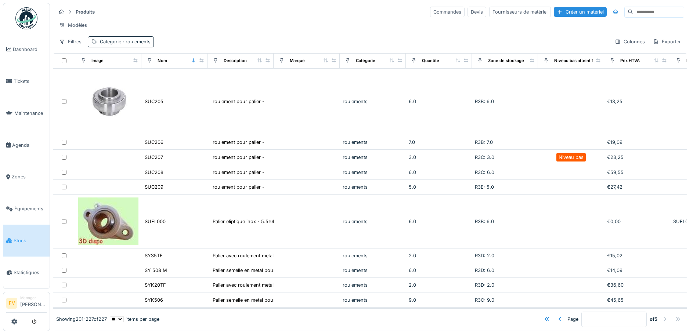
scroll to position [367, 0]
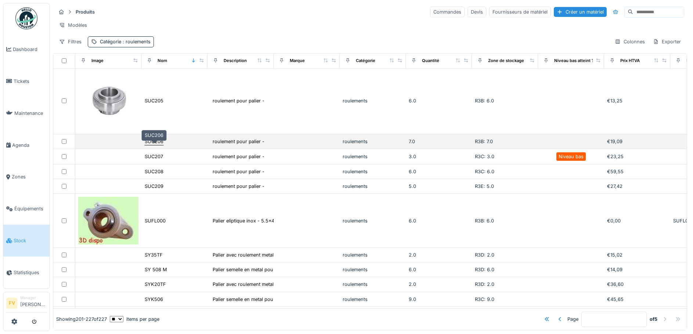
click at [159, 145] on div "SUC206" at bounding box center [154, 141] width 19 height 7
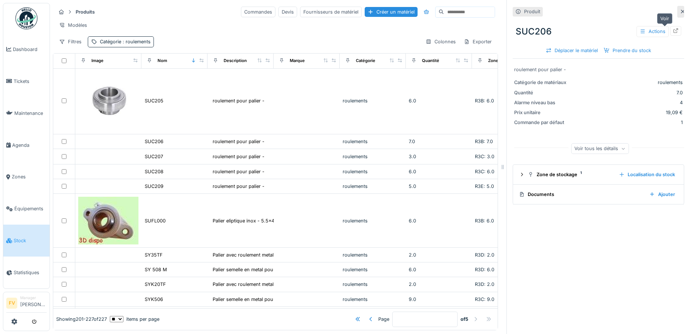
click at [673, 27] on div at bounding box center [676, 30] width 6 height 7
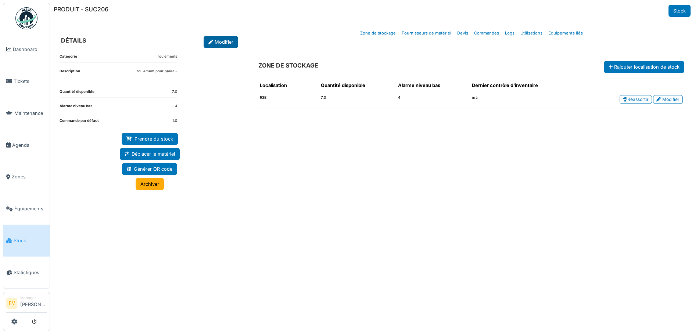
click at [207, 44] on link "Modifier" at bounding box center [221, 42] width 35 height 12
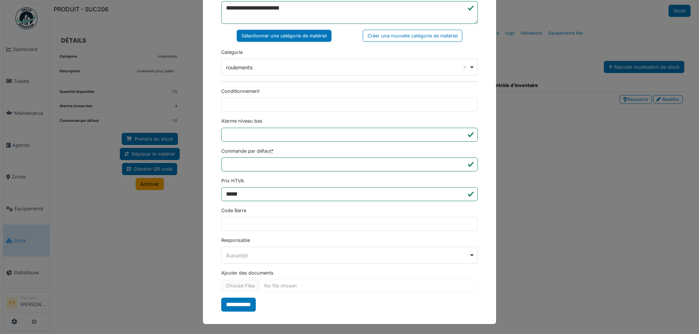
scroll to position [178, 0]
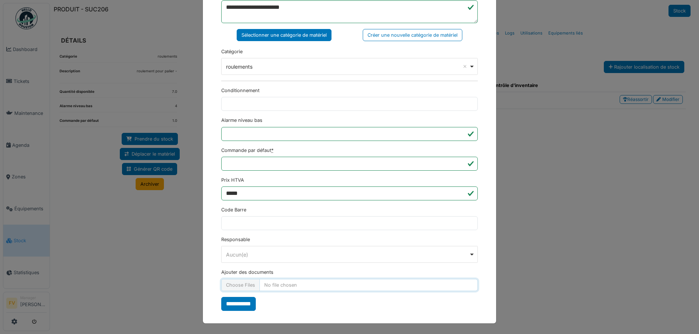
click at [248, 282] on input "Ajouter des documents" at bounding box center [349, 285] width 256 height 12
type input "**********"
click at [240, 302] on input "**********" at bounding box center [238, 304] width 35 height 14
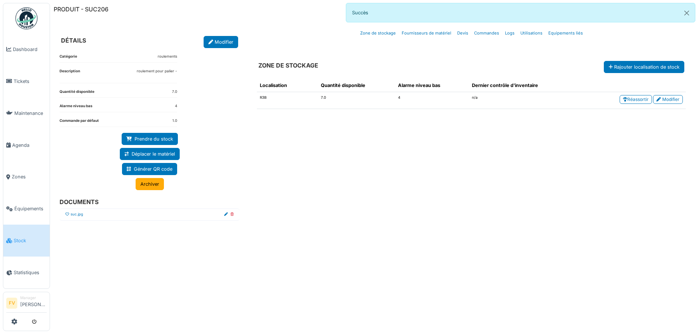
click at [68, 213] on icon at bounding box center [67, 215] width 4 height 4
click at [686, 12] on button "Close" at bounding box center [686, 12] width 17 height 19
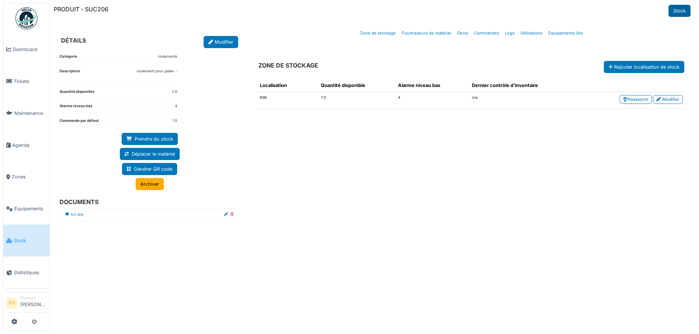
click at [680, 12] on link "Stock" at bounding box center [679, 11] width 22 height 12
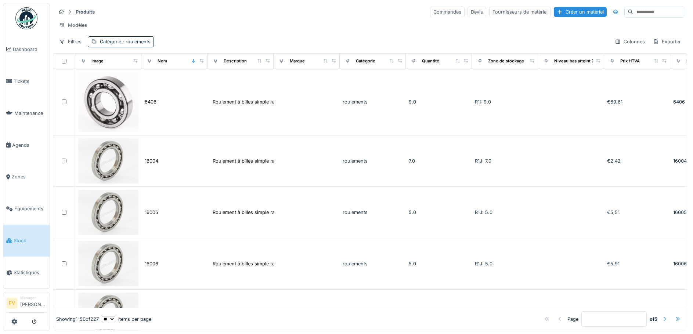
click at [672, 315] on div at bounding box center [678, 320] width 12 height 10
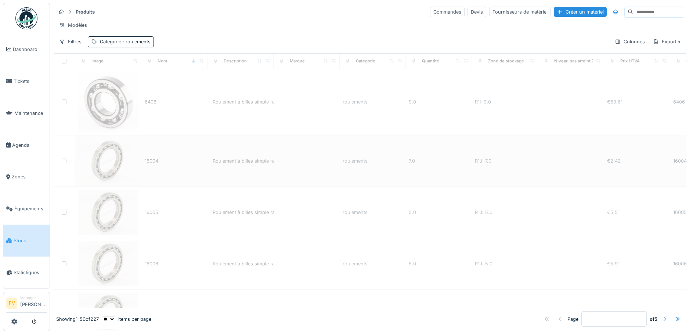
type input "*"
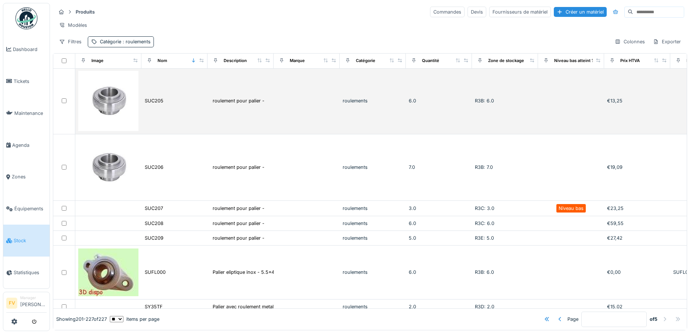
scroll to position [404, 0]
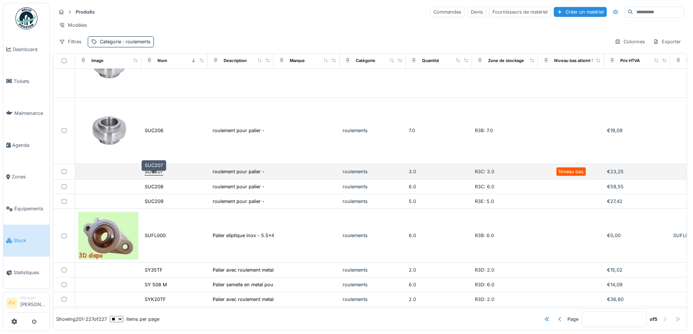
click at [158, 175] on div "SUC207" at bounding box center [154, 171] width 18 height 7
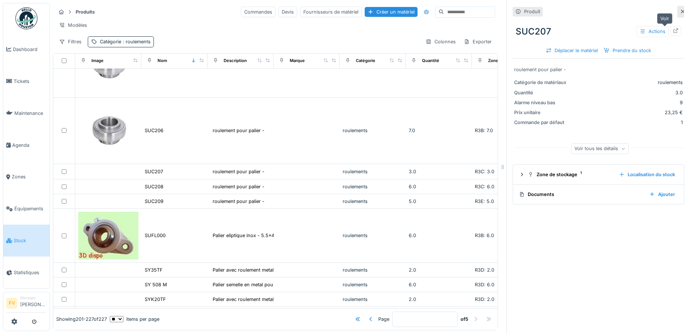
click at [673, 29] on icon at bounding box center [676, 30] width 6 height 5
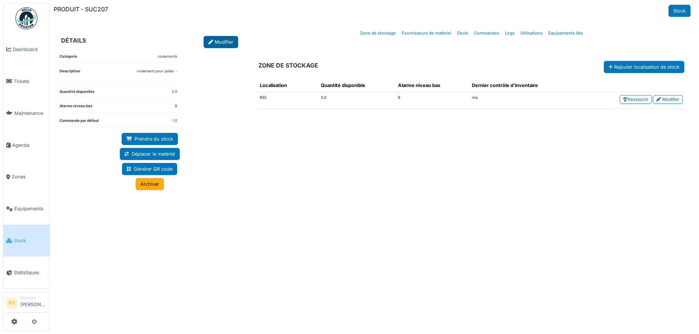
click at [218, 39] on link "Modifier" at bounding box center [221, 42] width 35 height 12
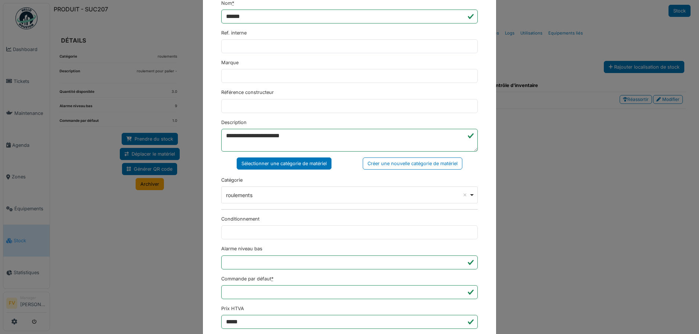
scroll to position [178, 0]
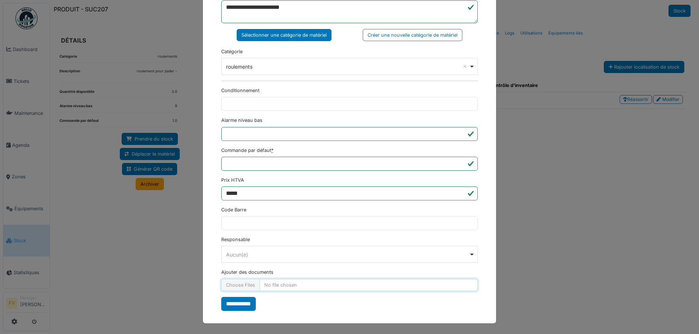
click at [252, 285] on input "Ajouter des documents" at bounding box center [349, 285] width 256 height 12
type input "**********"
click at [242, 302] on input "**********" at bounding box center [238, 304] width 35 height 14
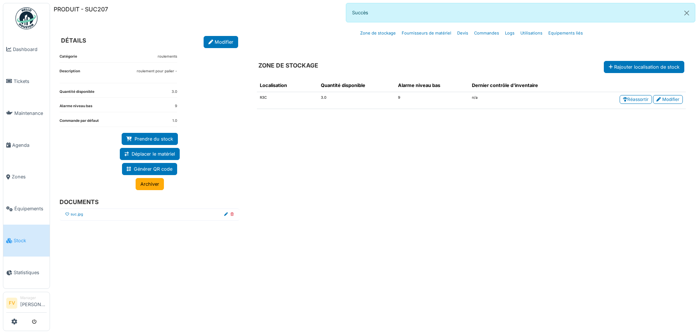
click at [68, 214] on icon at bounding box center [67, 215] width 4 height 4
click at [685, 12] on button "Close" at bounding box center [686, 12] width 17 height 19
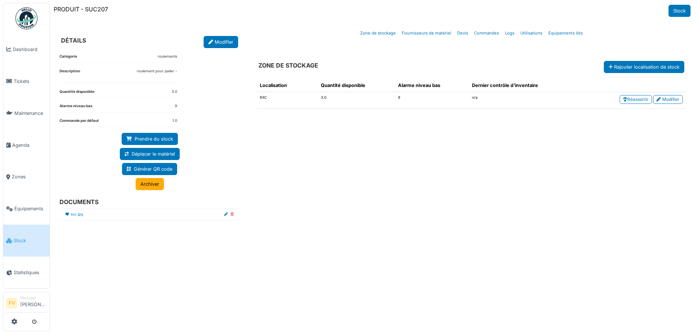
click at [685, 12] on link "Stock" at bounding box center [679, 11] width 22 height 12
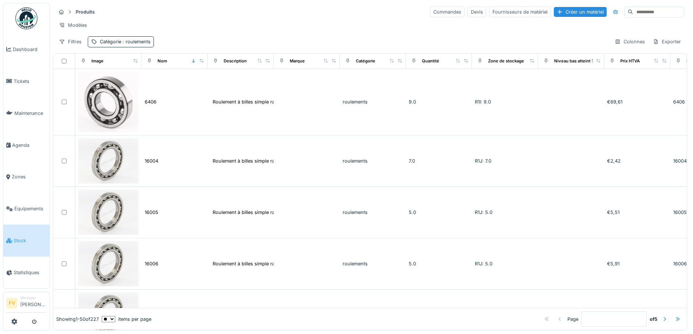
click at [675, 316] on div at bounding box center [678, 319] width 6 height 7
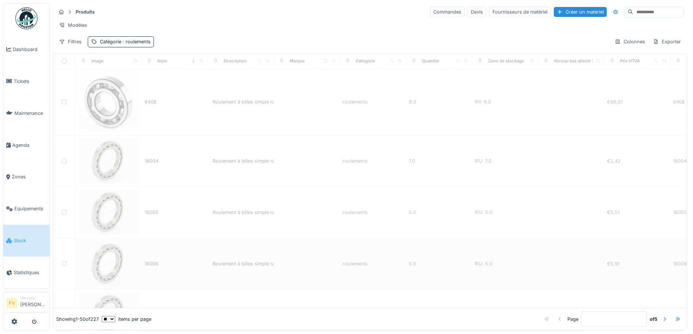
type input "*"
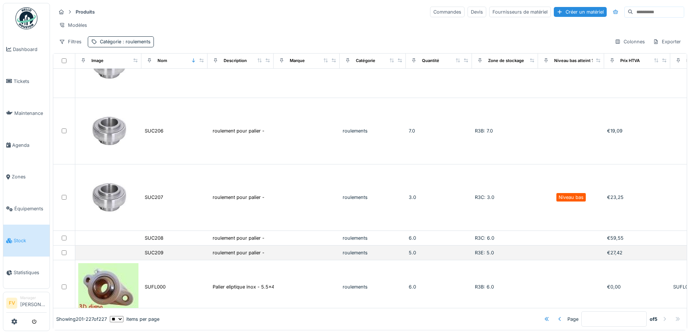
scroll to position [404, 0]
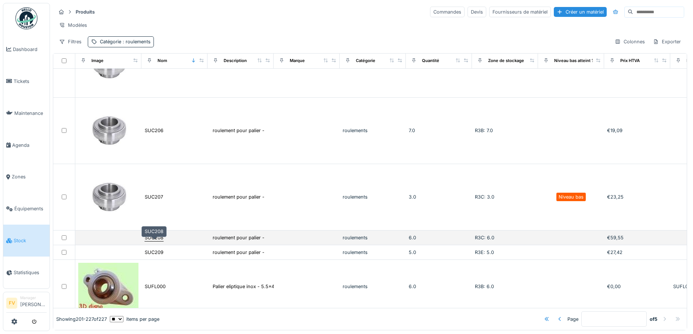
click at [158, 241] on div "SUC208" at bounding box center [154, 237] width 19 height 7
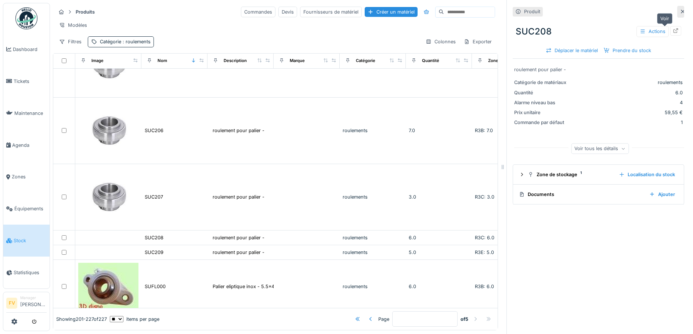
click at [671, 28] on div at bounding box center [676, 30] width 11 height 9
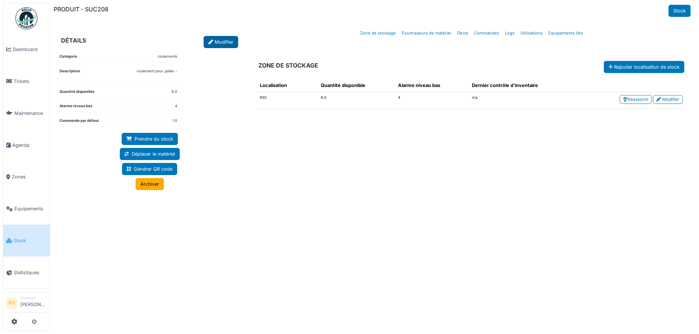
click at [222, 45] on link "Modifier" at bounding box center [221, 42] width 35 height 12
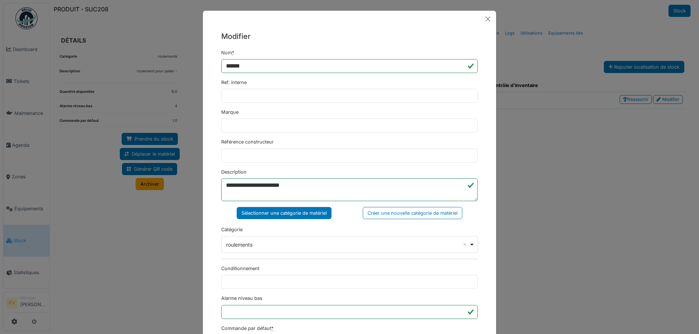
scroll to position [178, 0]
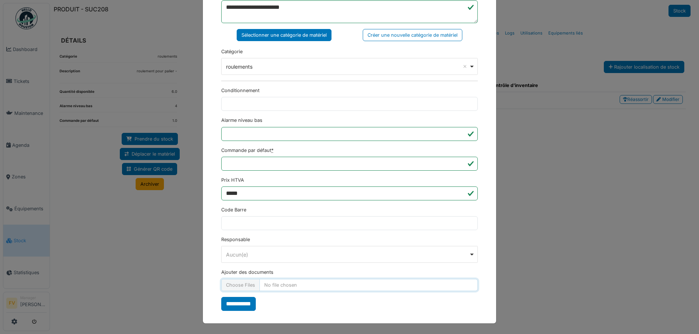
click at [249, 282] on input "Ajouter des documents" at bounding box center [349, 285] width 256 height 12
type input "**********"
click at [236, 300] on input "**********" at bounding box center [238, 304] width 35 height 14
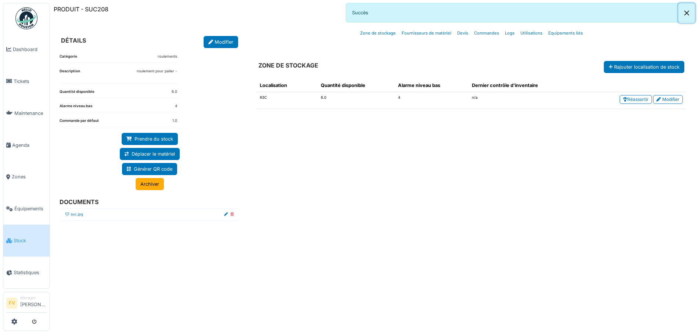
click at [685, 8] on button "Close" at bounding box center [686, 12] width 17 height 19
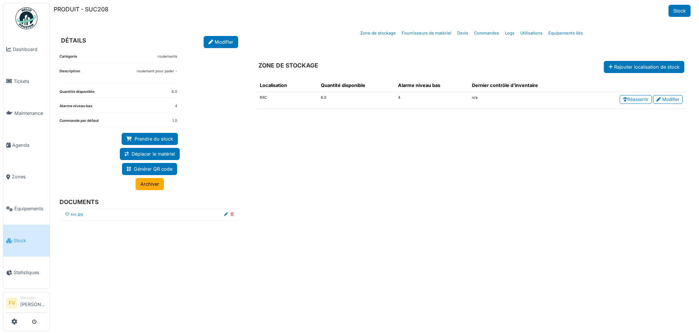
click at [67, 213] on icon at bounding box center [67, 215] width 4 height 4
click at [672, 10] on link "Stock" at bounding box center [679, 11] width 22 height 12
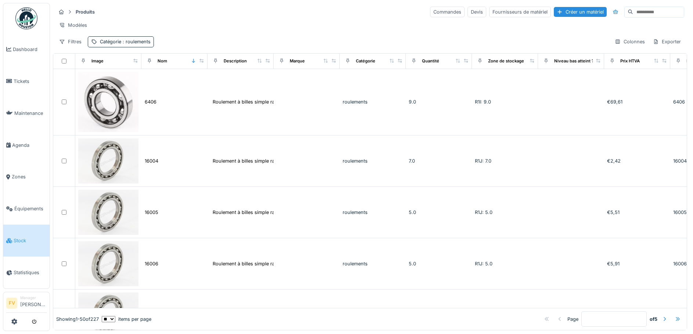
click at [675, 316] on div at bounding box center [678, 319] width 6 height 7
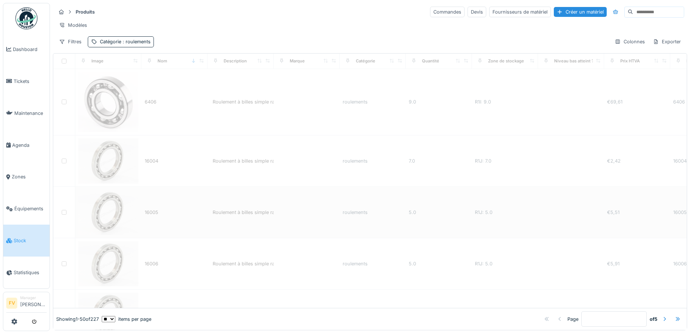
type input "*"
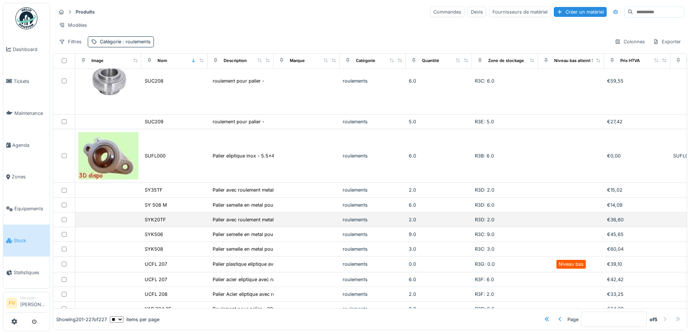
scroll to position [588, 0]
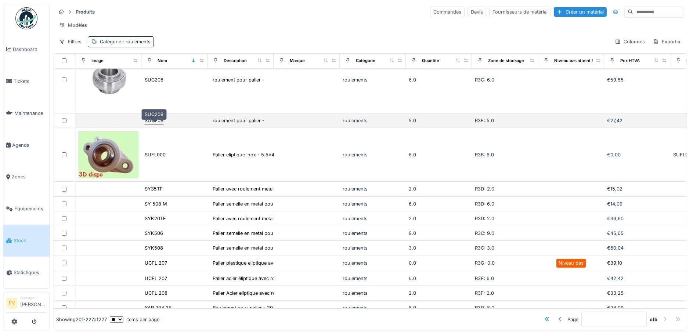
click at [157, 124] on div "SUC209" at bounding box center [154, 120] width 19 height 7
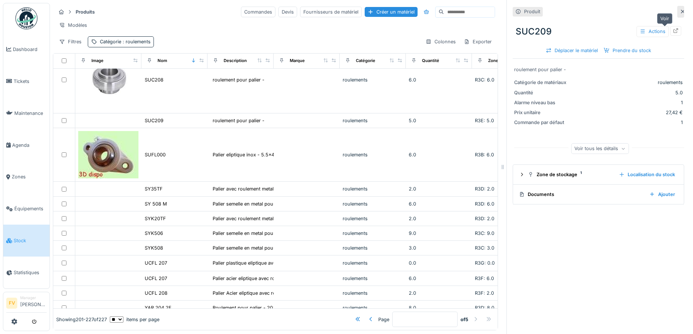
click at [674, 30] on icon at bounding box center [676, 30] width 5 height 5
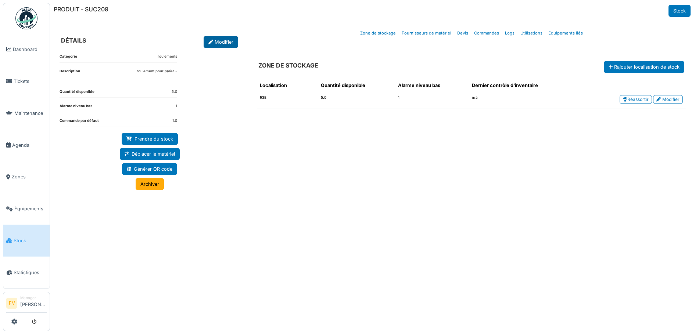
click at [226, 43] on link "Modifier" at bounding box center [221, 42] width 35 height 12
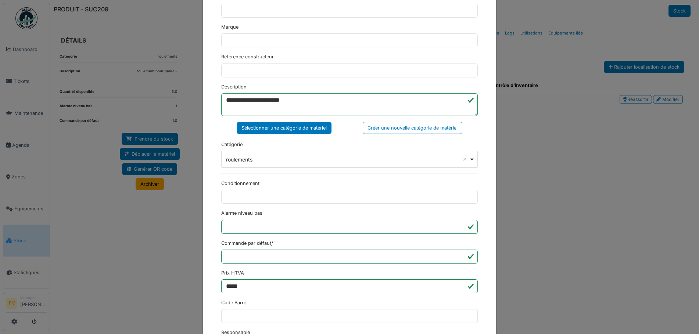
scroll to position [178, 0]
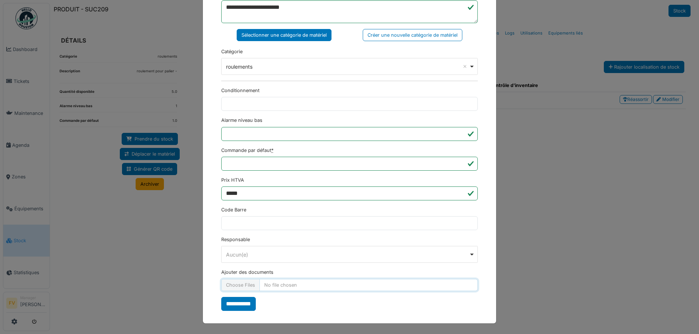
click at [251, 288] on input "Ajouter des documents" at bounding box center [349, 285] width 256 height 12
type input "**********"
click at [238, 299] on input "**********" at bounding box center [238, 304] width 35 height 14
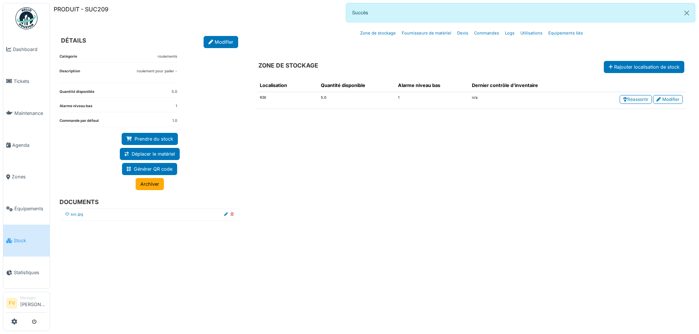
click at [67, 213] on icon at bounding box center [67, 215] width 4 height 4
click at [69, 214] on icon at bounding box center [67, 215] width 4 height 4
click at [685, 11] on button "Close" at bounding box center [686, 12] width 17 height 19
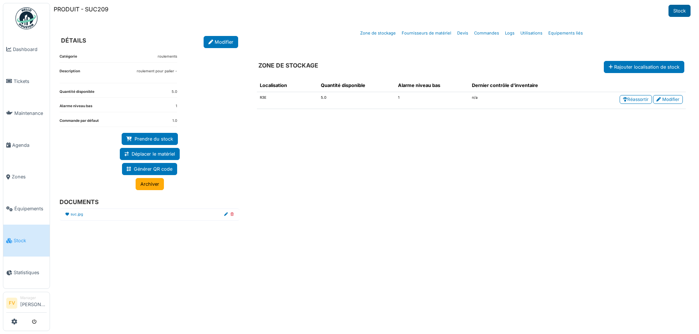
click at [684, 11] on link "Stock" at bounding box center [679, 11] width 22 height 12
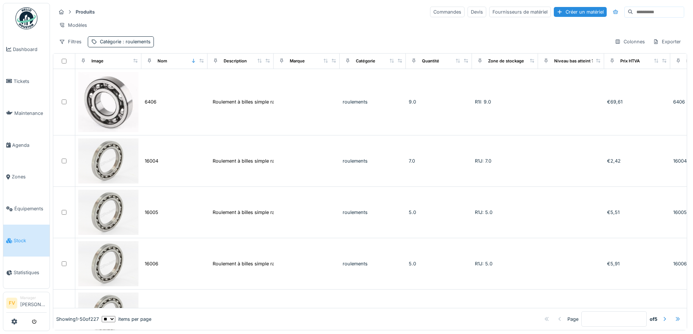
click at [675, 316] on div at bounding box center [678, 319] width 6 height 7
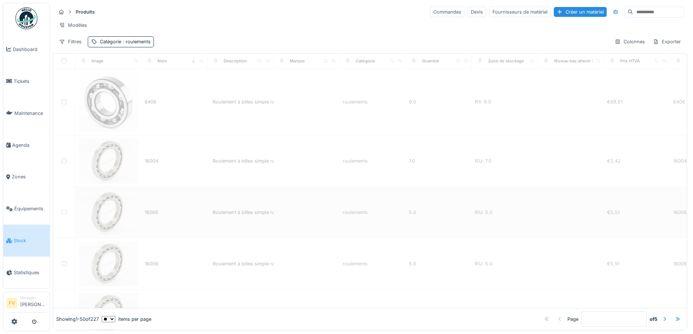
type input "*"
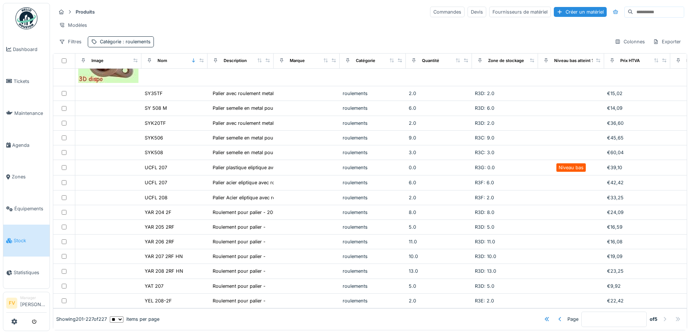
scroll to position [715, 0]
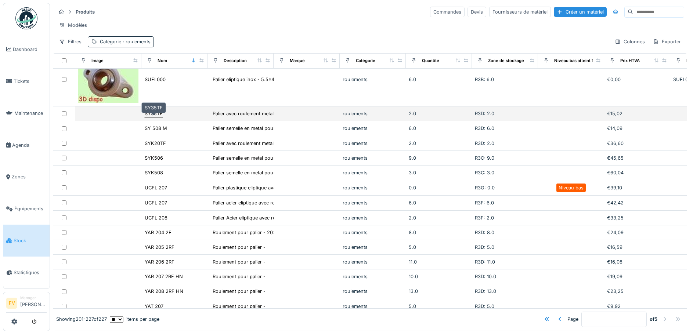
click at [153, 117] on div "SY35TF" at bounding box center [154, 113] width 18 height 7
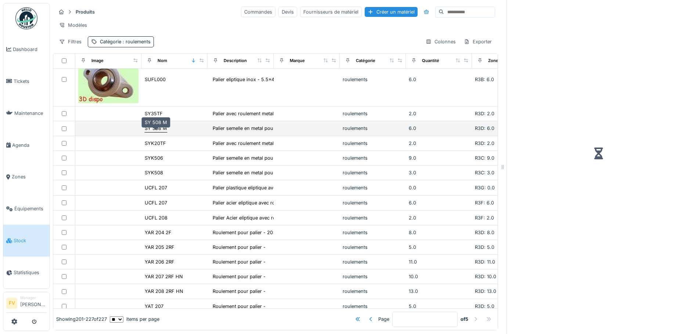
click at [163, 132] on div "SY 508 M" at bounding box center [156, 128] width 22 height 7
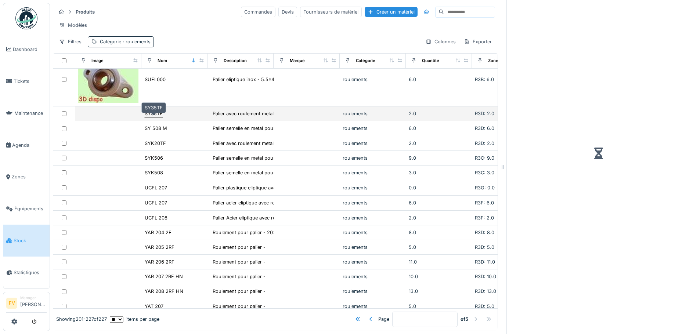
click at [158, 117] on div "SY35TF" at bounding box center [154, 113] width 18 height 7
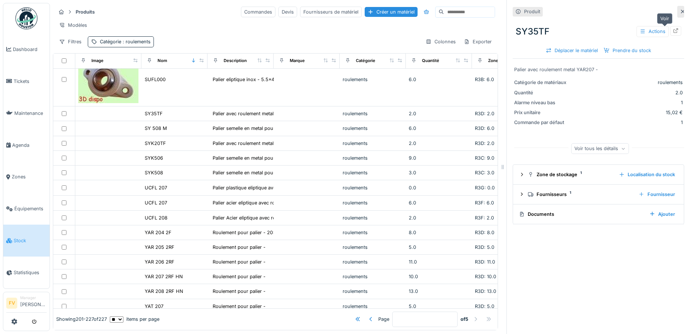
click at [673, 31] on icon at bounding box center [676, 30] width 6 height 5
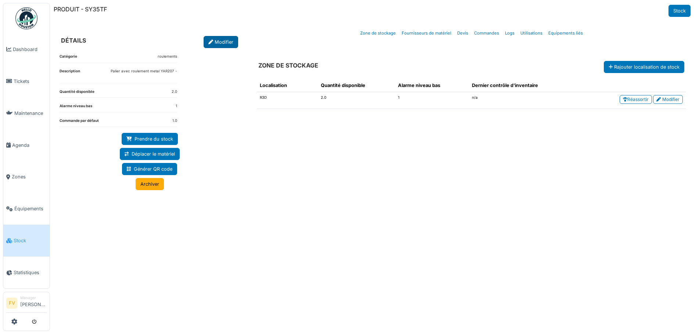
click at [226, 42] on link "Modifier" at bounding box center [221, 42] width 35 height 12
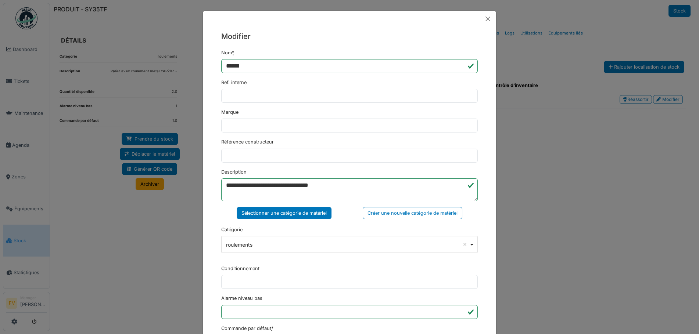
scroll to position [178, 0]
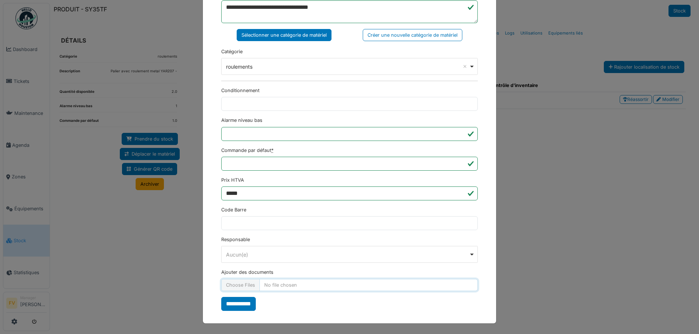
click at [252, 284] on input "Ajouter des documents" at bounding box center [349, 285] width 256 height 12
click at [241, 284] on input "Ajouter des documents" at bounding box center [349, 285] width 256 height 12
type input "**********"
click at [233, 305] on input "**********" at bounding box center [238, 304] width 35 height 14
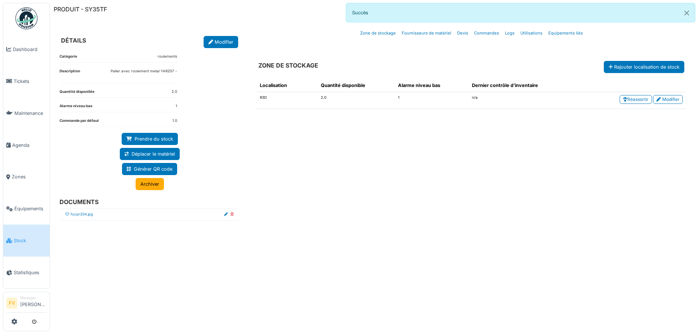
click at [68, 214] on icon at bounding box center [67, 215] width 4 height 4
click at [684, 11] on button "Close" at bounding box center [686, 12] width 17 height 19
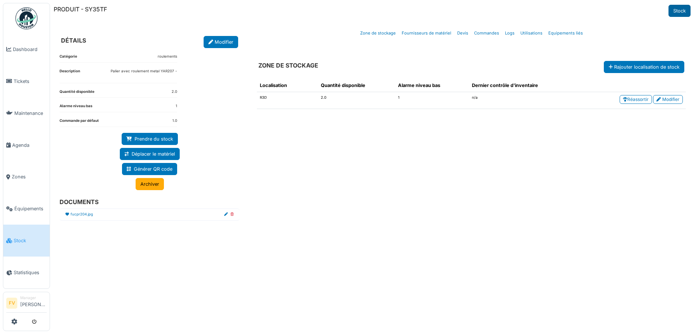
click at [675, 11] on link "Stock" at bounding box center [679, 11] width 22 height 12
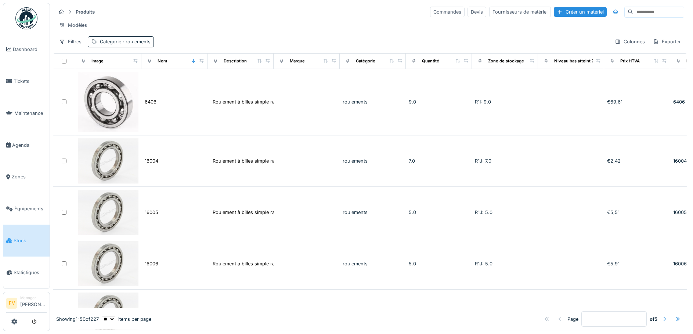
click at [672, 315] on div at bounding box center [678, 320] width 12 height 10
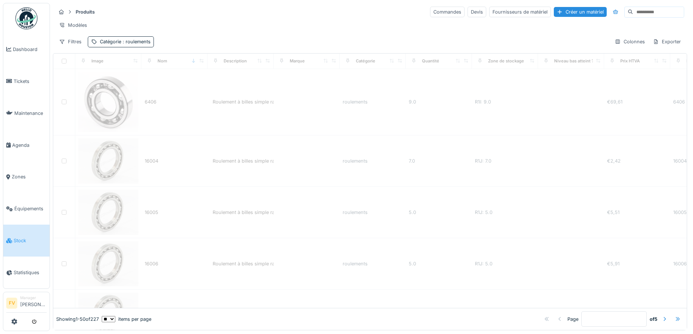
type input "*"
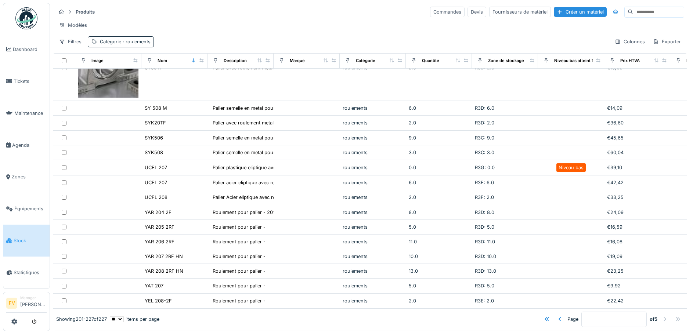
scroll to position [804, 0]
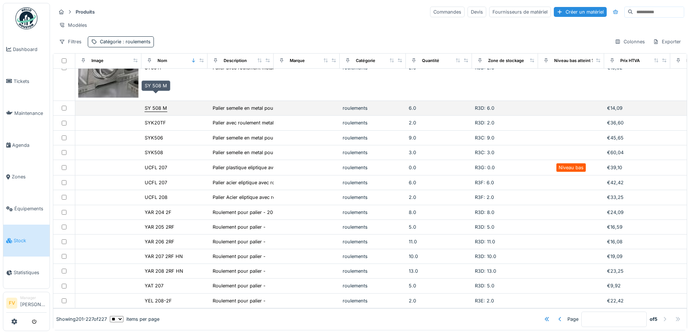
click at [159, 105] on div "SY 508 M" at bounding box center [156, 108] width 22 height 7
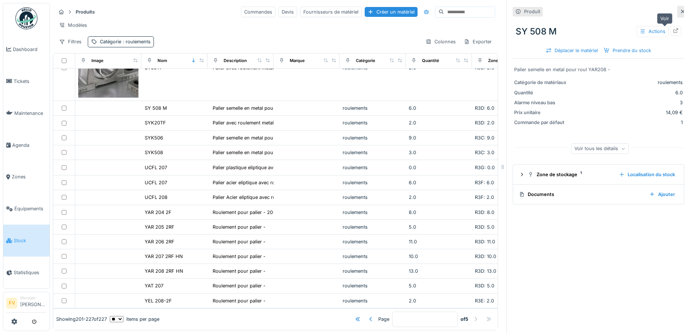
click at [673, 30] on icon at bounding box center [676, 30] width 6 height 5
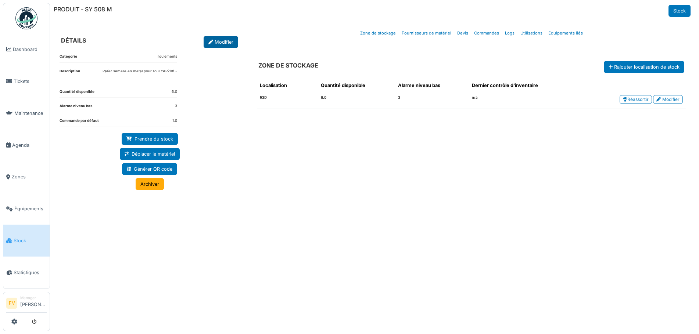
click at [215, 36] on link "Modifier" at bounding box center [221, 42] width 35 height 12
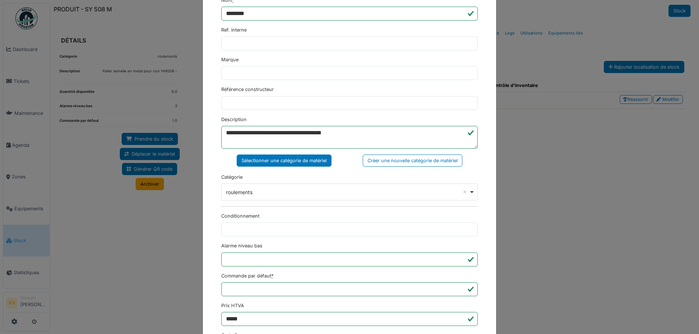
scroll to position [178, 0]
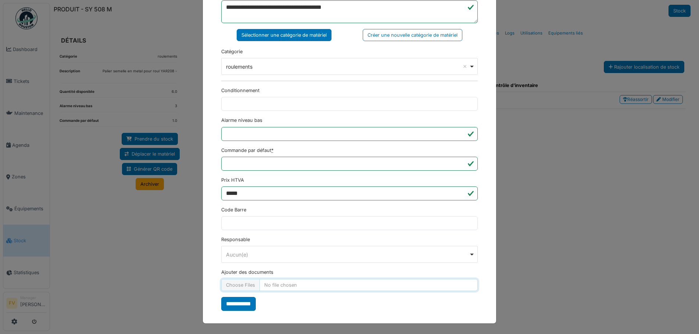
click at [255, 285] on input "Ajouter des documents" at bounding box center [349, 285] width 256 height 12
type input "**********"
click at [241, 299] on input "**********" at bounding box center [238, 304] width 35 height 14
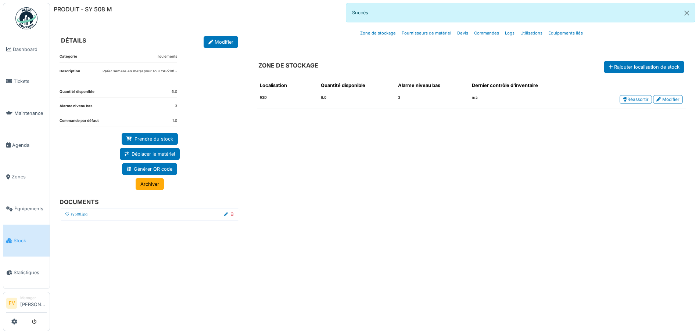
click at [68, 213] on icon at bounding box center [67, 215] width 4 height 4
click at [683, 11] on button "Close" at bounding box center [686, 12] width 17 height 19
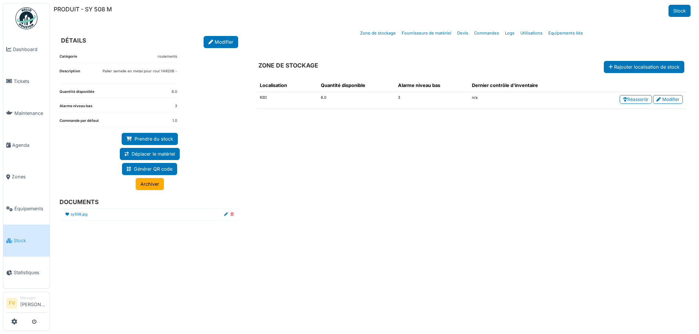
click at [683, 11] on link "Stock" at bounding box center [679, 11] width 22 height 12
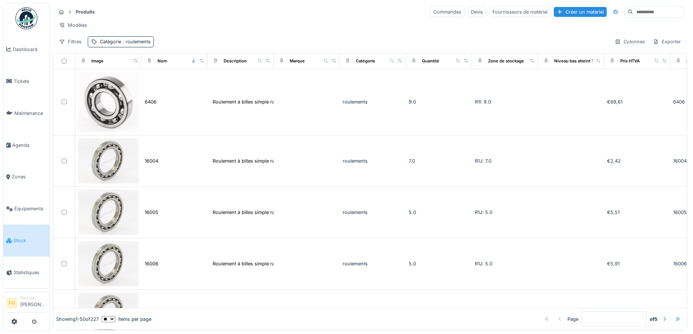
click at [675, 316] on div at bounding box center [678, 319] width 6 height 7
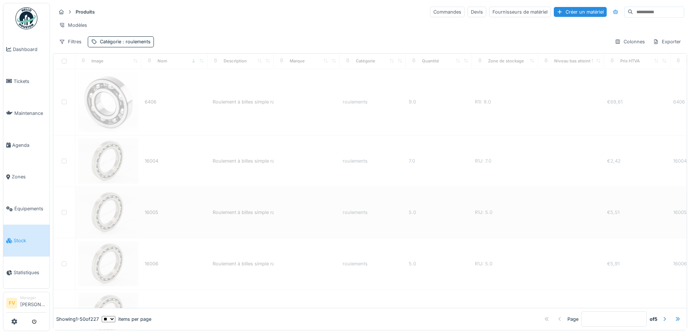
type input "*"
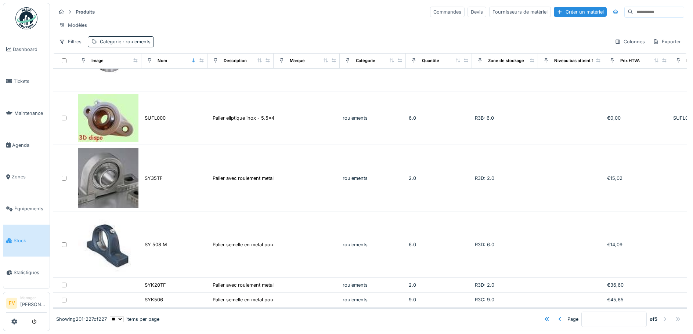
scroll to position [735, 0]
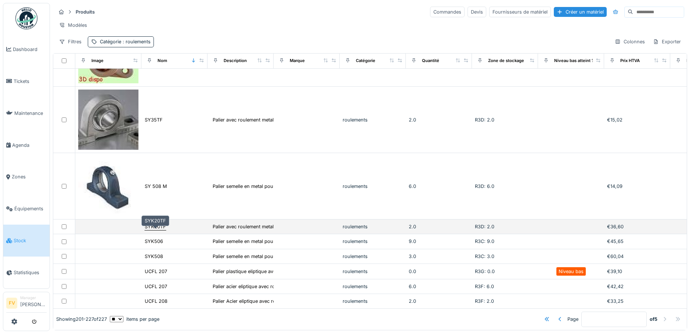
click at [161, 230] on div "SYK20TF" at bounding box center [155, 226] width 21 height 7
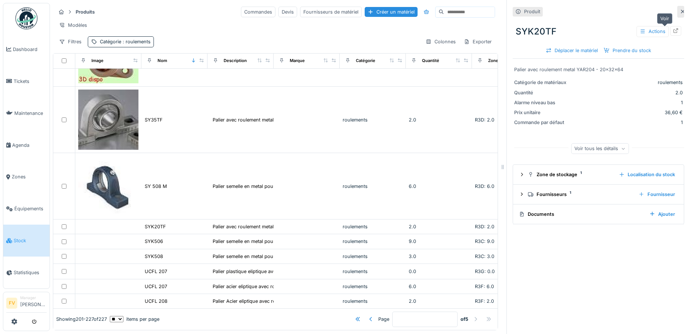
click at [671, 31] on div at bounding box center [676, 30] width 11 height 9
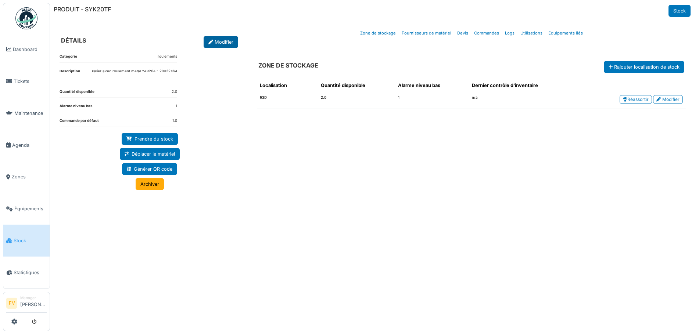
click at [212, 42] on link "Modifier" at bounding box center [221, 42] width 35 height 12
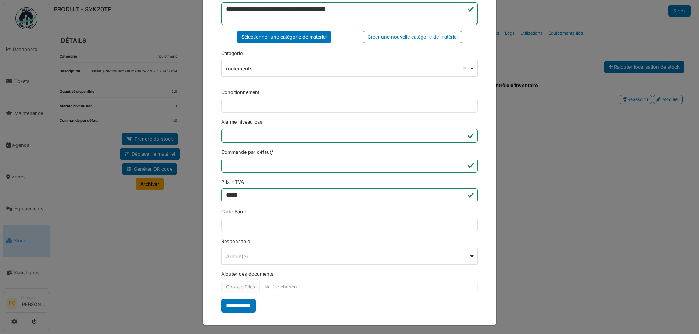
scroll to position [178, 0]
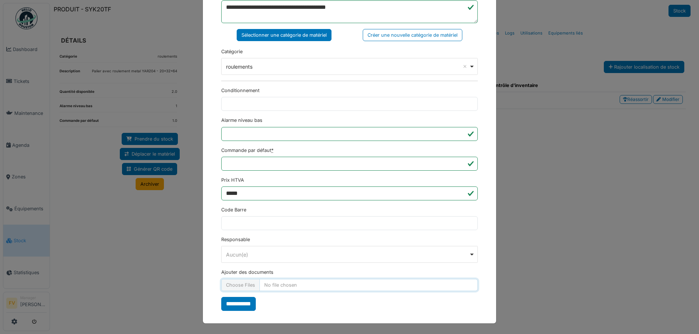
click at [238, 288] on input "Ajouter des documents" at bounding box center [349, 285] width 256 height 12
type input "**********"
click at [233, 302] on input "**********" at bounding box center [238, 304] width 35 height 14
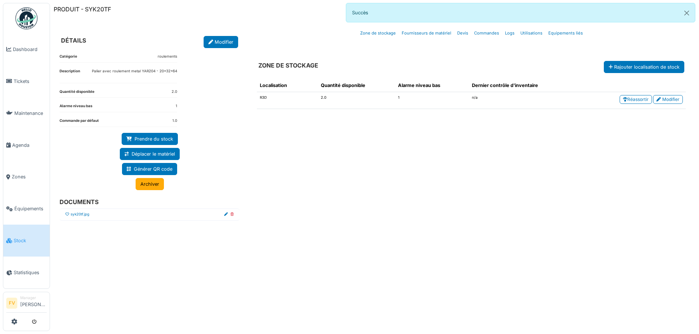
click at [67, 213] on icon at bounding box center [67, 215] width 4 height 4
click at [686, 16] on button "Close" at bounding box center [686, 12] width 17 height 19
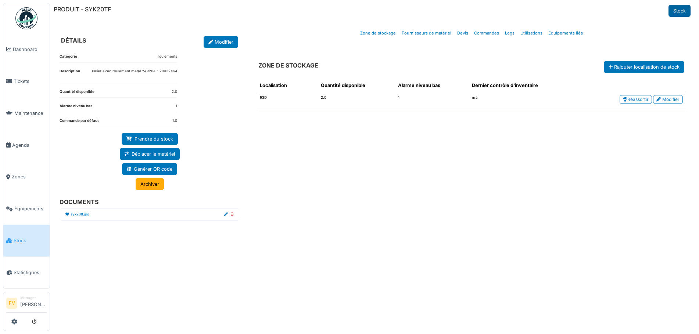
click at [685, 16] on link "Stock" at bounding box center [679, 11] width 22 height 12
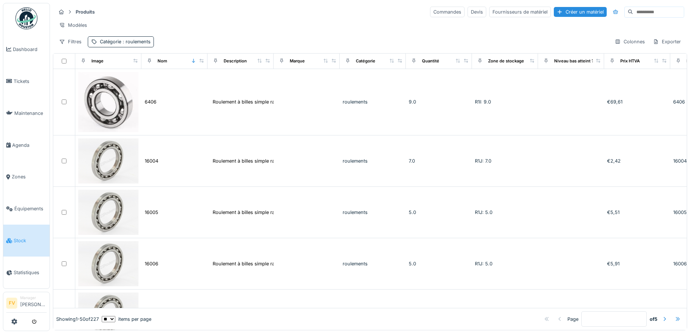
click at [675, 316] on div at bounding box center [678, 319] width 6 height 7
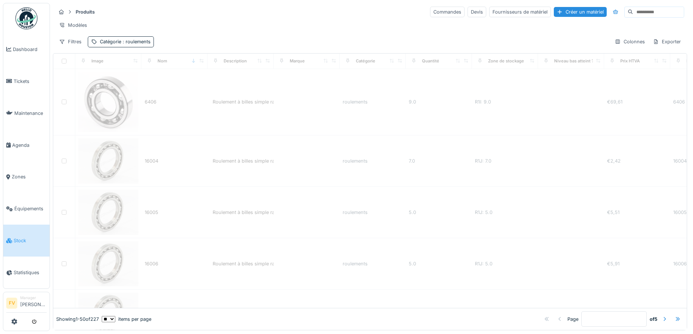
type input "*"
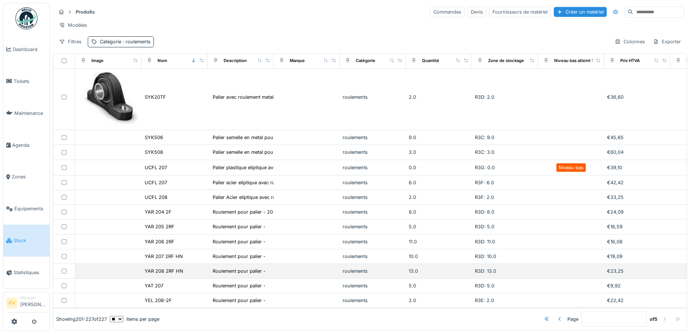
scroll to position [907, 0]
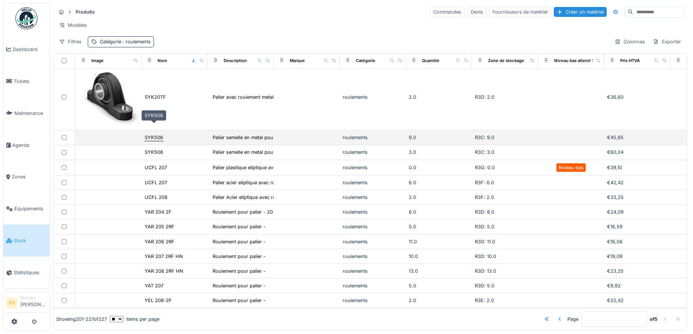
click at [159, 134] on div "SYK506" at bounding box center [154, 137] width 18 height 7
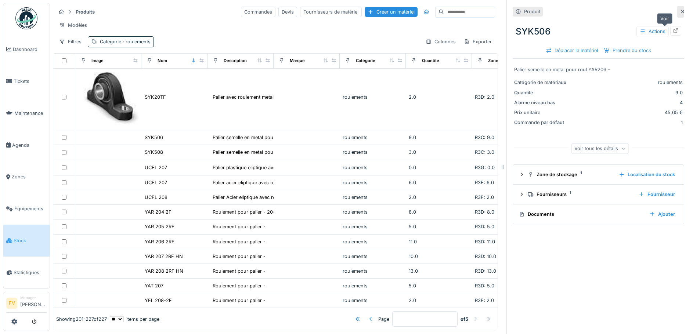
click at [673, 30] on icon at bounding box center [676, 30] width 6 height 5
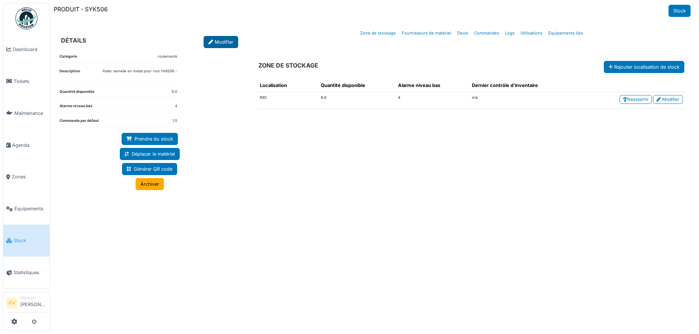
click at [230, 45] on link "Modifier" at bounding box center [221, 42] width 35 height 12
click at [233, 44] on link "Modifier" at bounding box center [221, 42] width 35 height 12
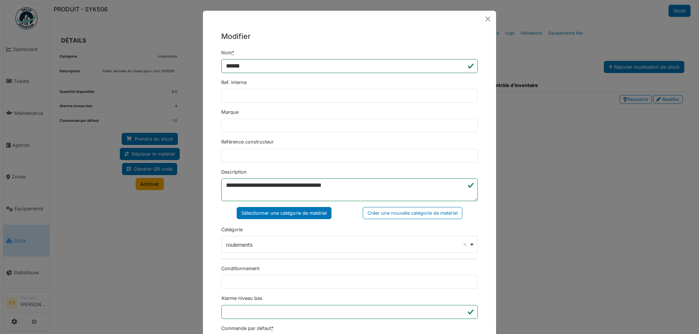
scroll to position [178, 0]
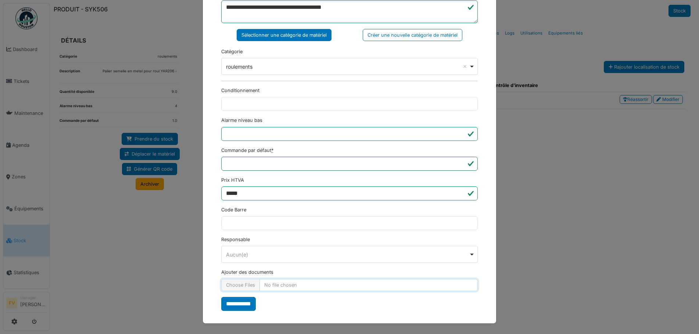
click at [236, 286] on input "Ajouter des documents" at bounding box center [349, 285] width 256 height 12
click at [245, 285] on input "Ajouter des documents" at bounding box center [349, 285] width 256 height 12
type input "**********"
click at [241, 301] on input "**********" at bounding box center [238, 304] width 35 height 14
click at [238, 300] on form "**********" at bounding box center [349, 91] width 256 height 440
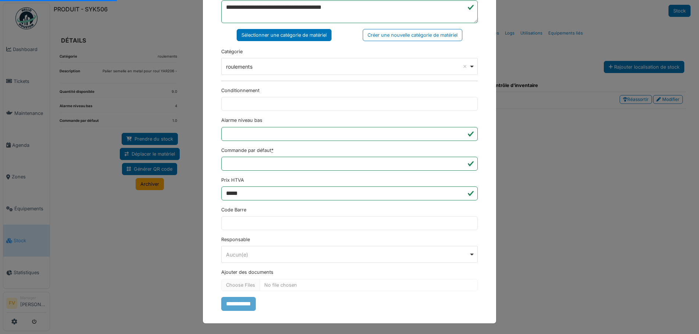
click at [237, 306] on form "**********" at bounding box center [349, 91] width 256 height 440
click at [171, 269] on div "**********" at bounding box center [349, 167] width 699 height 334
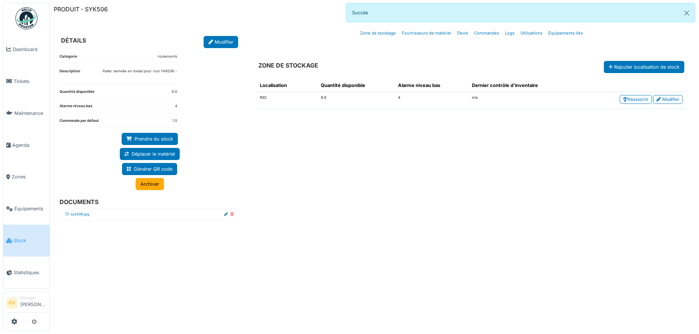
click at [69, 213] on div "syk506.jpg" at bounding box center [77, 215] width 24 height 6
click at [68, 213] on icon at bounding box center [67, 215] width 4 height 4
click at [687, 14] on button "Close" at bounding box center [686, 12] width 17 height 19
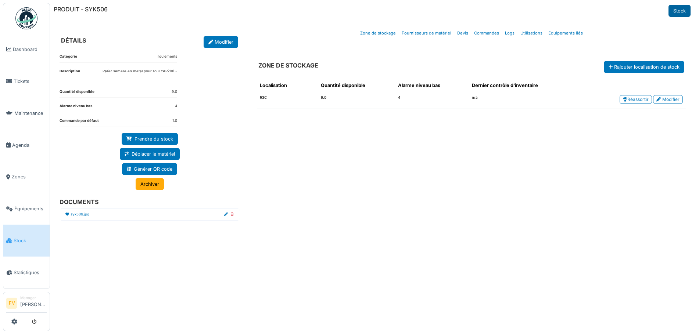
click at [679, 12] on link "Stock" at bounding box center [679, 11] width 22 height 12
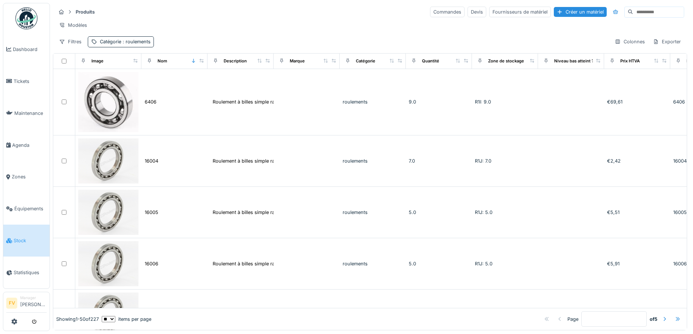
click at [675, 316] on div at bounding box center [678, 319] width 6 height 7
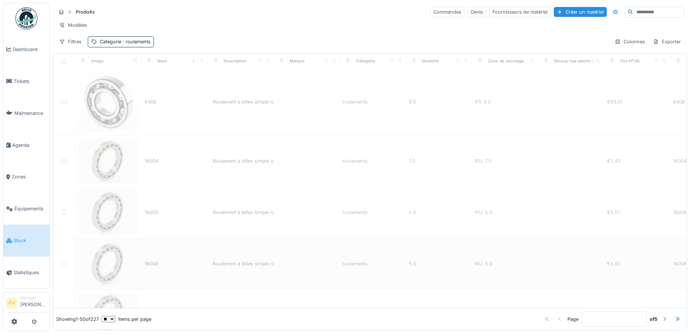
type input "*"
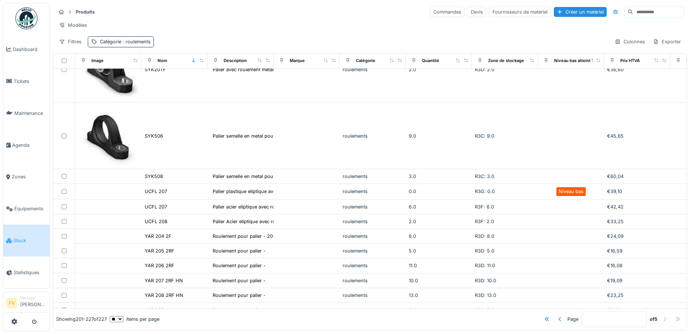
scroll to position [919, 0]
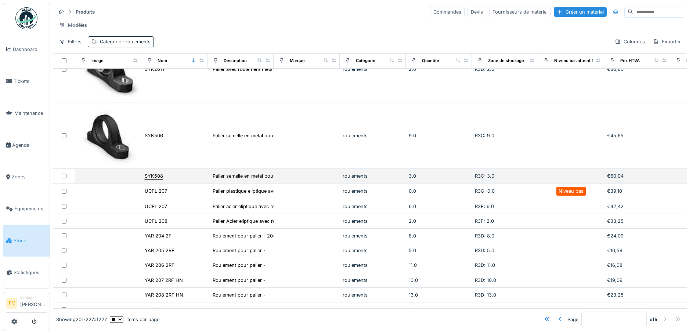
click at [163, 180] on div "SYK508" at bounding box center [154, 176] width 18 height 7
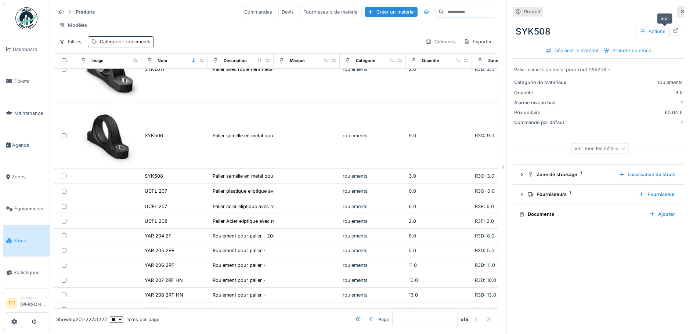
click at [671, 29] on div at bounding box center [676, 30] width 11 height 9
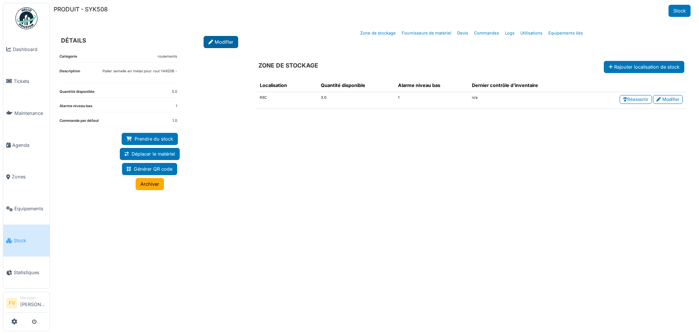
click at [226, 42] on link "Modifier" at bounding box center [221, 42] width 35 height 12
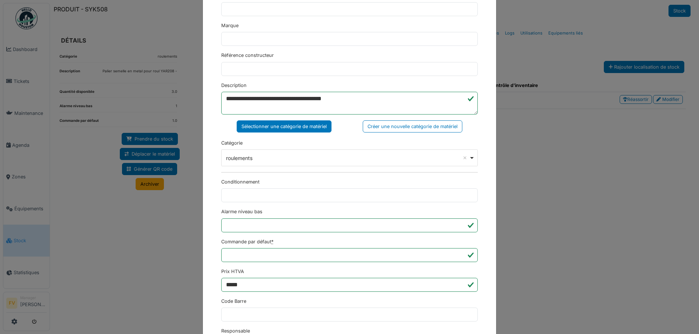
scroll to position [178, 0]
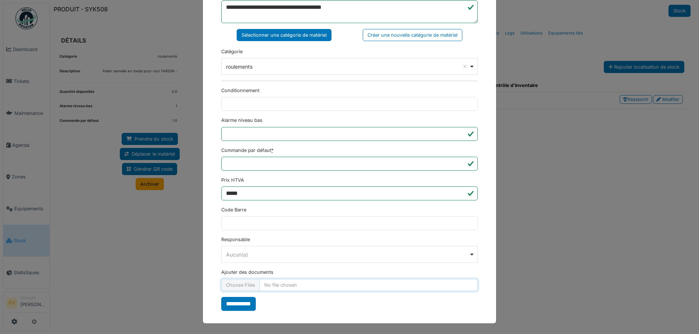
click at [246, 287] on input "Ajouter des documents" at bounding box center [349, 285] width 256 height 12
type input "**********"
click at [237, 304] on input "**********" at bounding box center [238, 304] width 35 height 14
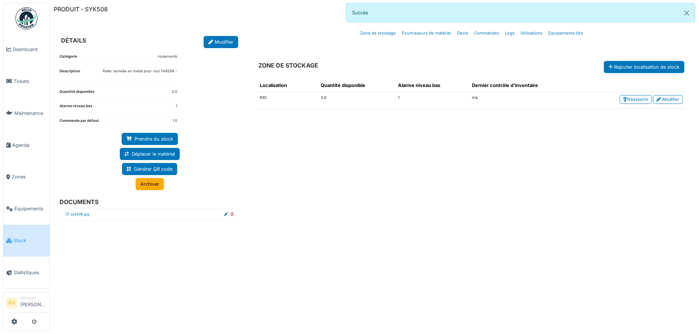
click at [67, 215] on icon at bounding box center [67, 215] width 4 height 4
click at [690, 13] on button "Close" at bounding box center [686, 12] width 17 height 19
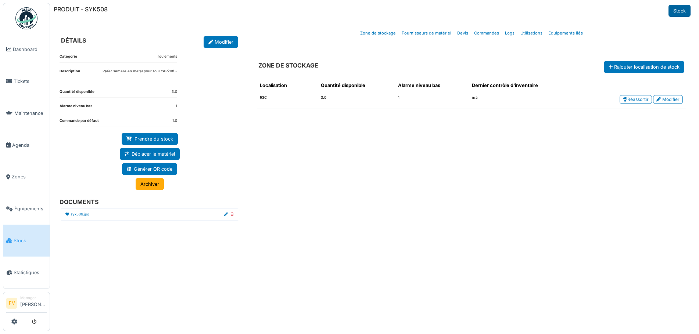
click at [675, 14] on link "Stock" at bounding box center [679, 11] width 22 height 12
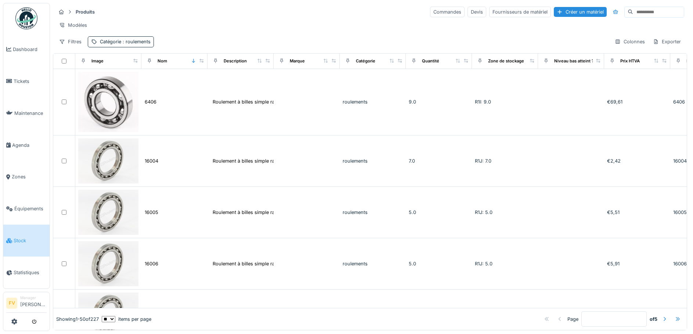
click at [675, 316] on div at bounding box center [678, 319] width 6 height 7
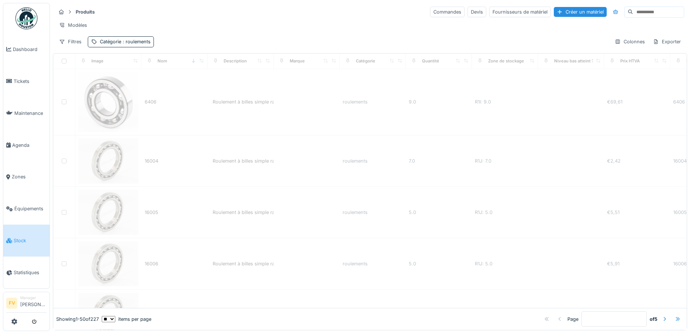
type input "*"
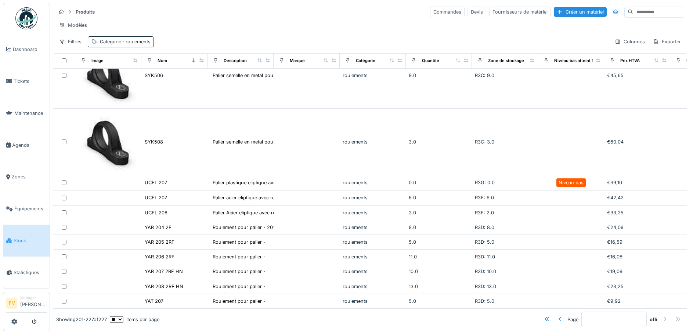
scroll to position [992, 0]
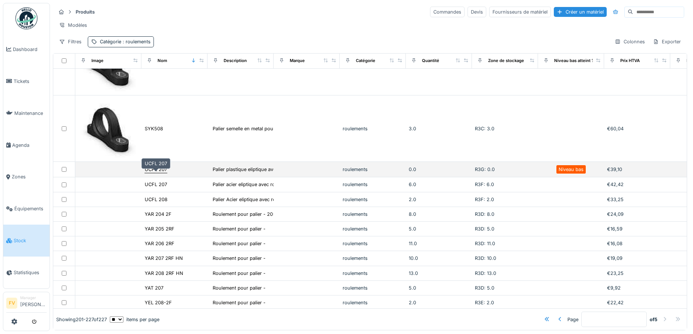
click at [153, 173] on div "UCFL 207" at bounding box center [156, 169] width 22 height 7
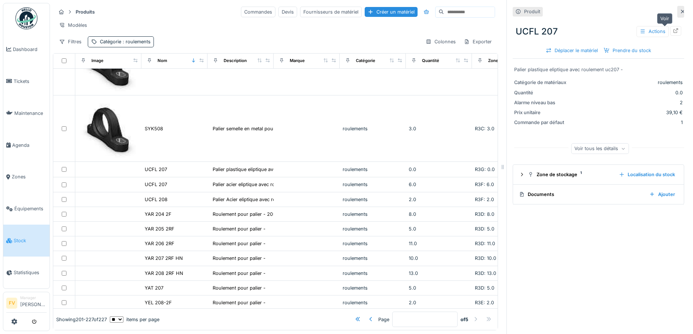
click at [673, 32] on icon at bounding box center [676, 30] width 6 height 5
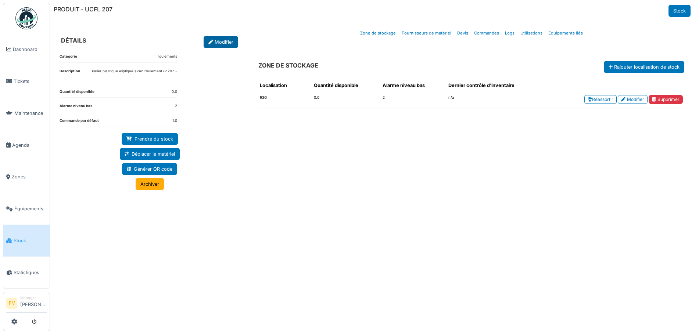
click at [226, 44] on link "Modifier" at bounding box center [221, 42] width 35 height 12
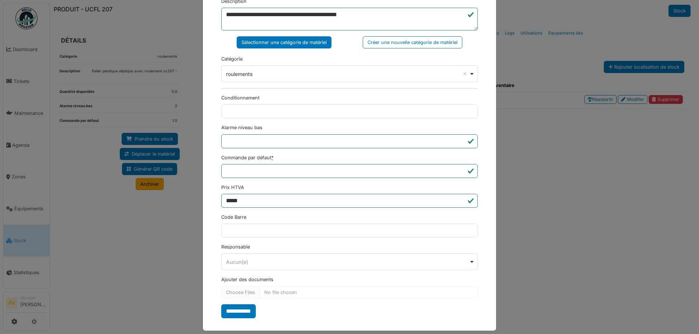
scroll to position [178, 0]
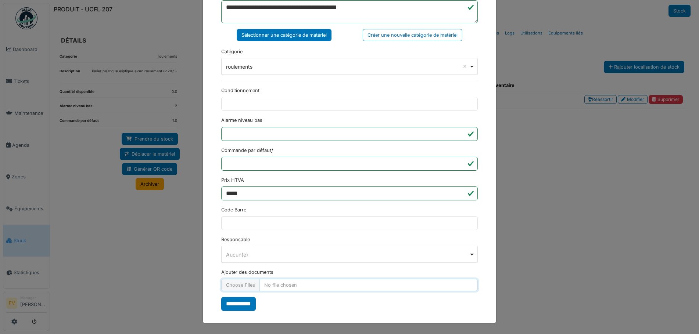
click at [236, 288] on input "Ajouter des documents" at bounding box center [349, 285] width 256 height 12
type input "**********"
click at [239, 302] on input "**********" at bounding box center [238, 304] width 35 height 14
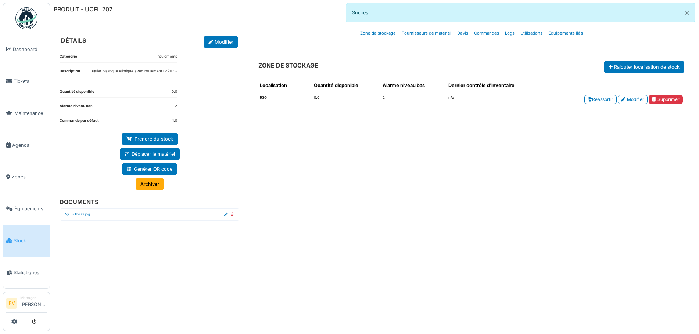
click at [68, 216] on icon at bounding box center [67, 215] width 4 height 4
click at [683, 14] on button "Close" at bounding box center [686, 12] width 17 height 19
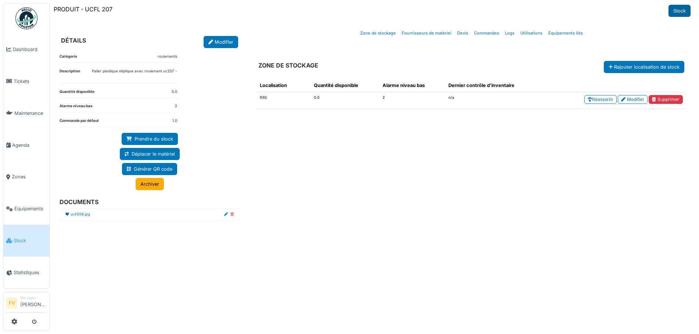
click at [680, 12] on link "Stock" at bounding box center [679, 11] width 22 height 12
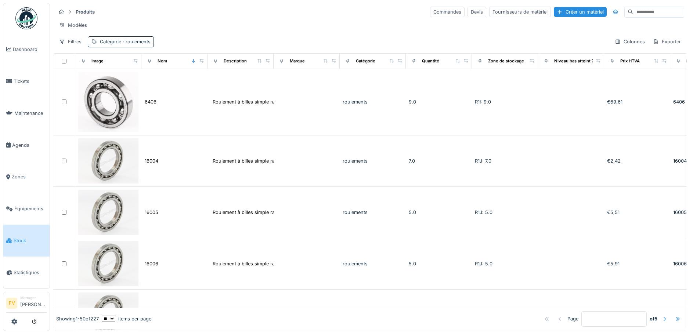
click at [675, 316] on div at bounding box center [678, 319] width 6 height 7
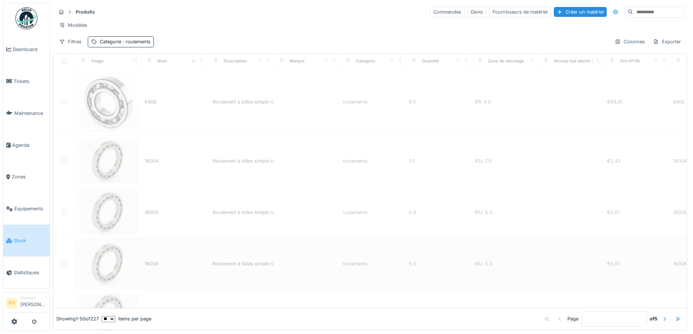
type input "*"
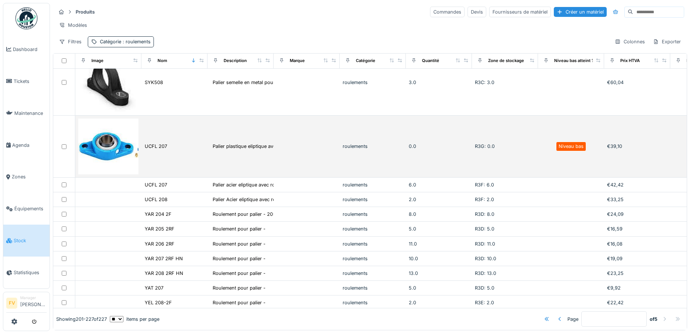
scroll to position [1057, 0]
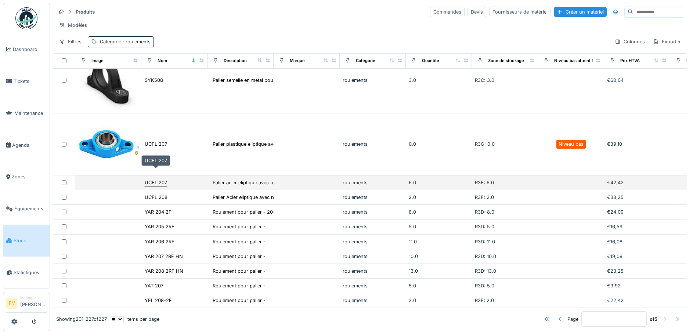
click at [160, 179] on div "UCFL 207" at bounding box center [156, 182] width 22 height 7
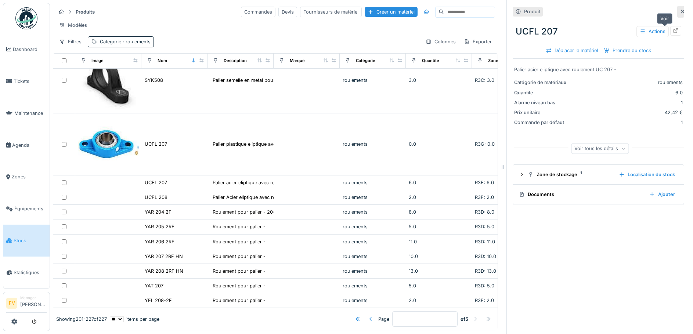
click at [673, 33] on div at bounding box center [676, 30] width 6 height 7
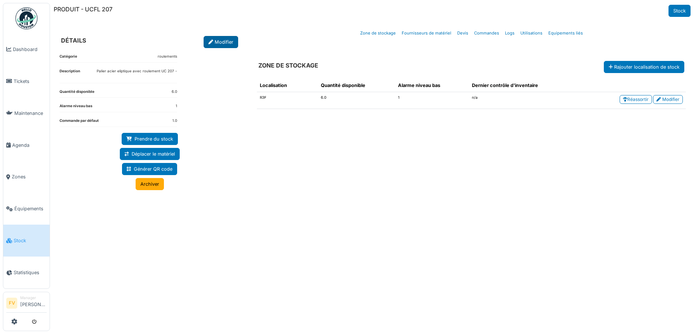
click at [226, 42] on link "Modifier" at bounding box center [221, 42] width 35 height 12
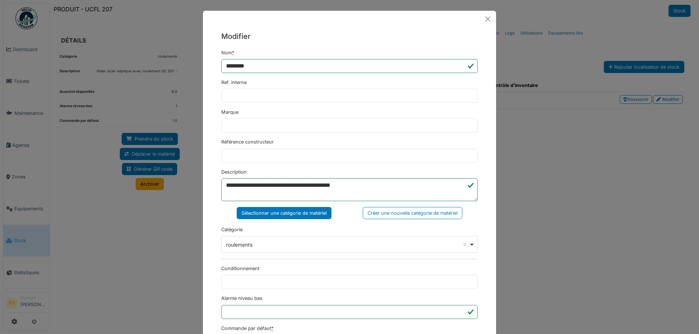
scroll to position [178, 0]
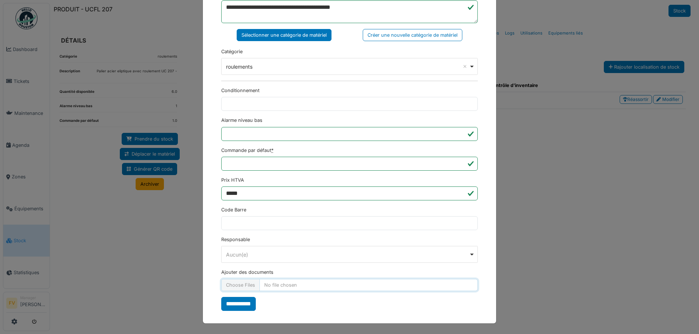
click at [249, 289] on input "Ajouter des documents" at bounding box center [349, 285] width 256 height 12
type input "**********"
click at [240, 303] on input "**********" at bounding box center [238, 304] width 35 height 14
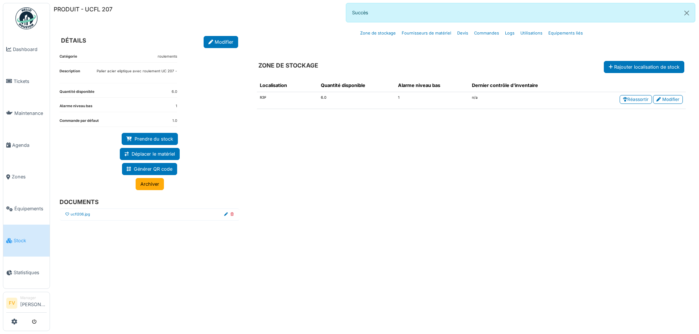
click at [68, 213] on icon at bounding box center [67, 215] width 4 height 4
click at [690, 14] on button "Close" at bounding box center [686, 12] width 17 height 19
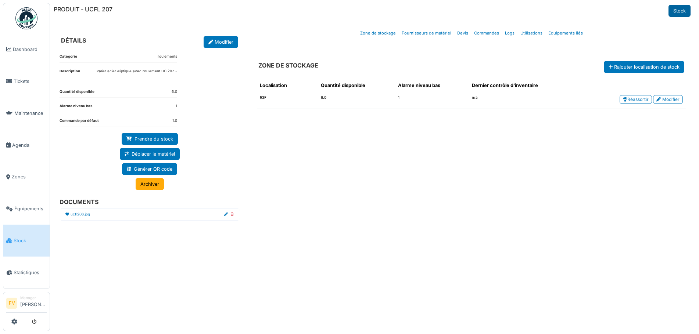
click at [680, 7] on link "Stock" at bounding box center [679, 11] width 22 height 12
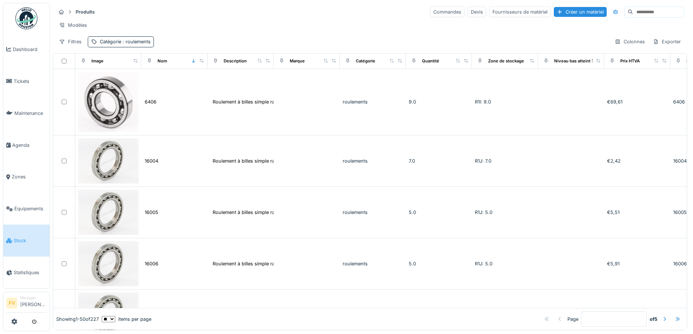
click at [675, 316] on div at bounding box center [678, 319] width 6 height 7
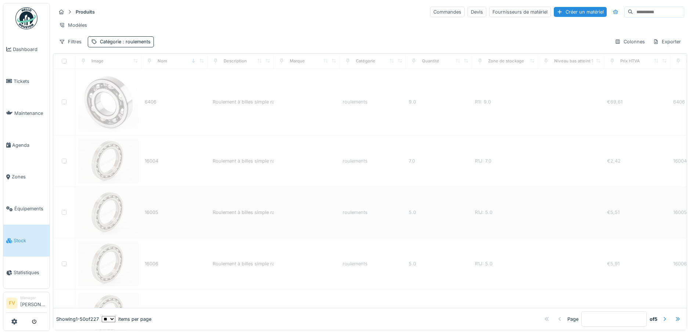
type input "*"
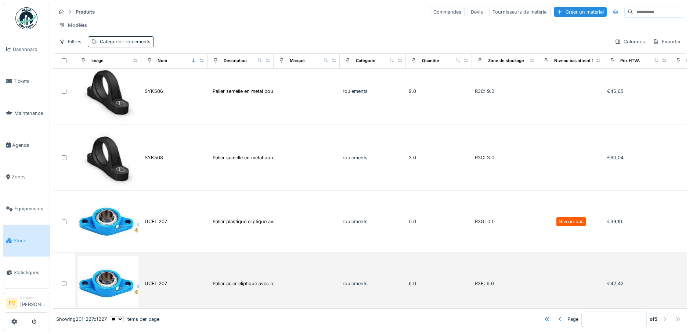
scroll to position [957, 0]
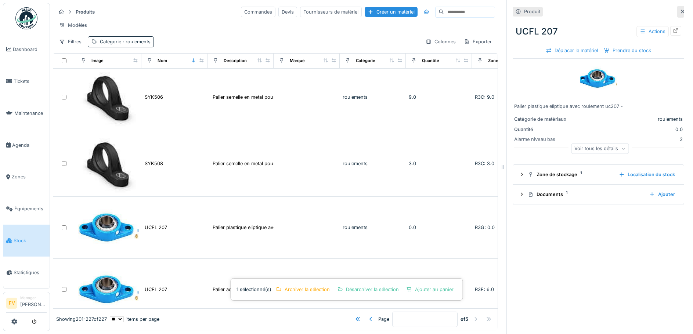
click at [640, 34] on div "Actions" at bounding box center [653, 31] width 32 height 11
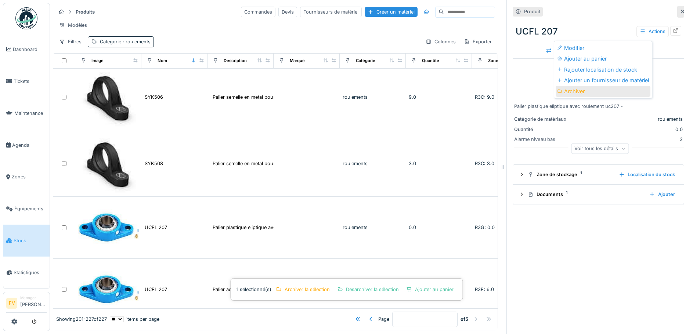
scroll to position [6, 0]
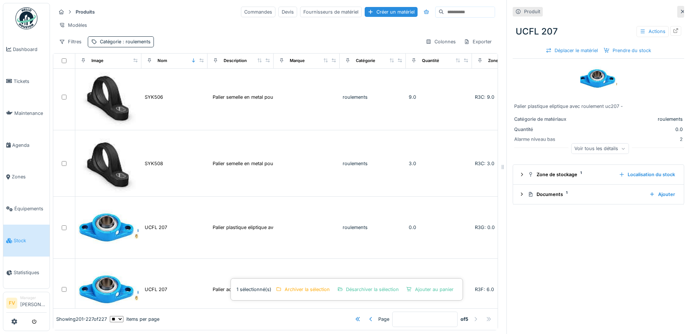
click at [579, 269] on div "Produit UCFL 207 Actions Déplacer le matériel Prendre du stock Palier plastique…" at bounding box center [599, 167] width 184 height 334
click at [300, 285] on div "Archiver la sélection" at bounding box center [303, 290] width 60 height 10
click at [424, 8] on div at bounding box center [427, 11] width 6 height 7
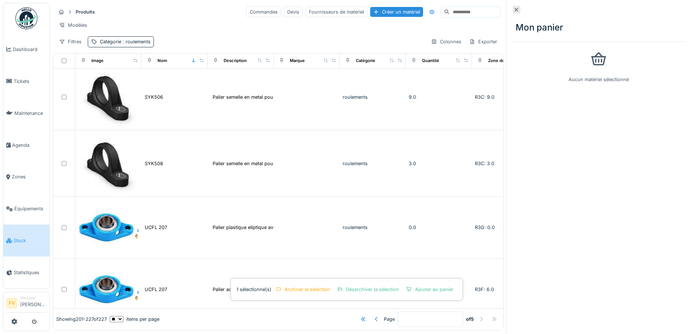
click at [387, 22] on div "Modèles" at bounding box center [278, 25] width 445 height 11
drag, startPoint x: 130, startPoint y: 228, endPoint x: 512, endPoint y: 4, distance: 442.7
click at [515, 8] on icon at bounding box center [517, 10] width 4 height 4
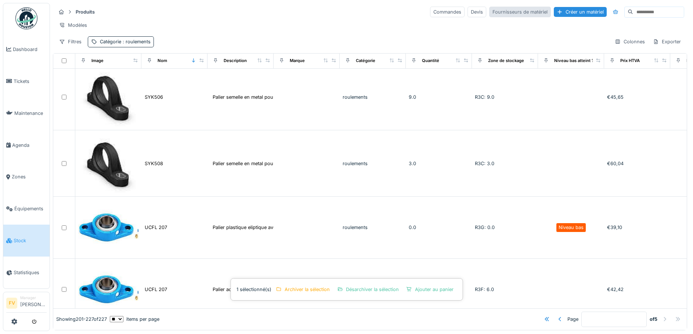
scroll to position [5, 0]
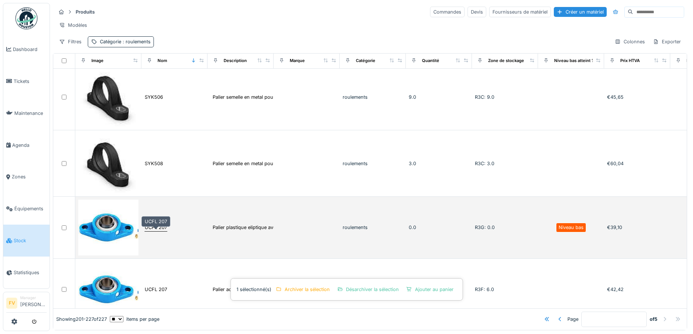
click at [153, 226] on div "UCFL 207" at bounding box center [156, 227] width 22 height 7
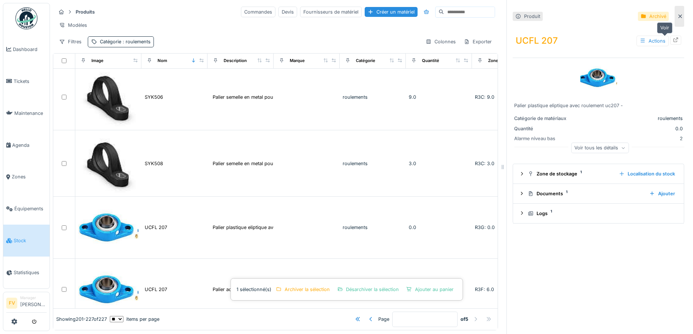
click at [673, 37] on icon at bounding box center [676, 39] width 6 height 5
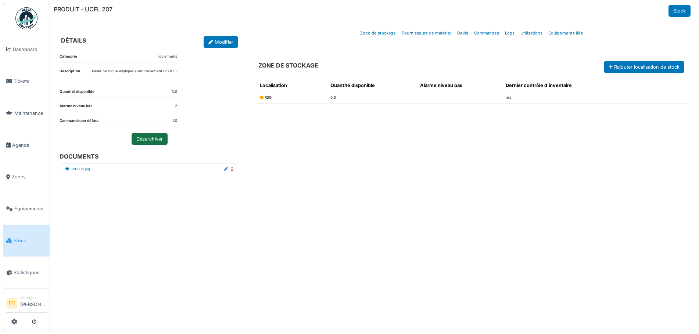
click at [151, 138] on link "Désarchiver" at bounding box center [150, 139] width 36 height 12
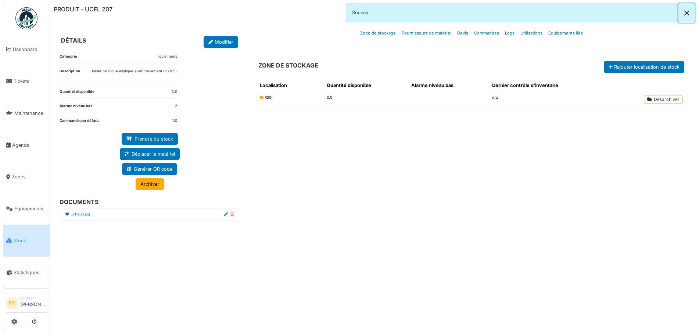
click at [683, 12] on button "Close" at bounding box center [686, 12] width 17 height 19
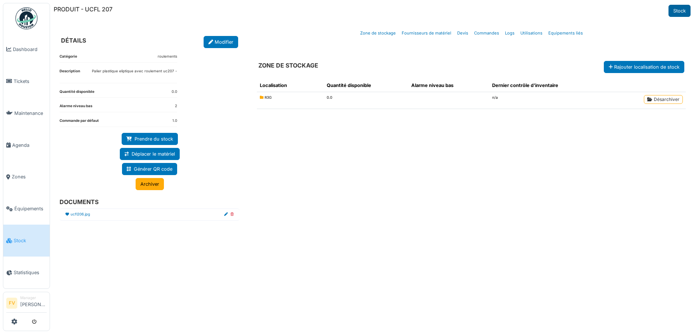
click at [678, 13] on link "Stock" at bounding box center [679, 11] width 22 height 12
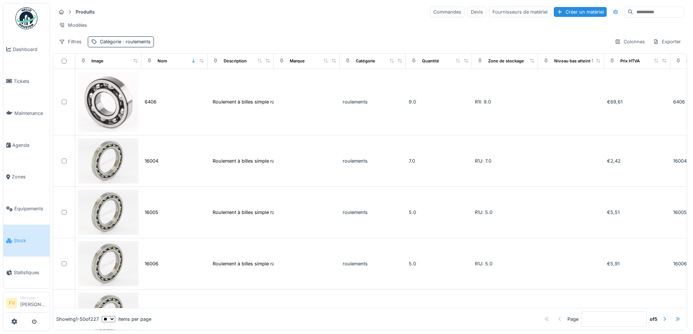
click at [675, 316] on div at bounding box center [678, 319] width 6 height 7
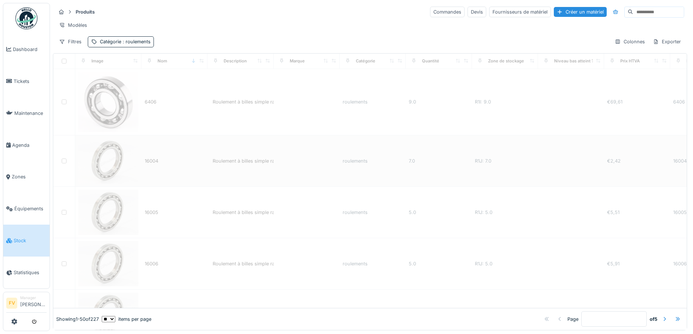
type input "*"
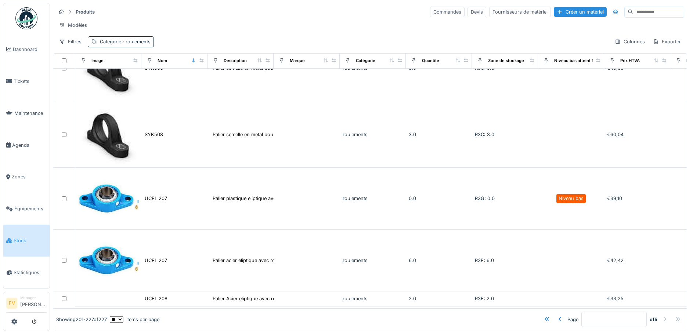
scroll to position [992, 0]
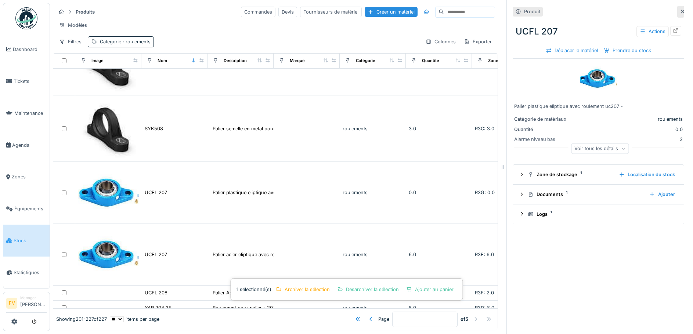
drag, startPoint x: 67, startPoint y: 199, endPoint x: 601, endPoint y: 149, distance: 536.9
click at [601, 149] on div "Voir tous les détails" at bounding box center [600, 148] width 58 height 11
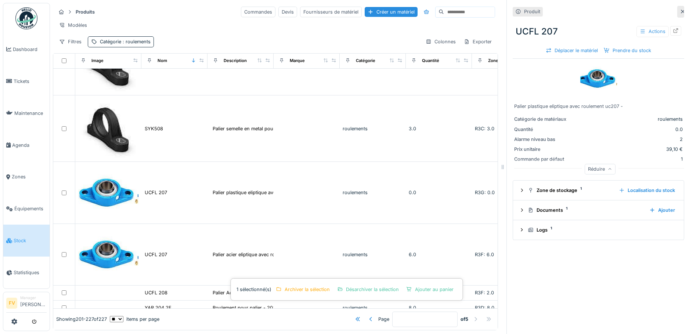
click at [651, 33] on div "Actions" at bounding box center [653, 31] width 32 height 11
click at [591, 48] on div "Modifier" at bounding box center [603, 48] width 95 height 11
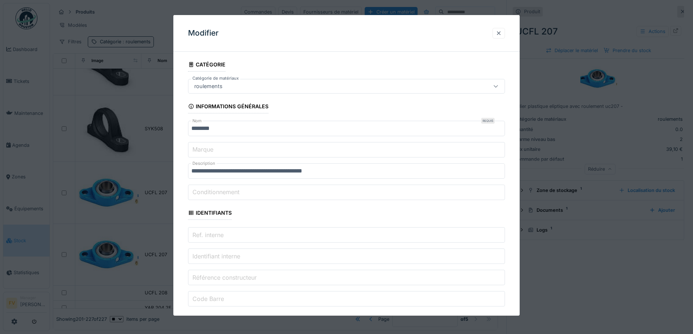
click at [502, 32] on div at bounding box center [499, 33] width 6 height 7
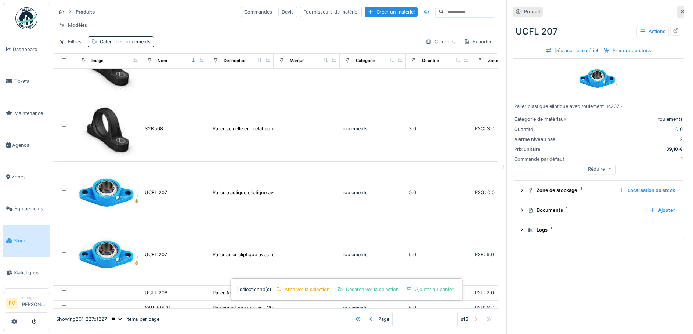
click at [680, 12] on icon at bounding box center [683, 11] width 6 height 5
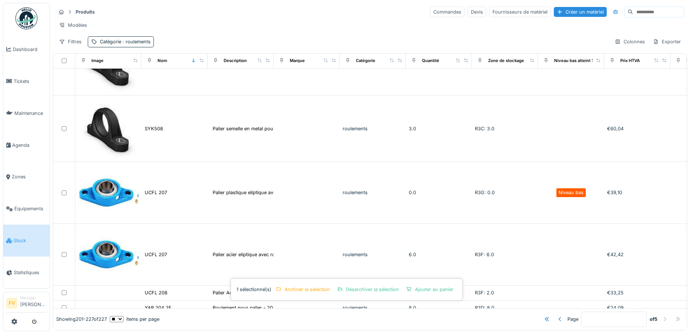
click at [633, 14] on input at bounding box center [658, 12] width 51 height 10
click at [389, 15] on div "Produits Commandes Devis Fournisseurs de matériel Créer un matériel" at bounding box center [370, 12] width 629 height 12
click at [368, 25] on div "Modèles" at bounding box center [370, 25] width 629 height 11
click at [35, 320] on icon "submit" at bounding box center [34, 322] width 5 height 5
